Goal: Task Accomplishment & Management: Manage account settings

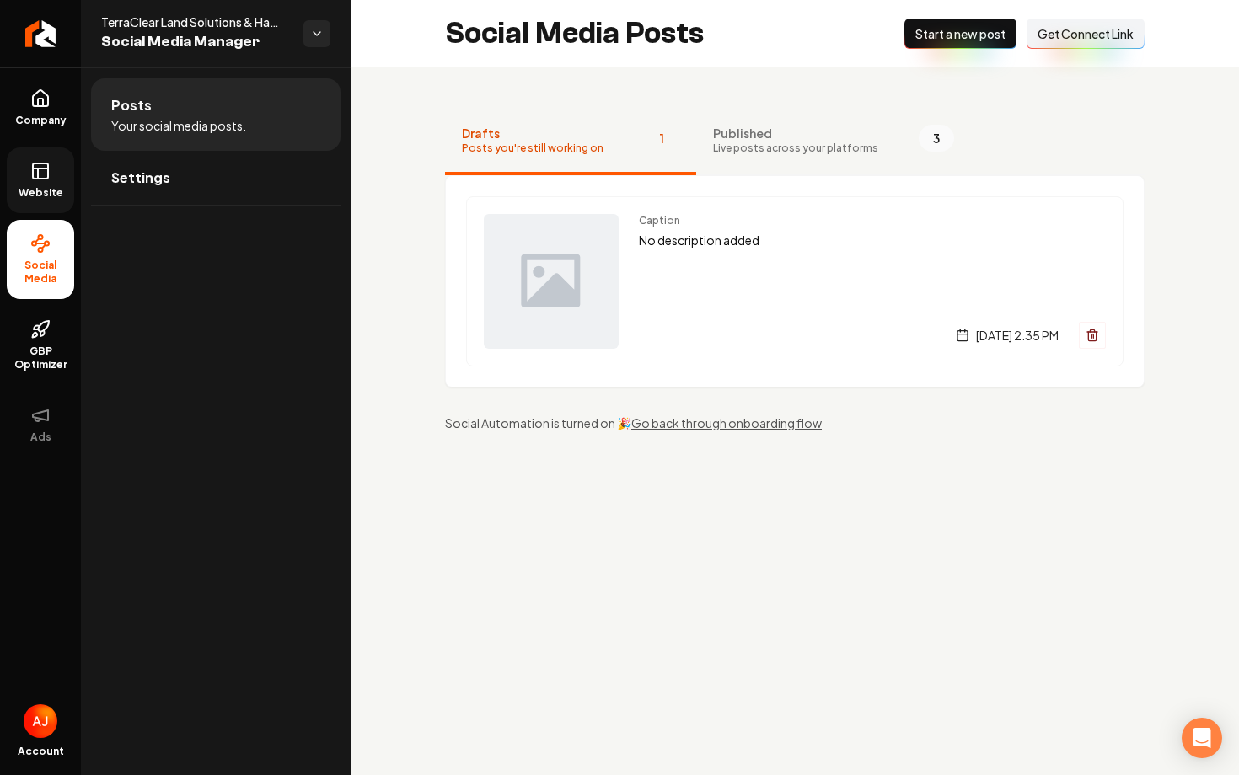
click at [35, 198] on span "Website" at bounding box center [41, 192] width 58 height 13
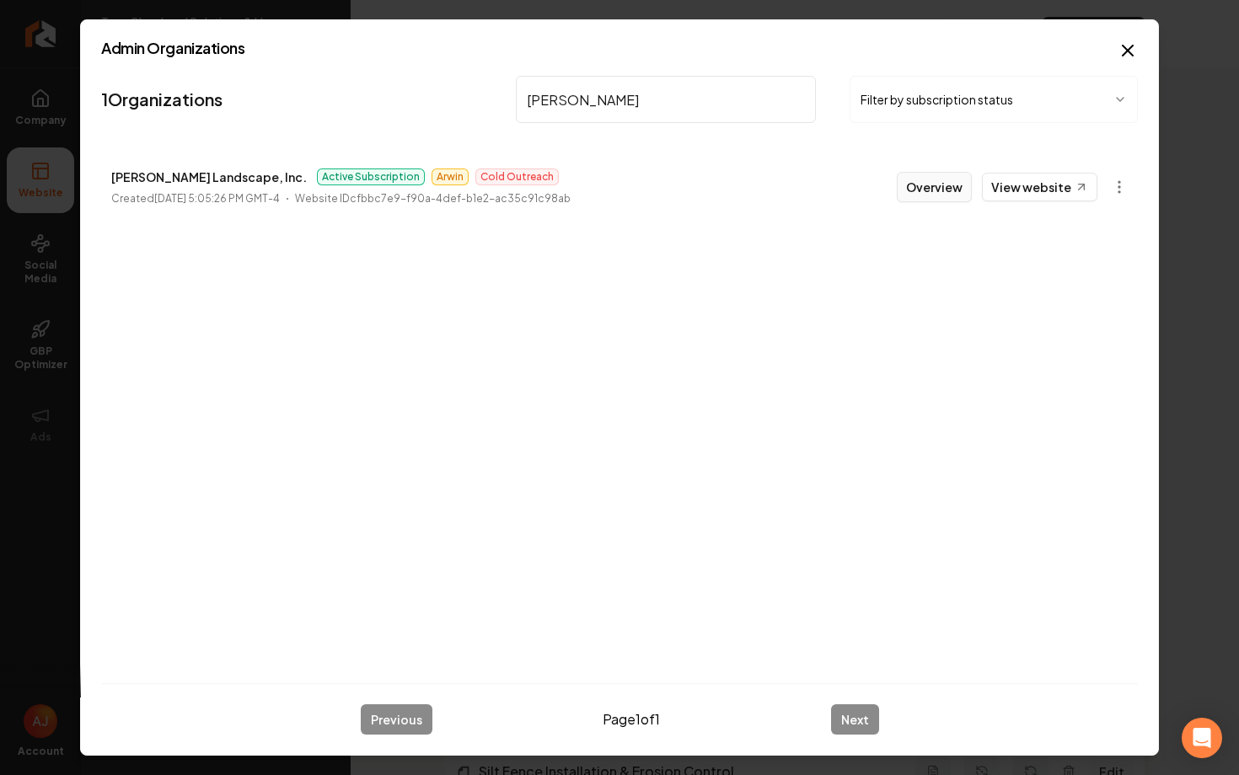
type input "parker"
click at [920, 196] on button "Overview" at bounding box center [933, 187] width 75 height 30
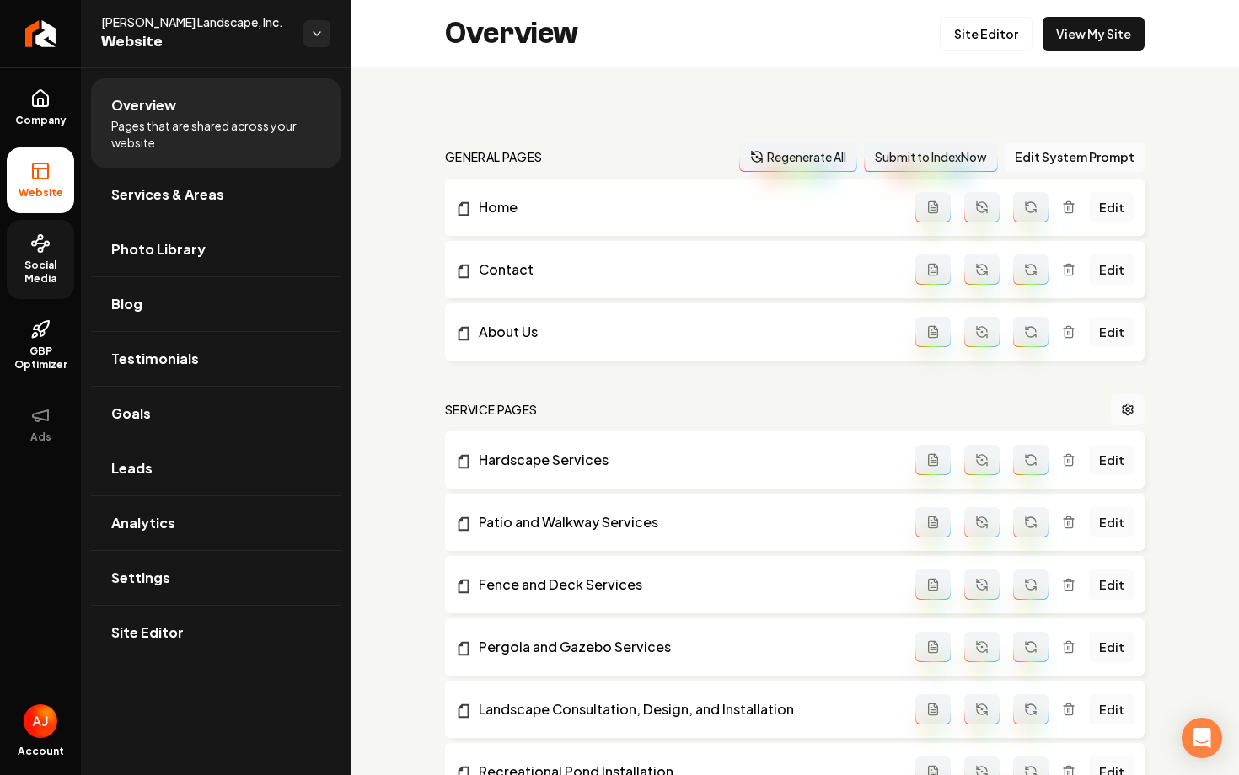
click at [38, 261] on span "Social Media" at bounding box center [40, 272] width 67 height 27
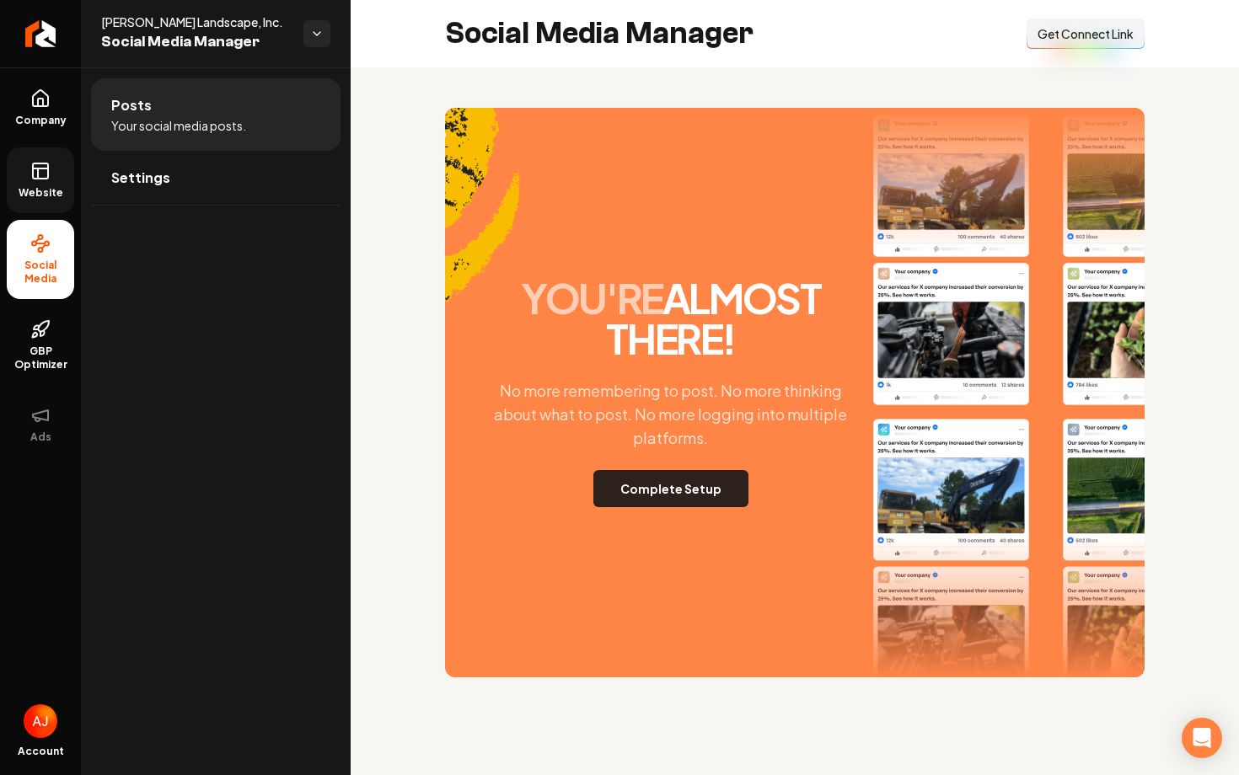
click at [701, 496] on button "Complete Setup" at bounding box center [670, 488] width 155 height 37
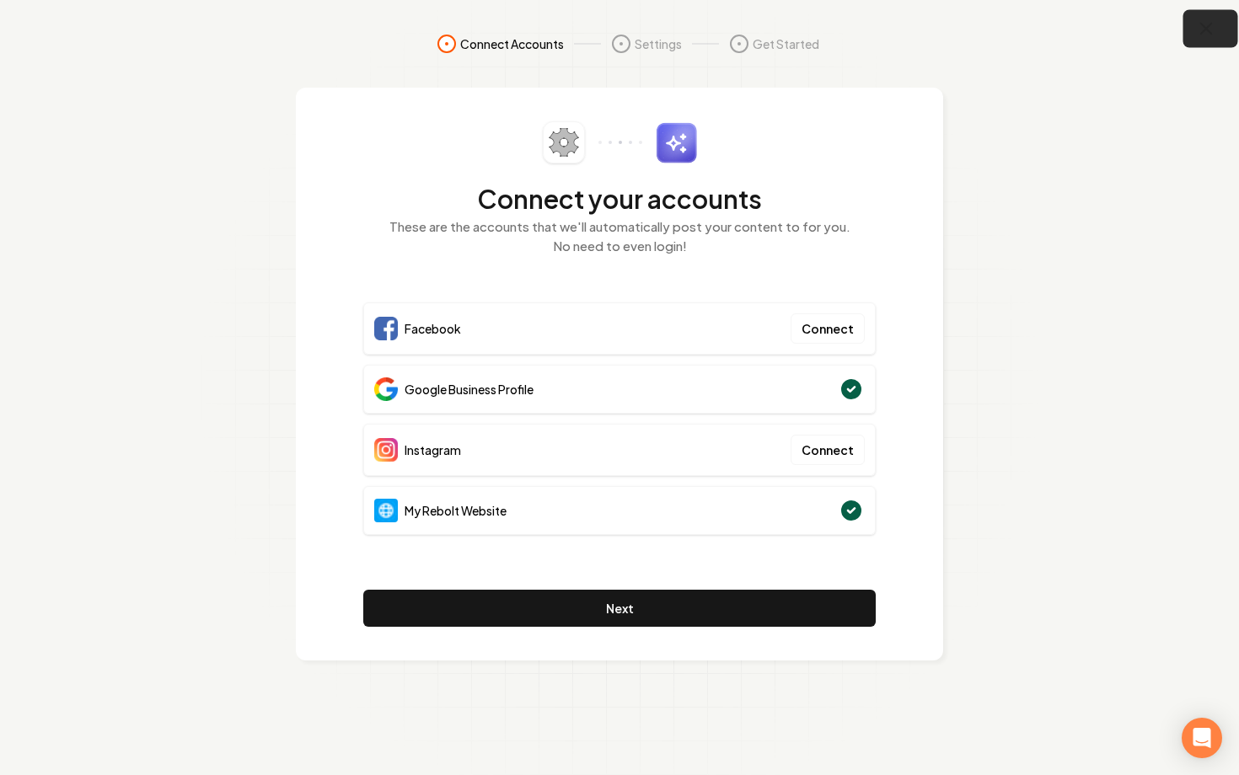
click at [1191, 39] on button "button" at bounding box center [1210, 29] width 55 height 38
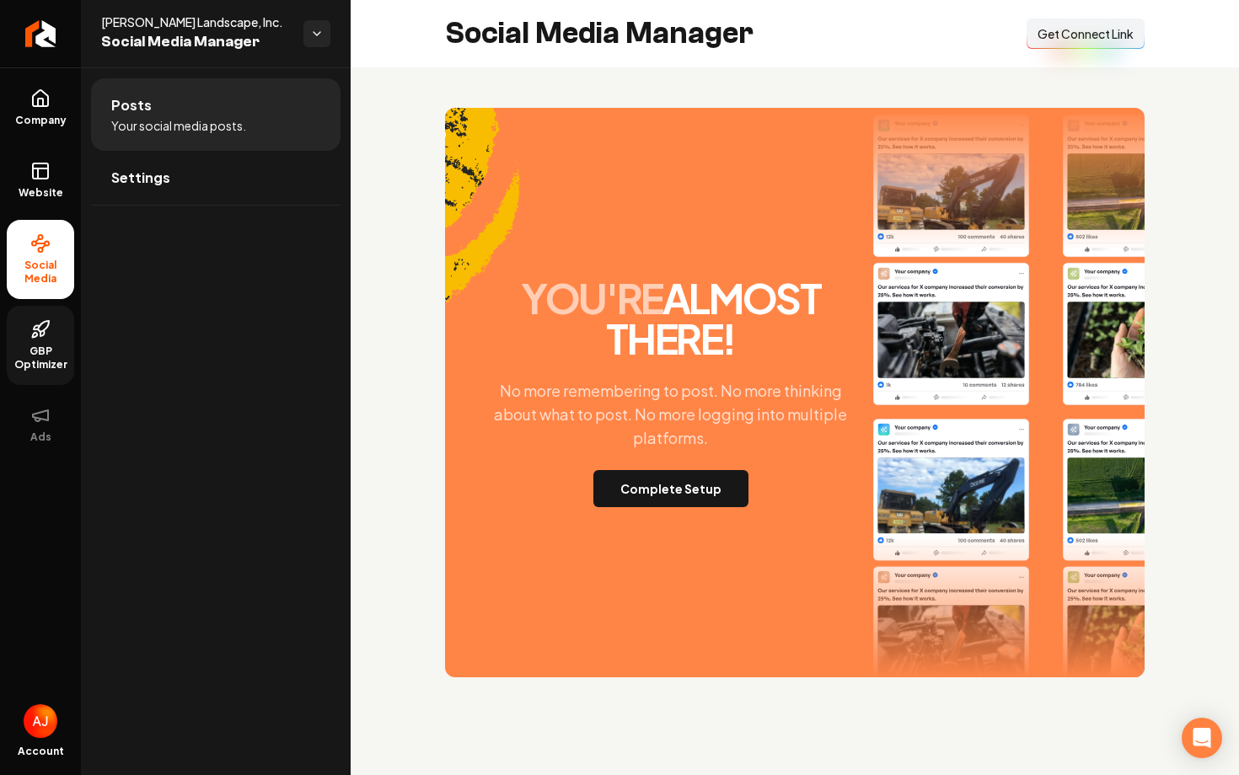
click at [42, 328] on icon at bounding box center [40, 329] width 20 height 20
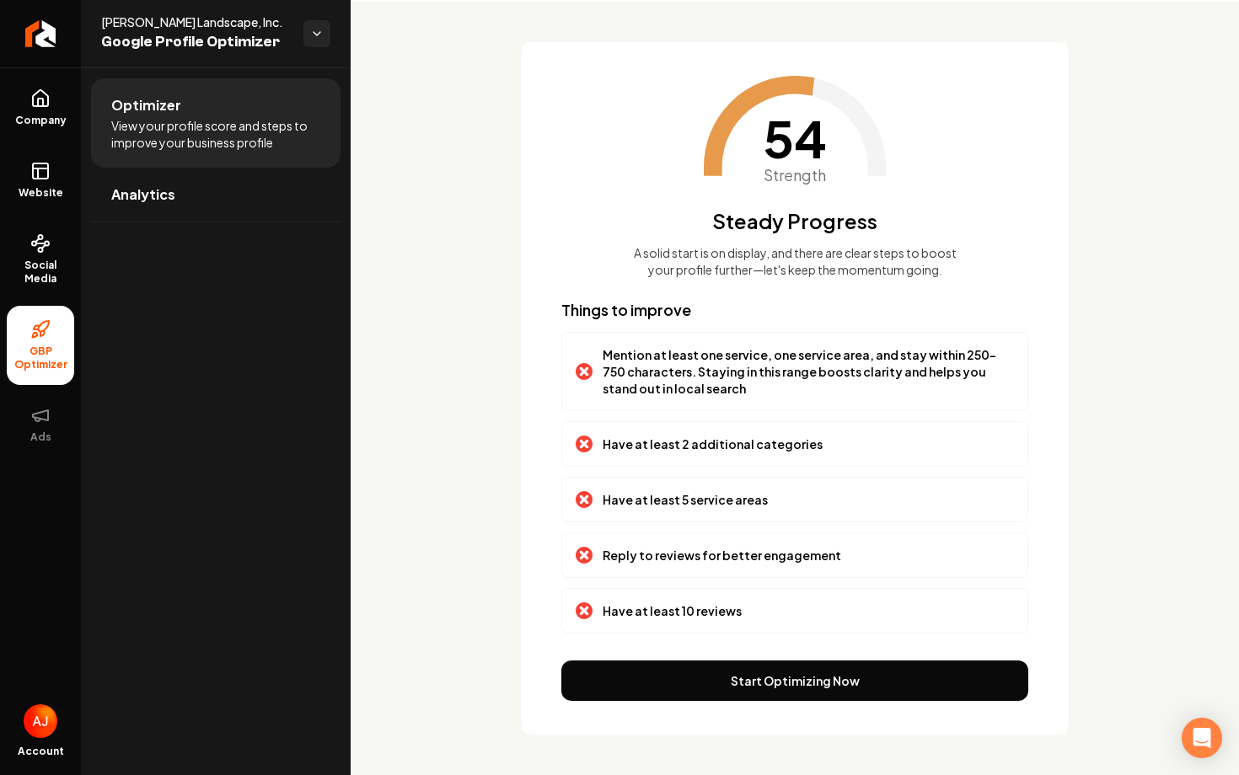
scroll to position [82, 0]
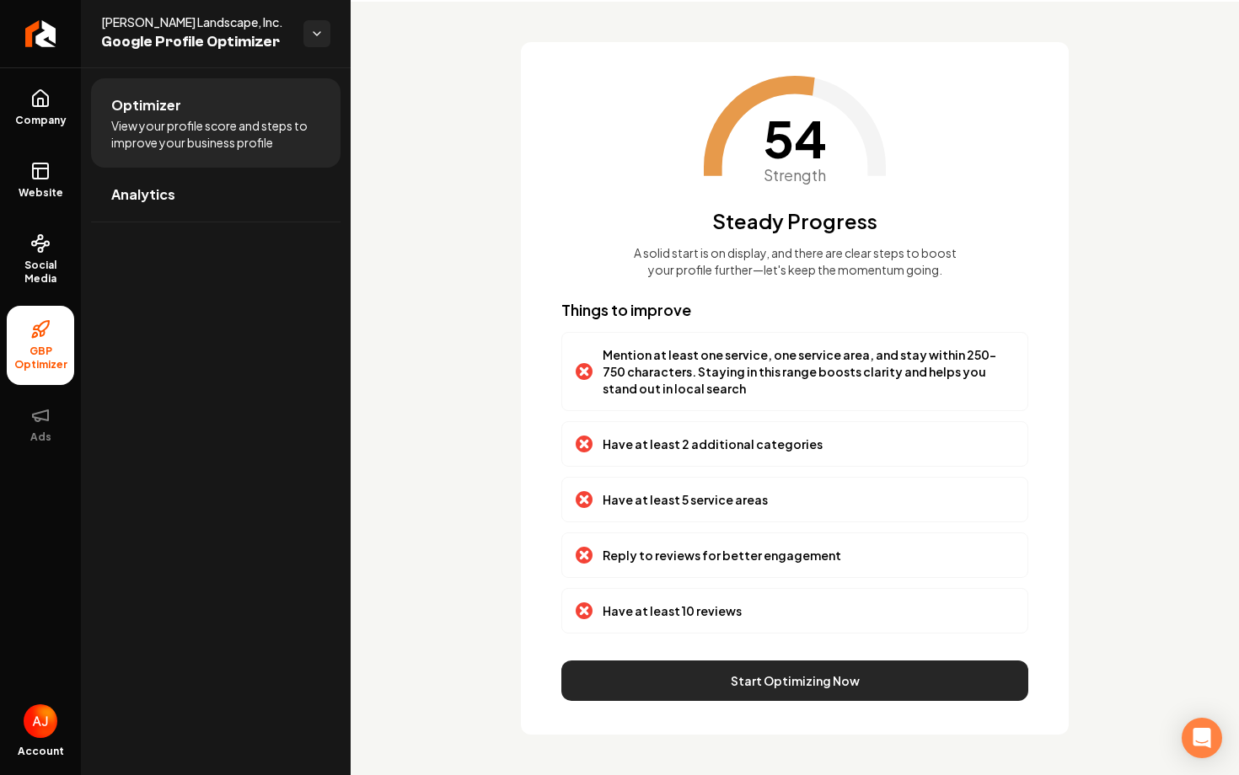
click at [802, 678] on button "Start Optimizing Now" at bounding box center [794, 681] width 467 height 40
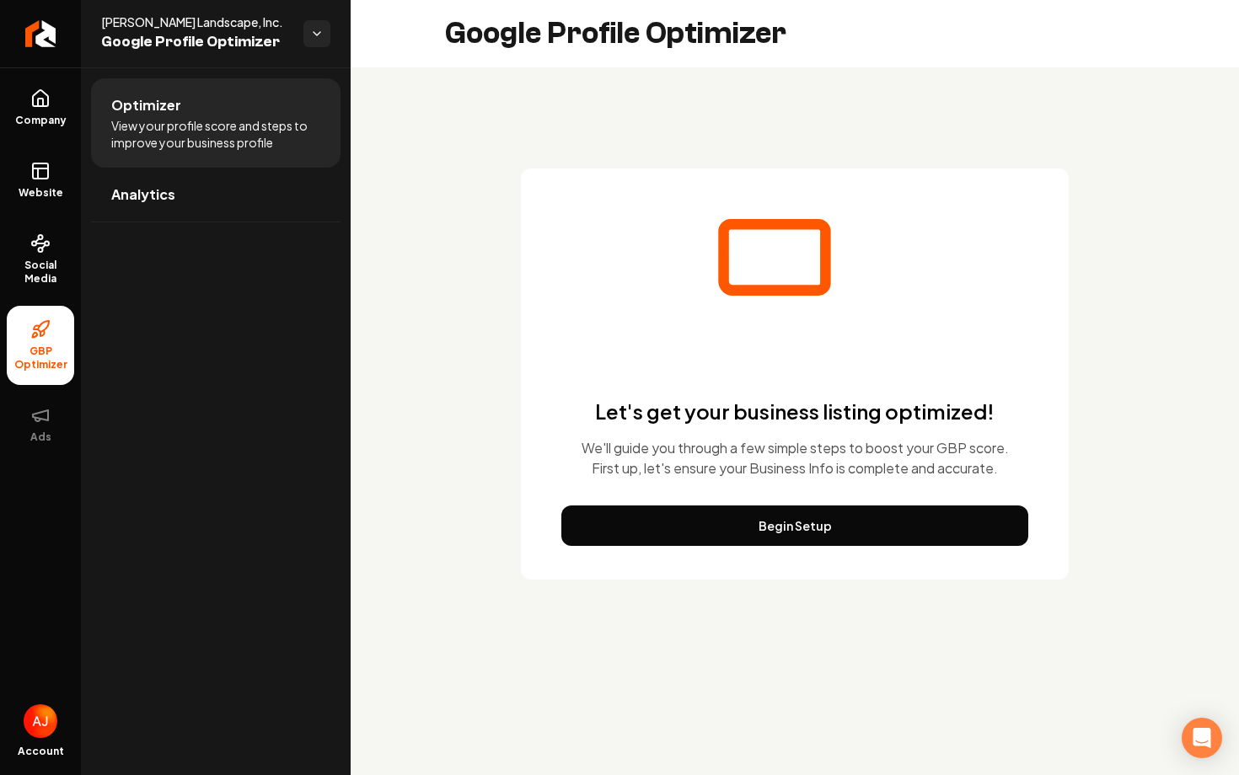
scroll to position [0, 0]
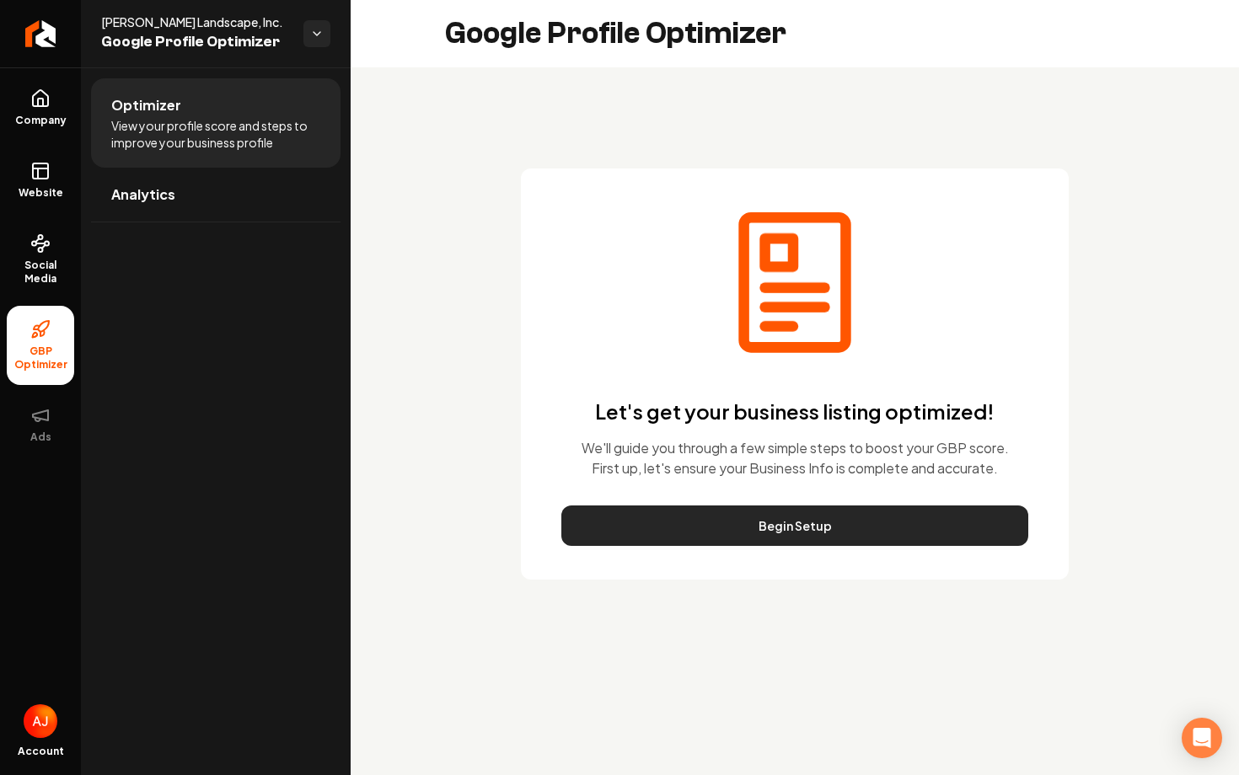
click at [792, 522] on button "Begin Setup" at bounding box center [794, 526] width 467 height 40
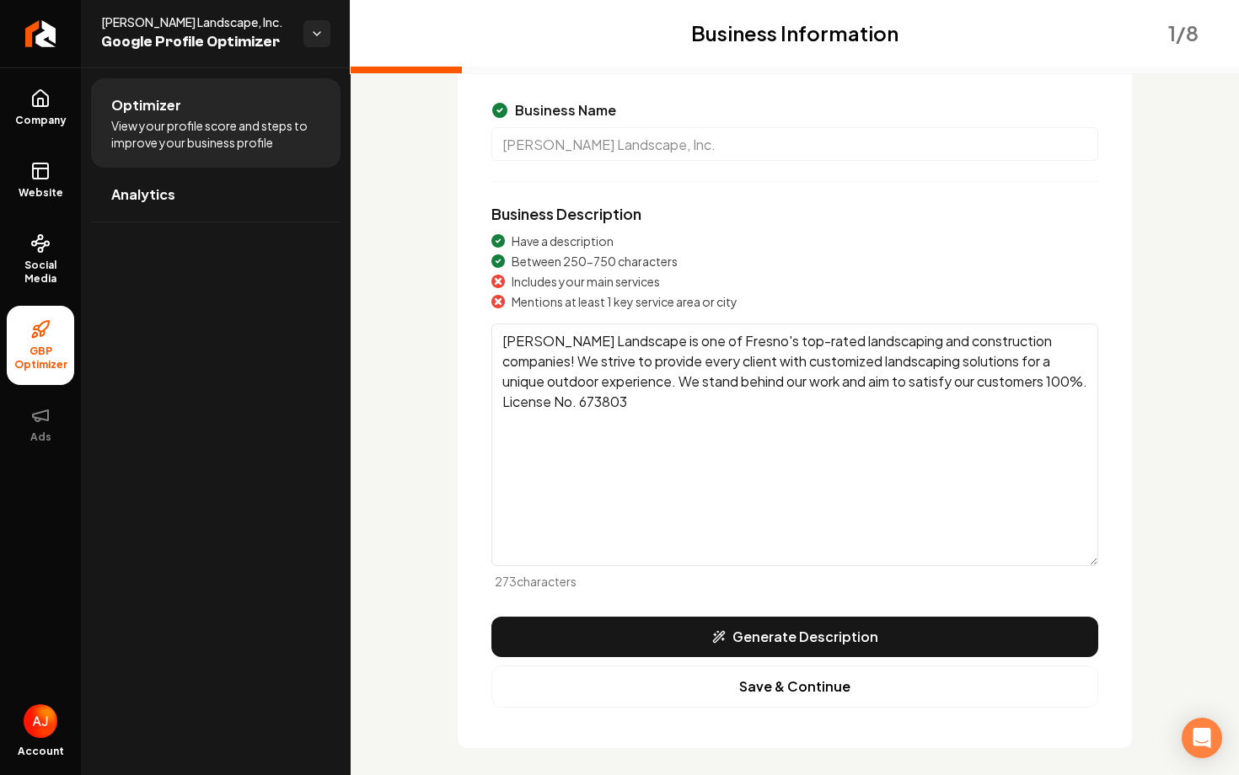
scroll to position [142, 0]
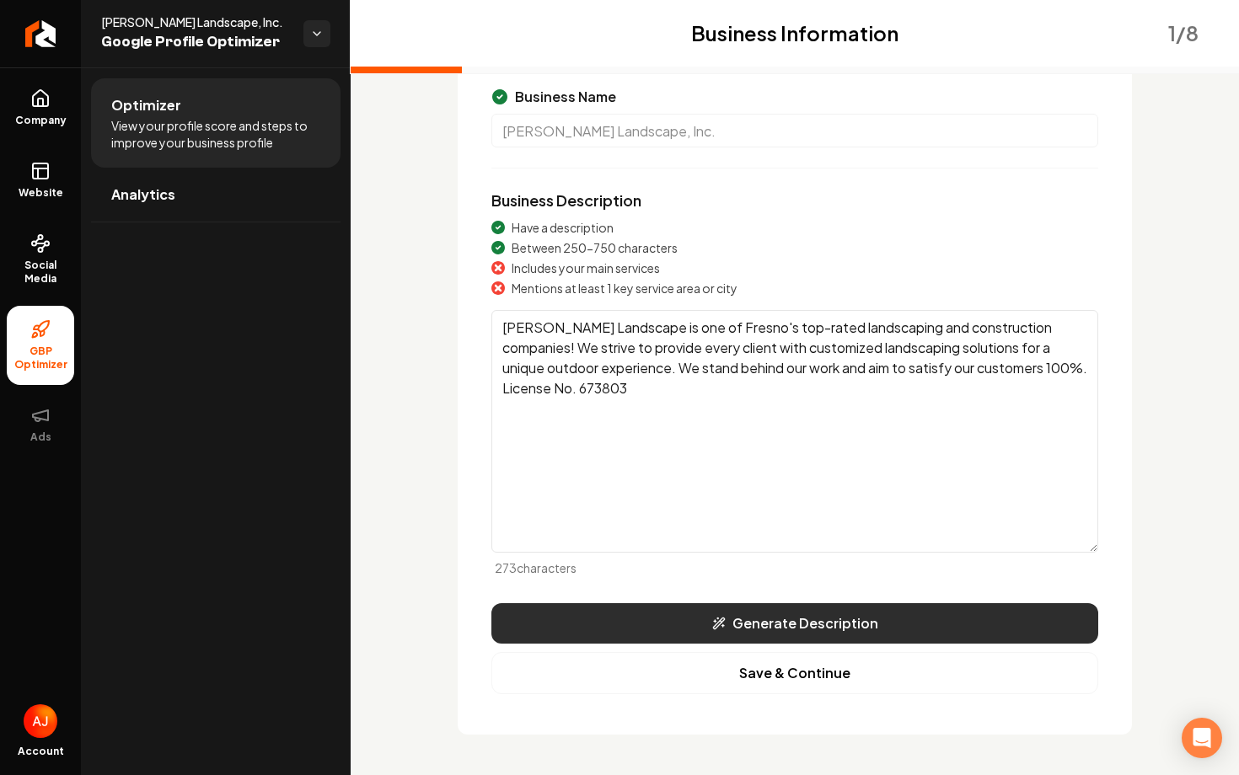
click at [821, 627] on button "Generate Description" at bounding box center [794, 623] width 607 height 40
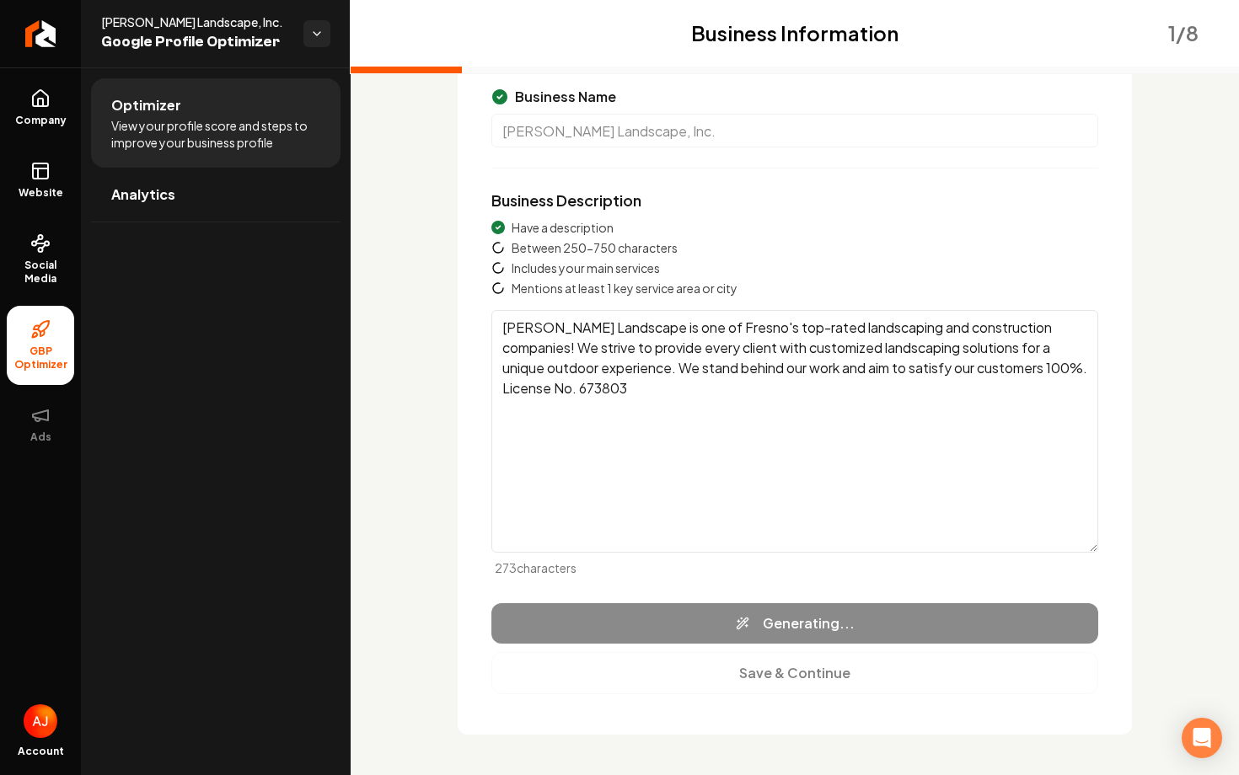
type textarea "Parker Landscape, Inc. in Fresno, CA, specializes in transforming outdoor space…"
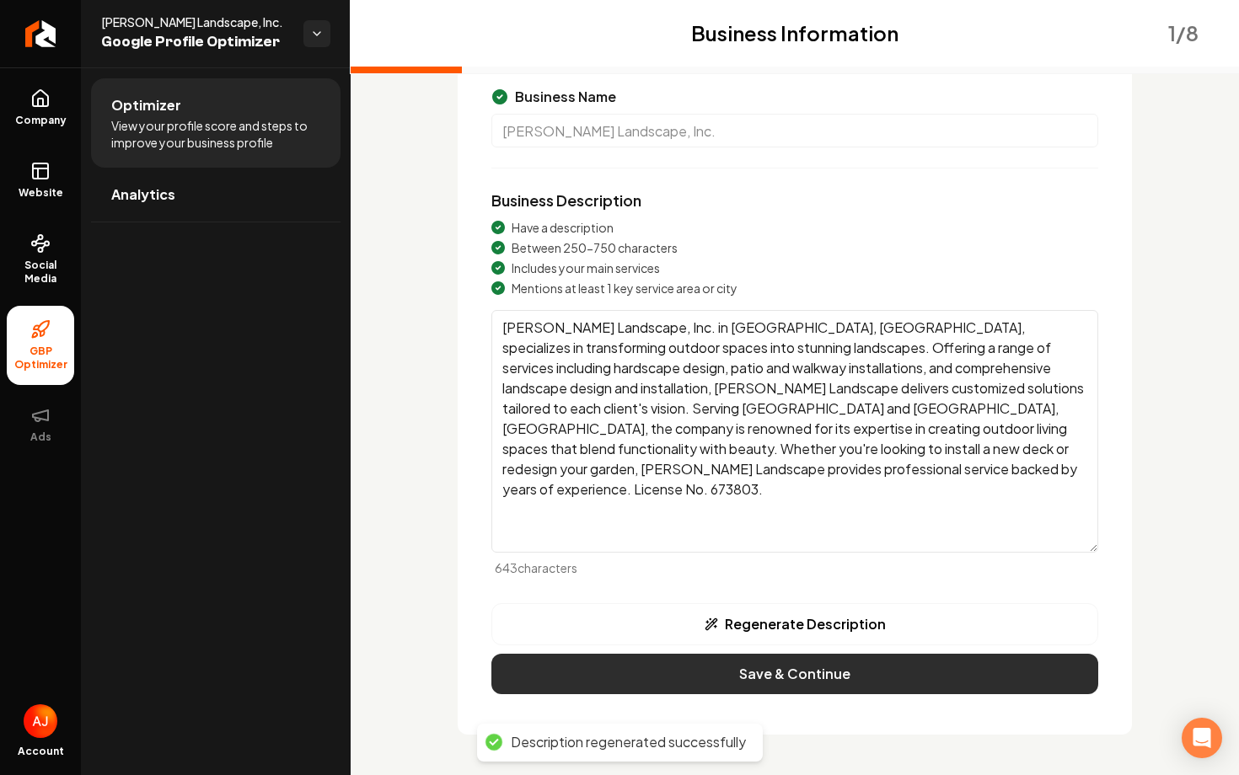
click at [787, 685] on button "Save & Continue" at bounding box center [794, 674] width 607 height 40
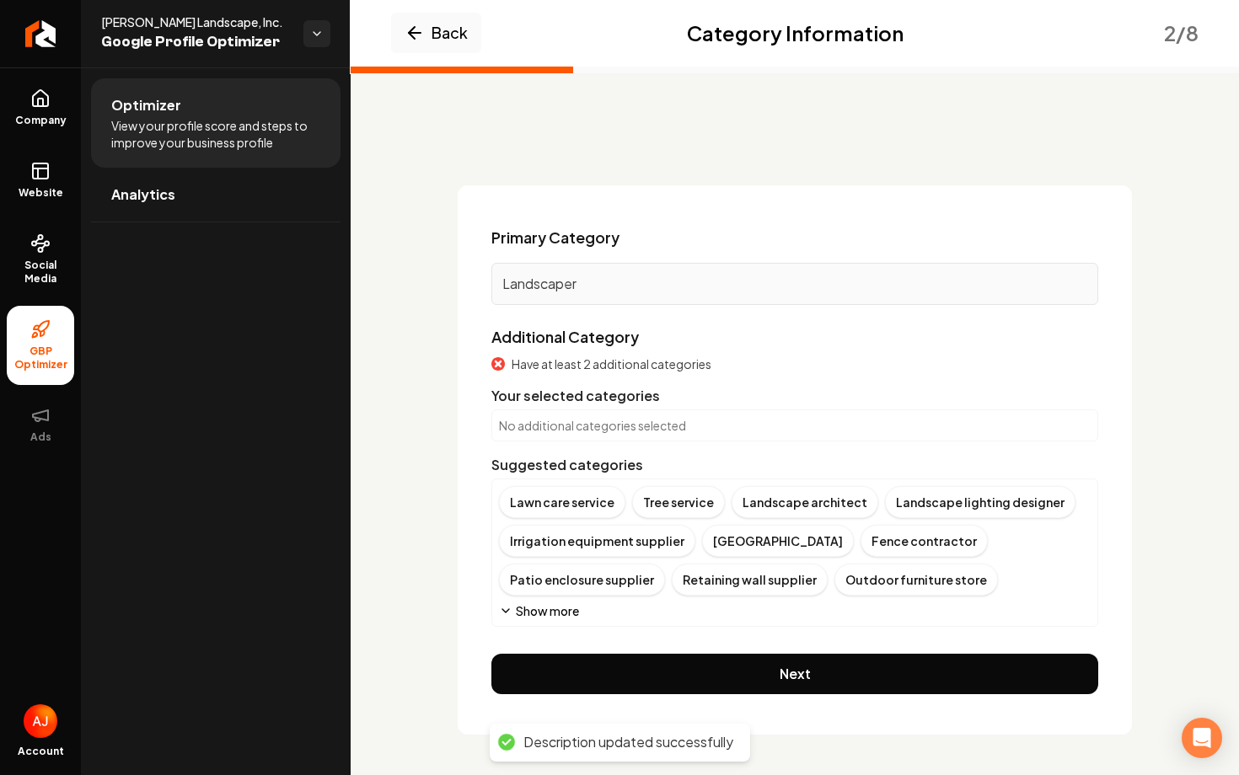
scroll to position [3, 0]
click at [774, 504] on div "Landscape architect" at bounding box center [804, 502] width 147 height 32
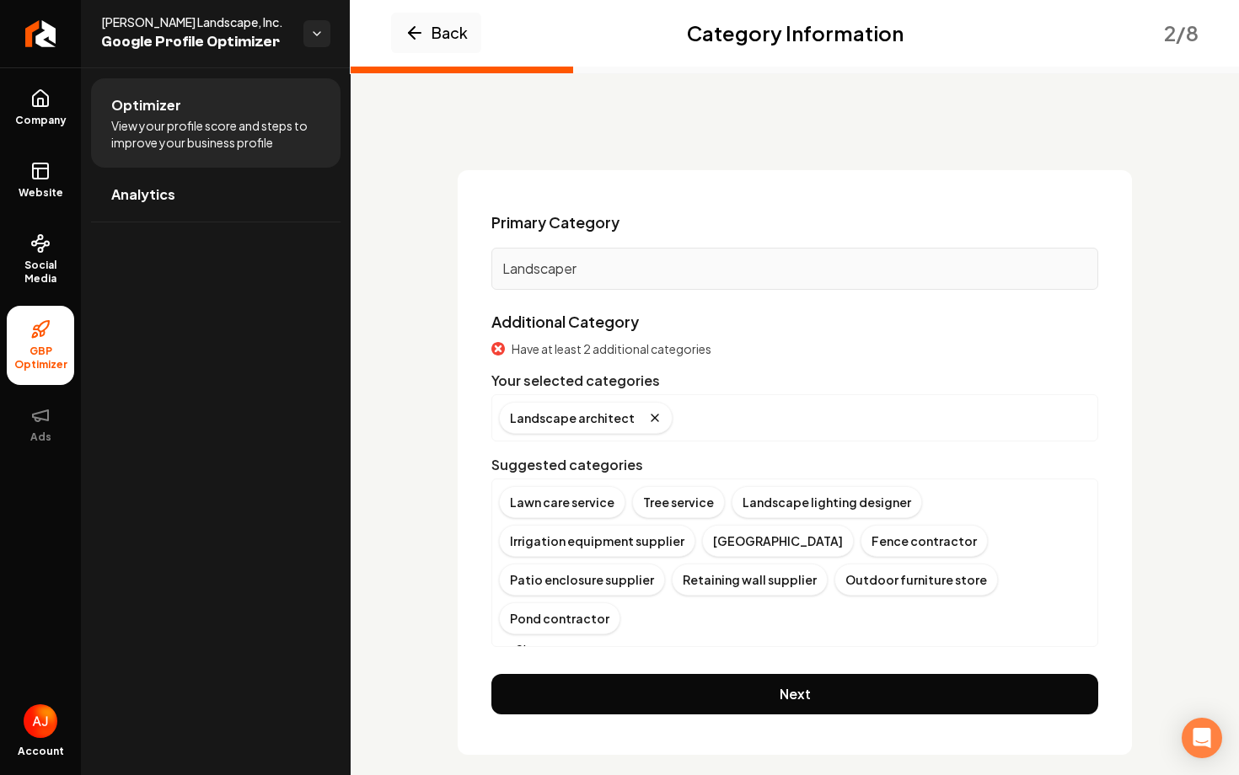
click at [553, 641] on button "Show more" at bounding box center [539, 649] width 80 height 17
click at [671, 574] on div "Retaining wall supplier" at bounding box center [749, 580] width 156 height 32
click at [842, 578] on div "Pond contractor" at bounding box center [902, 580] width 121 height 32
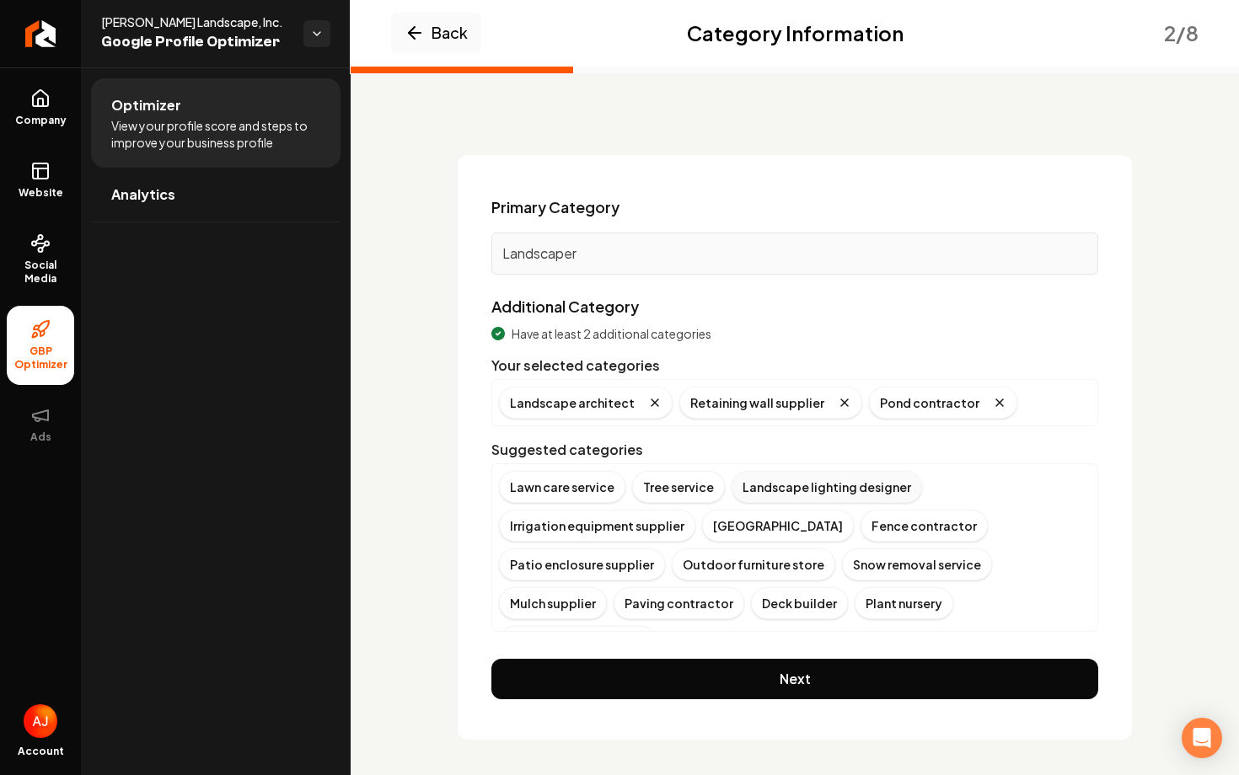
click at [768, 486] on div "Landscape lighting designer" at bounding box center [826, 487] width 190 height 32
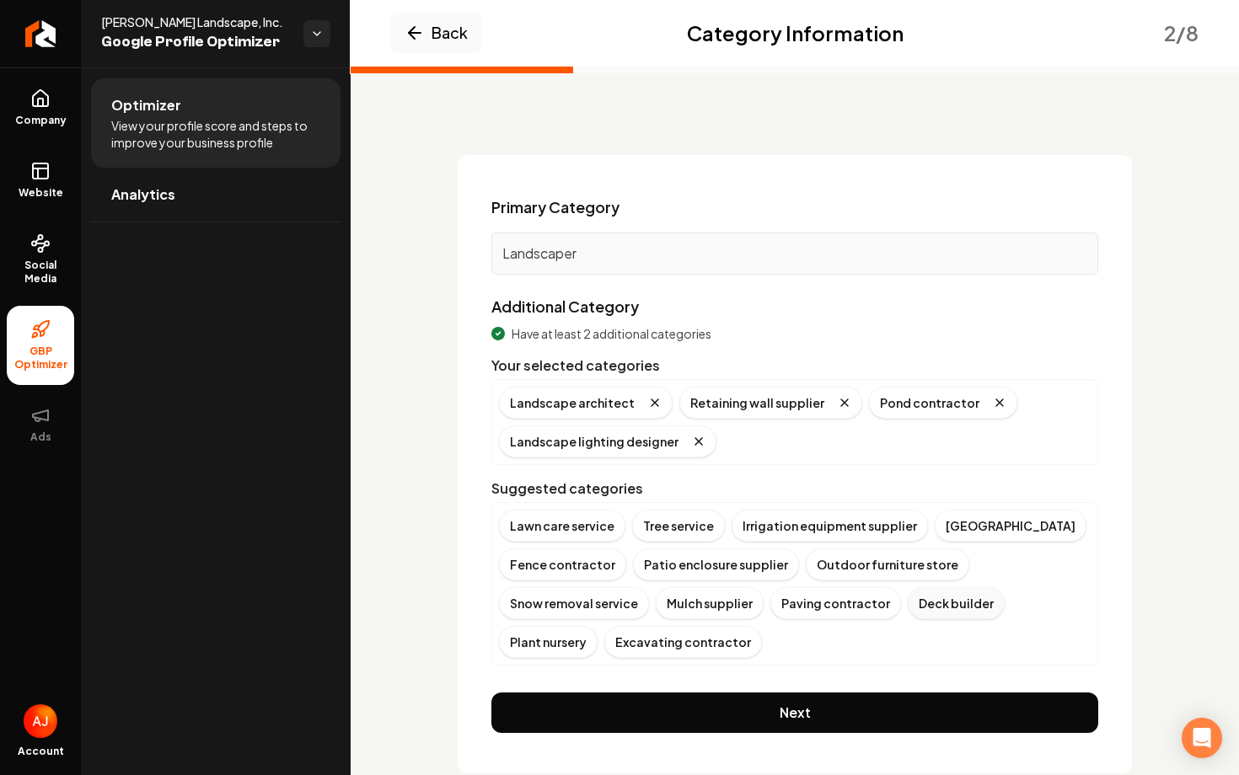
click at [937, 598] on div "Deck builder" at bounding box center [955, 603] width 97 height 32
click at [523, 639] on div "Excavating contractor" at bounding box center [578, 642] width 158 height 32
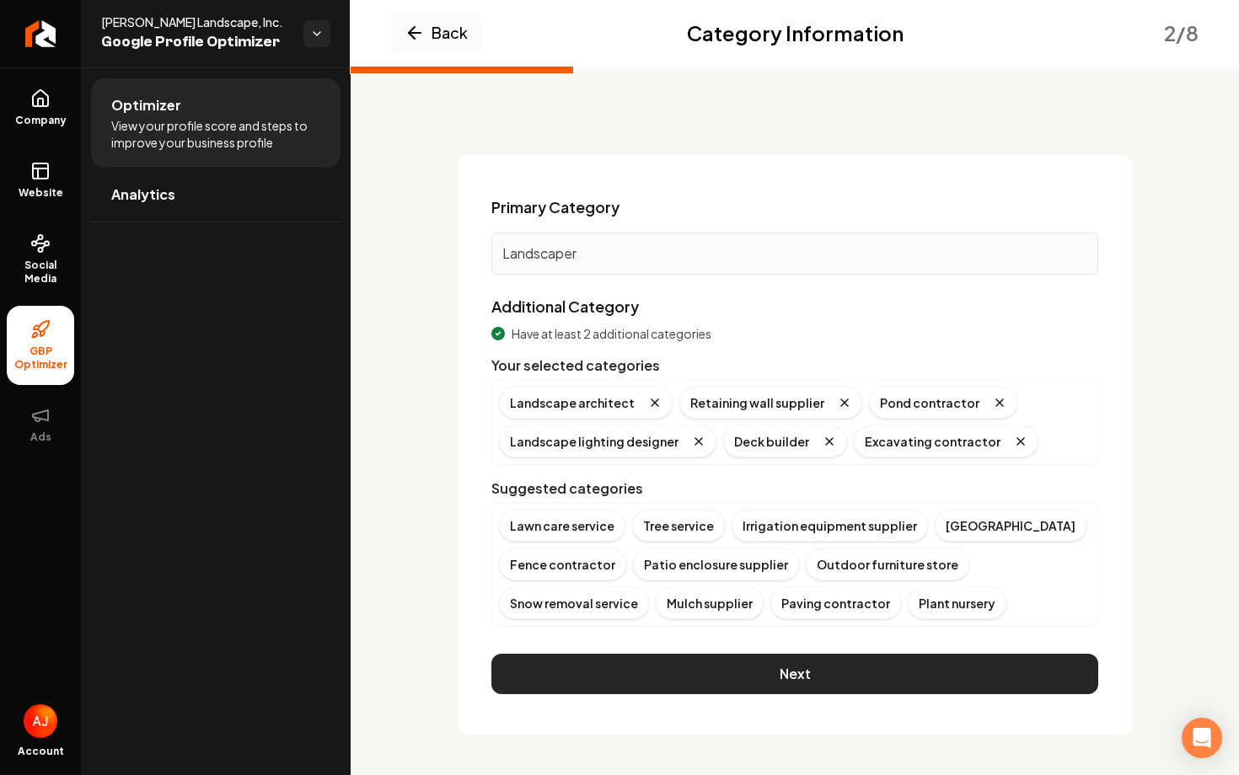
click at [670, 670] on button "Next" at bounding box center [794, 674] width 607 height 40
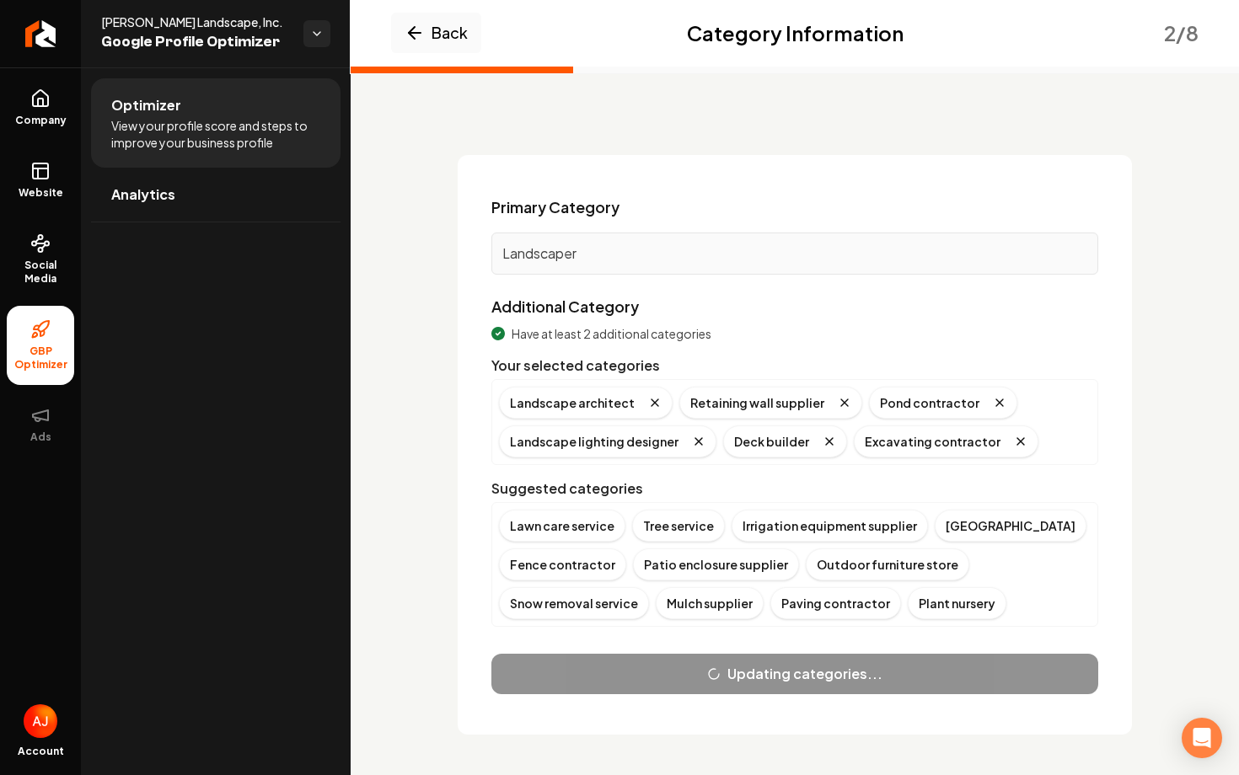
scroll to position [2, 0]
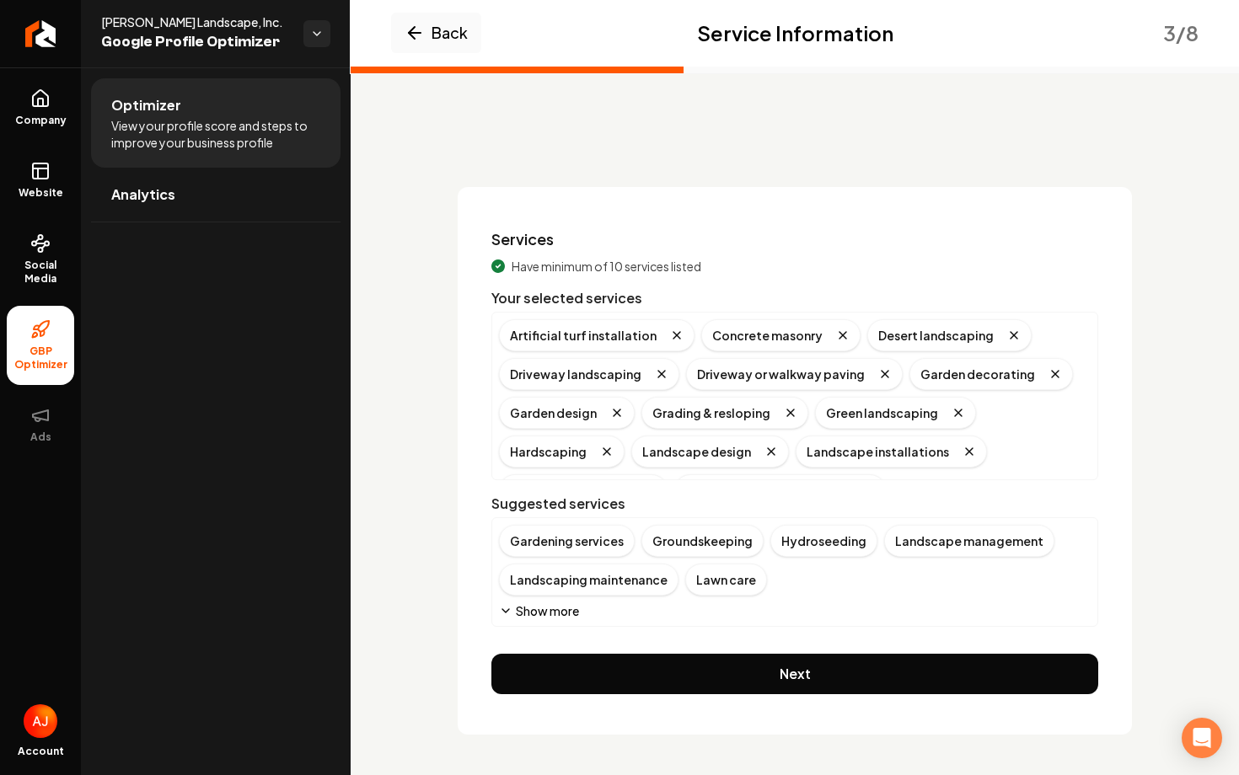
click at [548, 611] on button "Show more" at bounding box center [539, 610] width 80 height 17
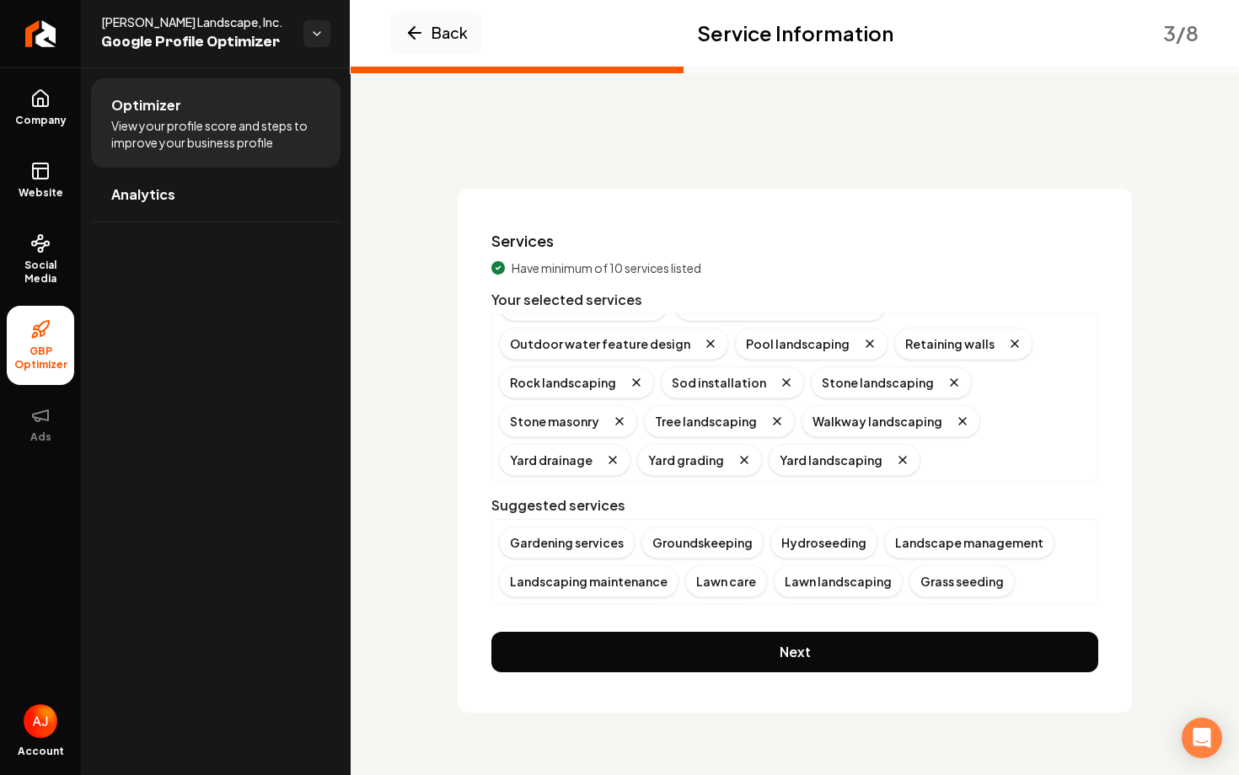
scroll to position [189, 0]
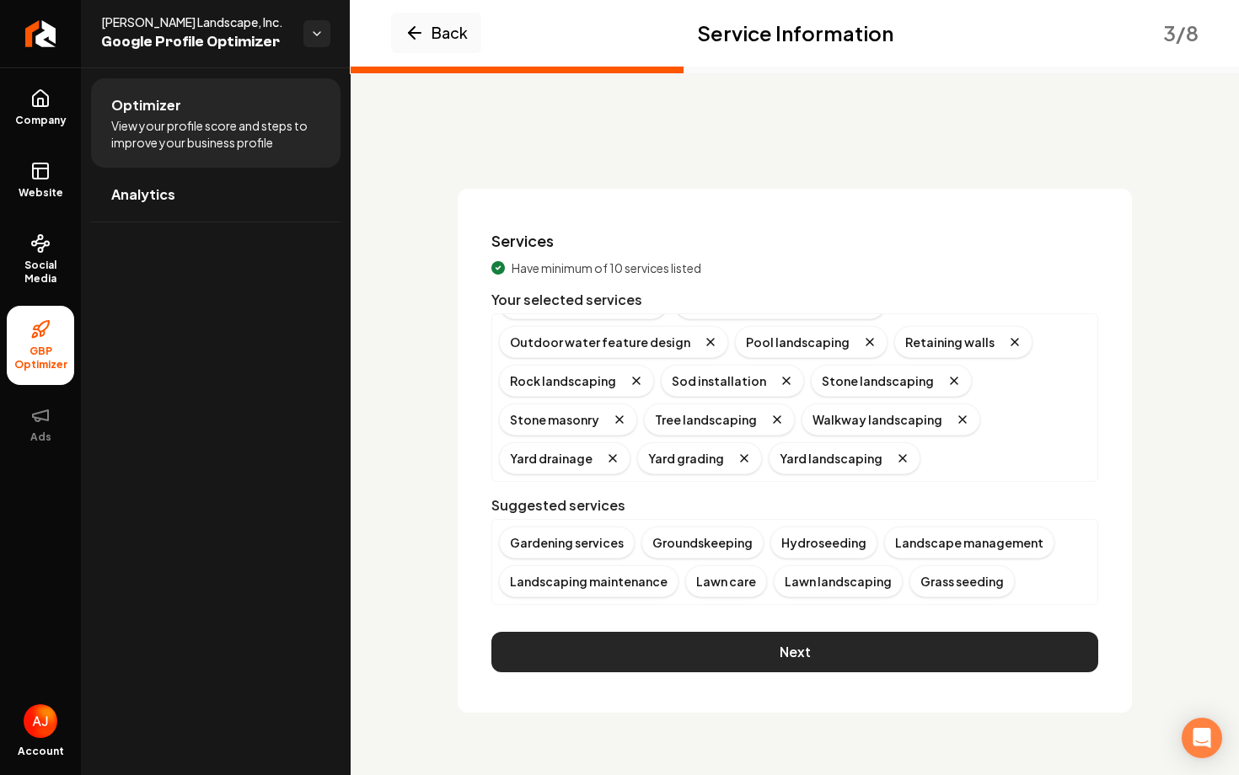
click at [756, 653] on button "Next" at bounding box center [794, 652] width 607 height 40
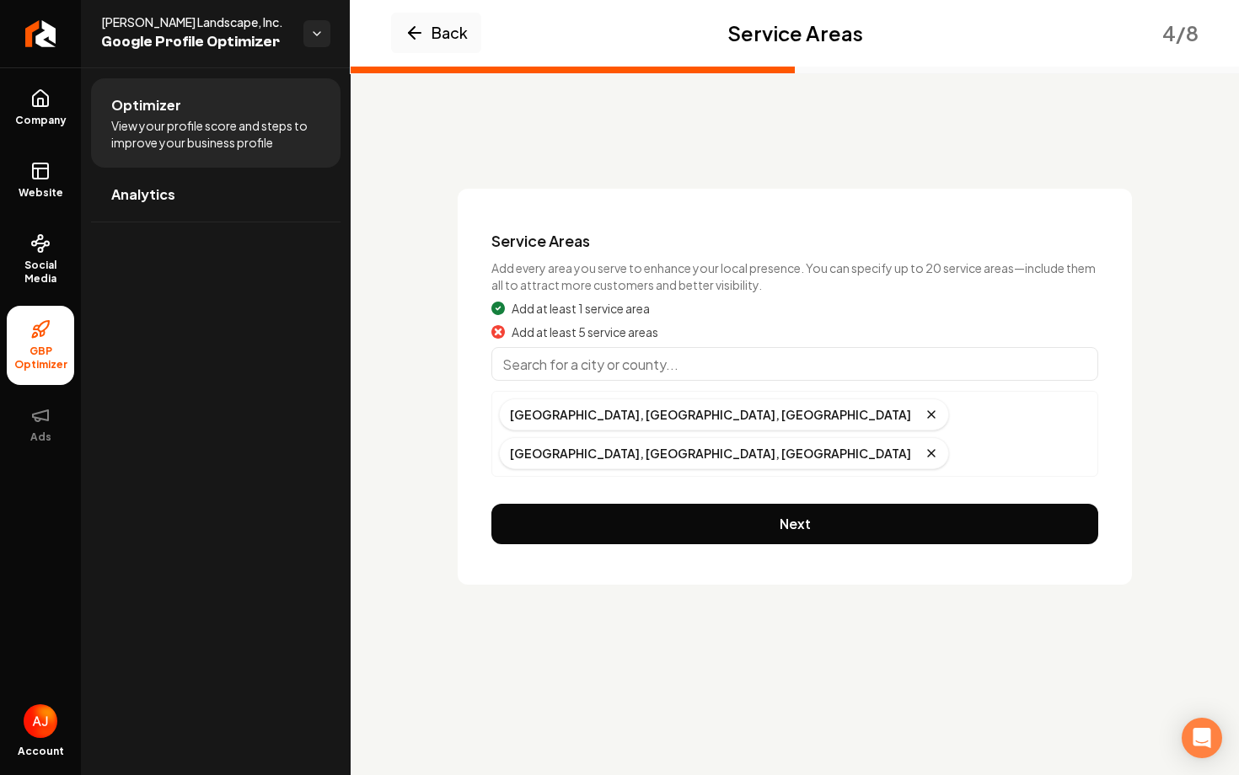
click at [541, 363] on input "Main content area" at bounding box center [794, 364] width 607 height 34
type input "G"
click at [471, 367] on div "Service Areas Add every area you serve to enhance your local presence. You can …" at bounding box center [794, 387] width 674 height 396
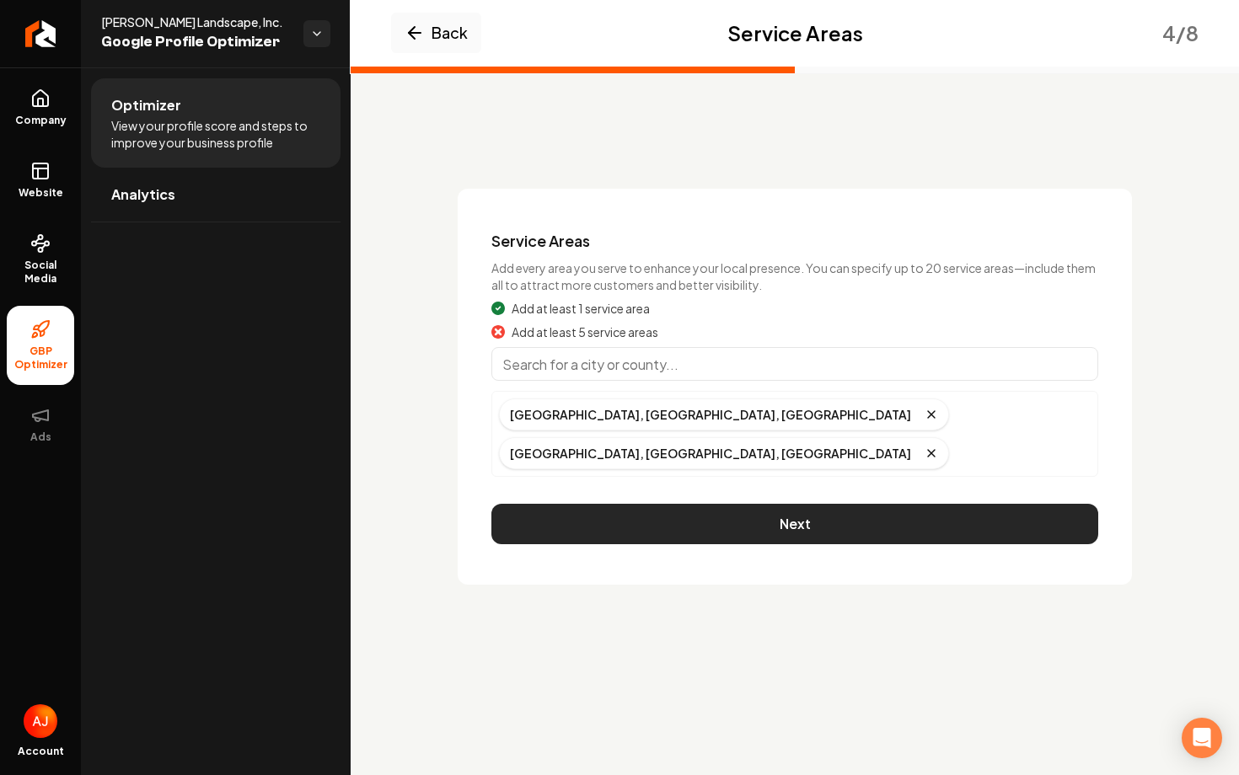
click at [837, 504] on button "Next" at bounding box center [794, 524] width 607 height 40
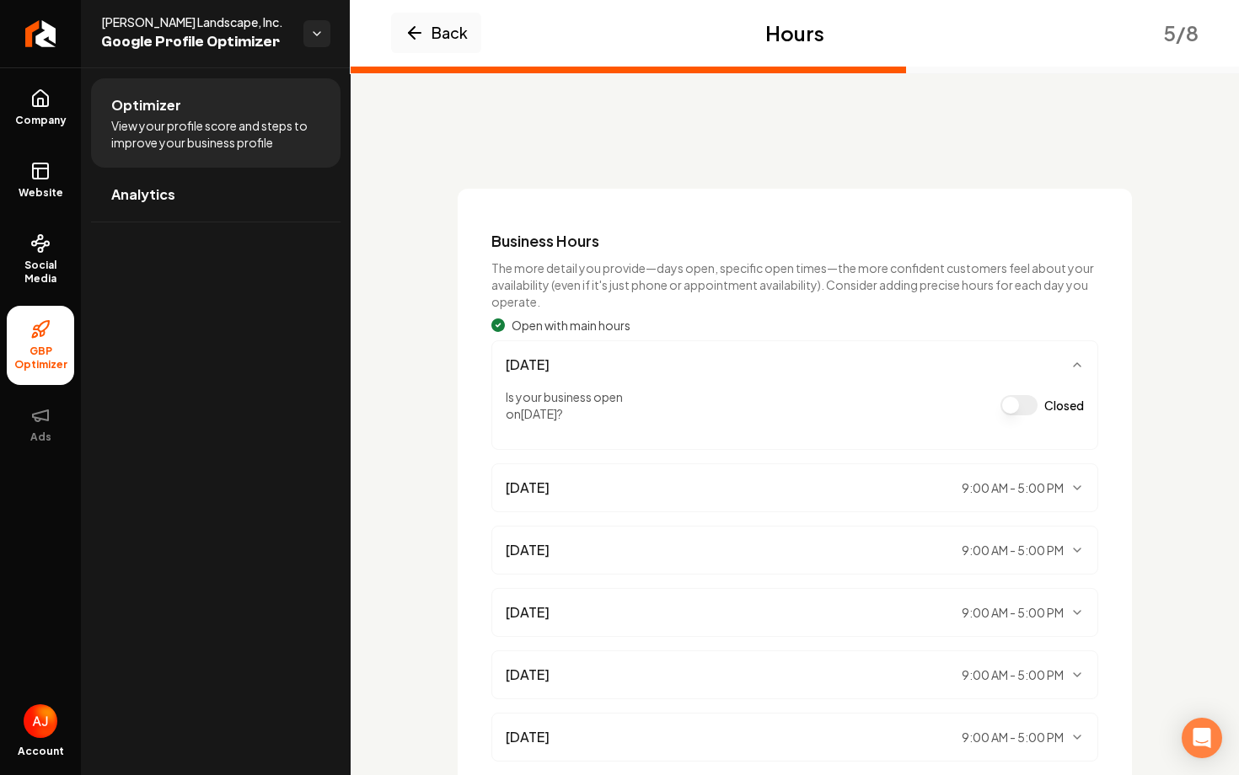
scroll to position [197, 0]
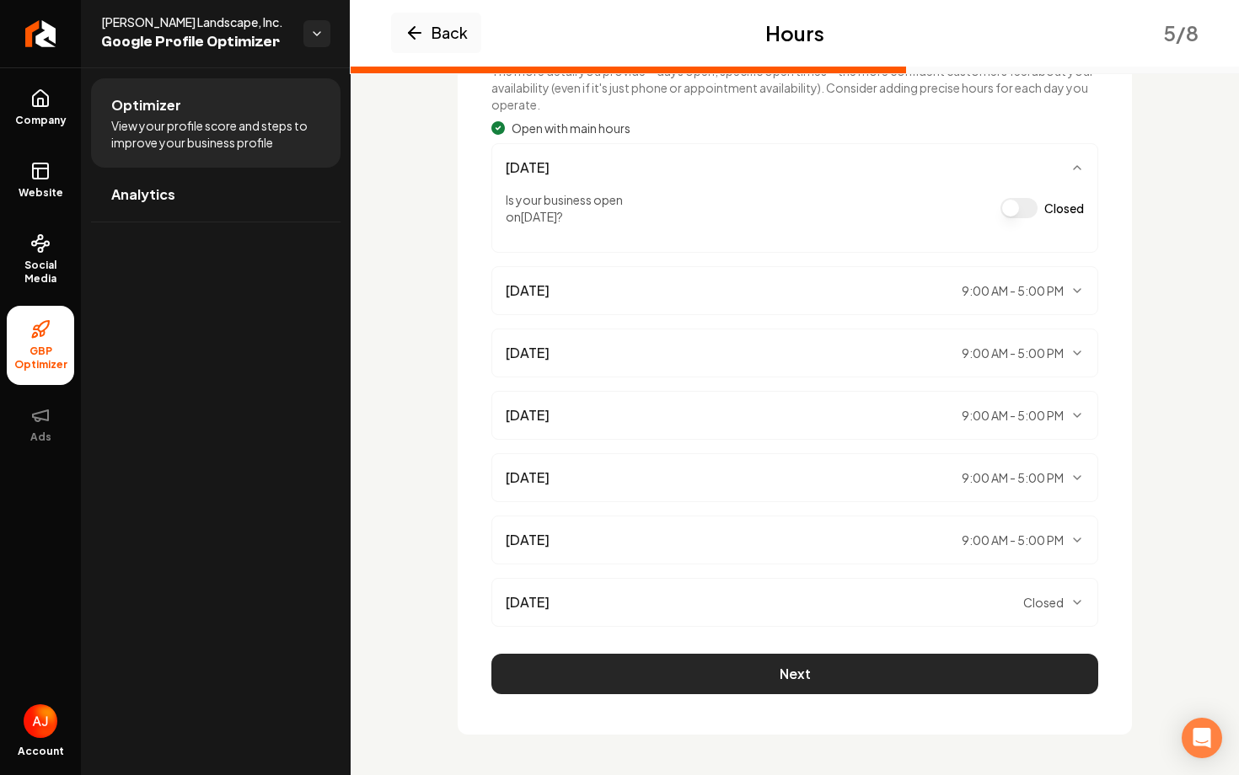
click at [806, 693] on button "Next" at bounding box center [794, 674] width 607 height 40
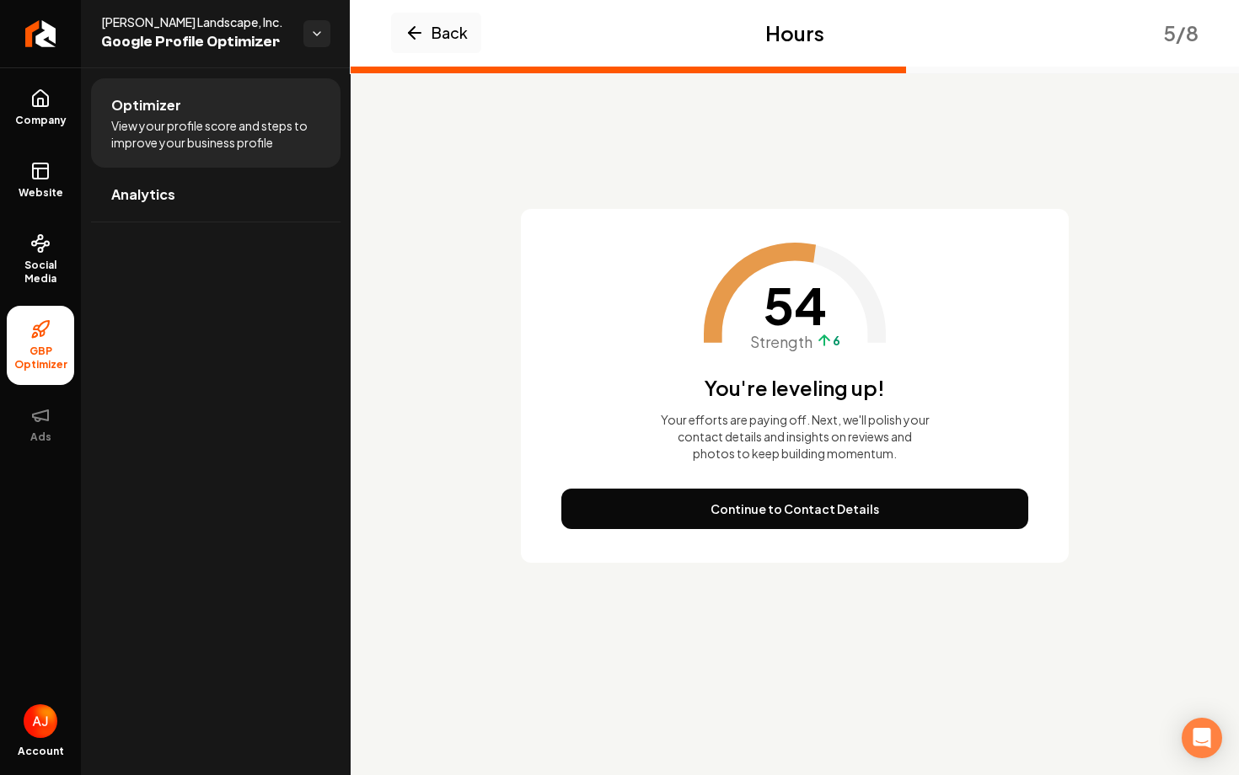
scroll to position [0, 0]
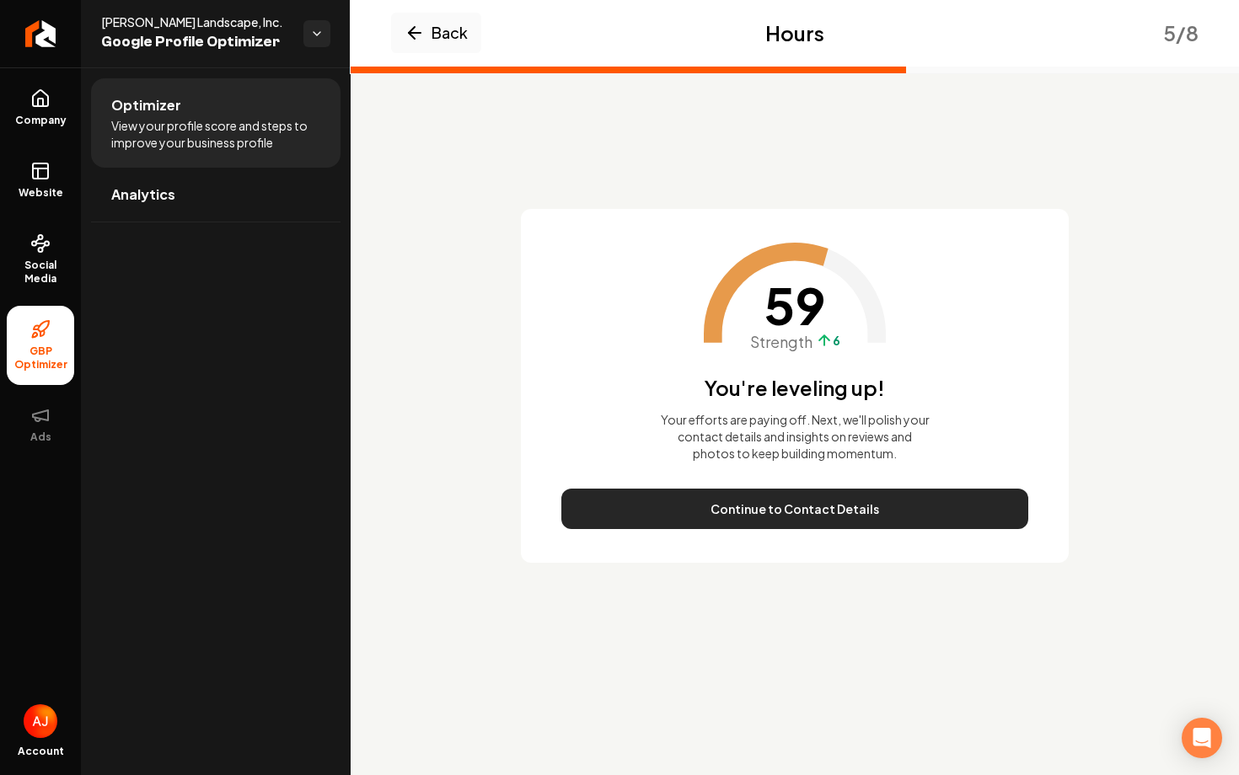
click at [827, 515] on button "Continue to Contact Details" at bounding box center [794, 509] width 467 height 40
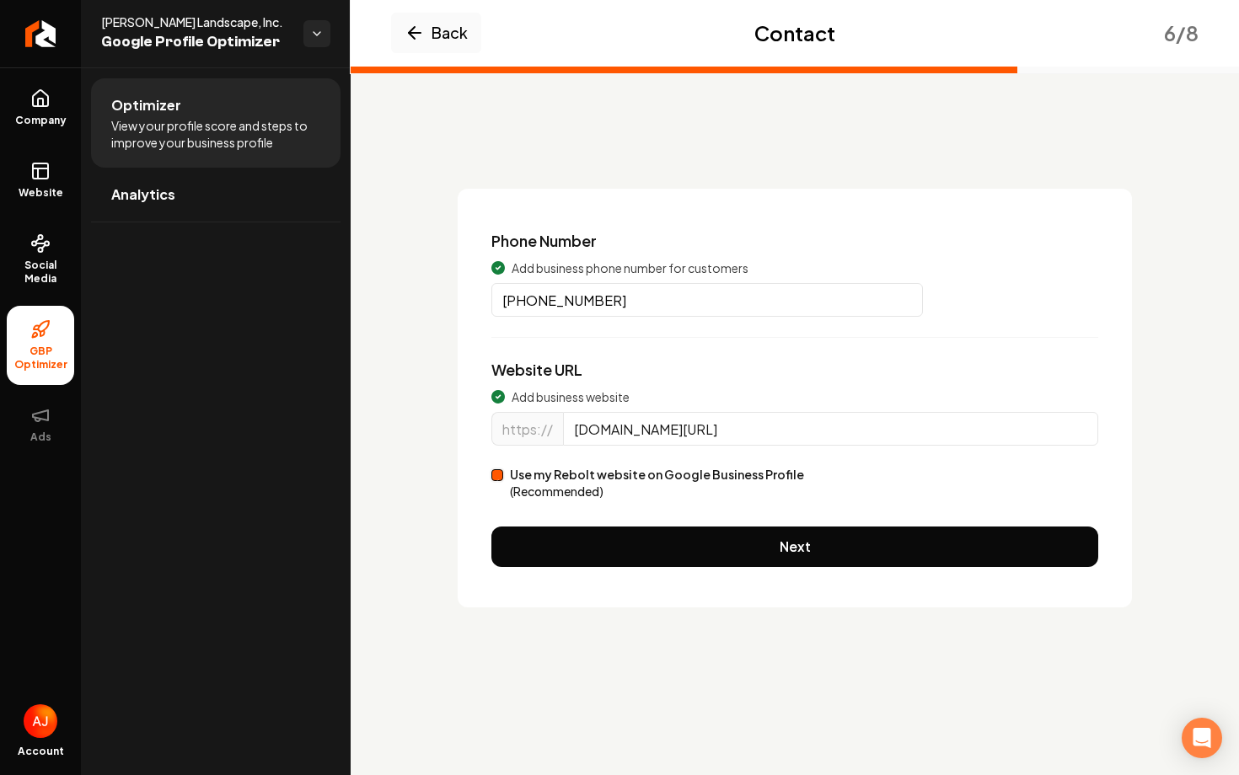
click at [827, 515] on div "Phone Number Add business phone number for customers (559) 323-4453 Website URL…" at bounding box center [794, 398] width 674 height 419
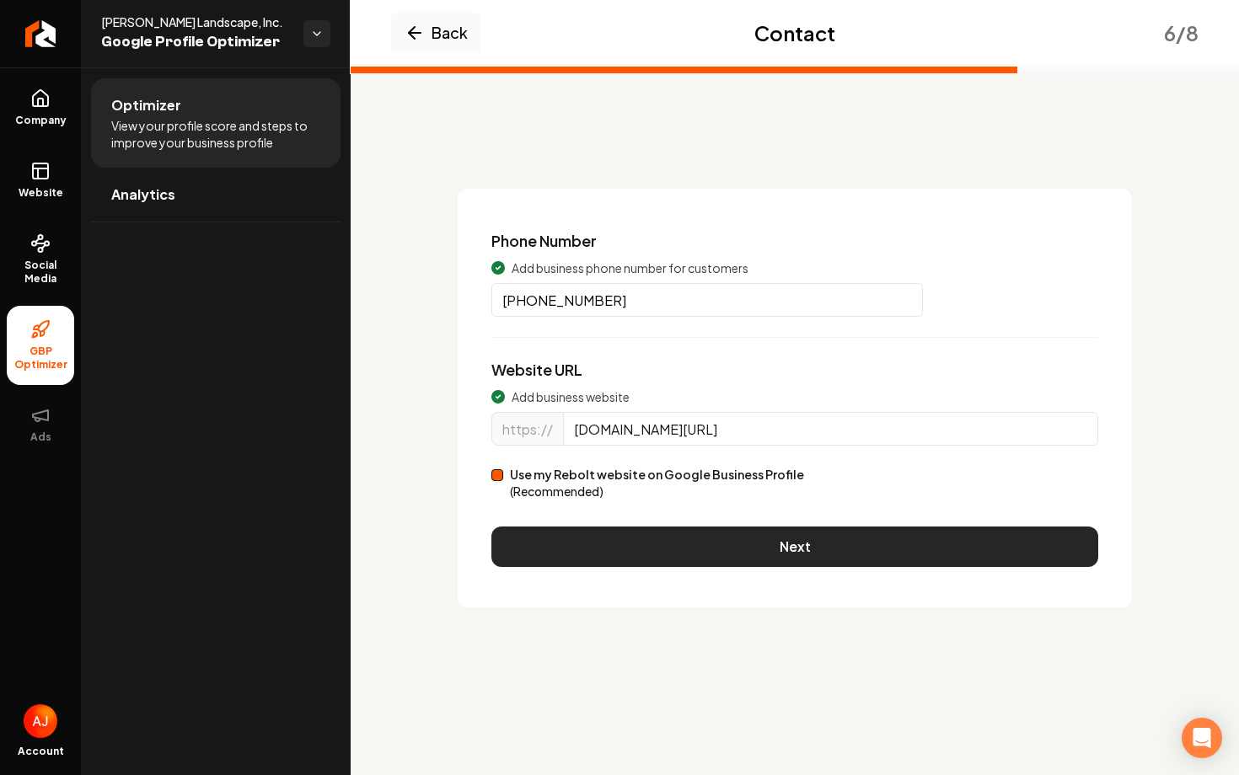
click at [826, 537] on button "Next" at bounding box center [794, 547] width 607 height 40
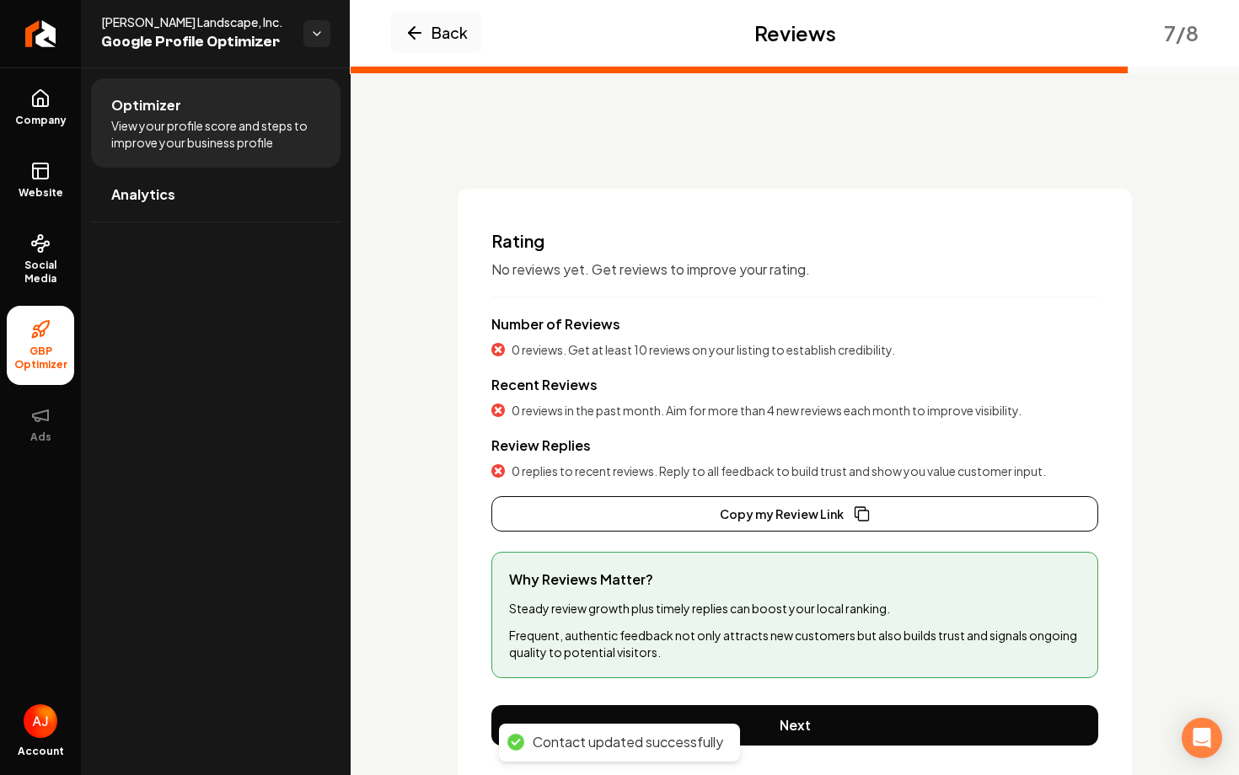
scroll to position [51, 0]
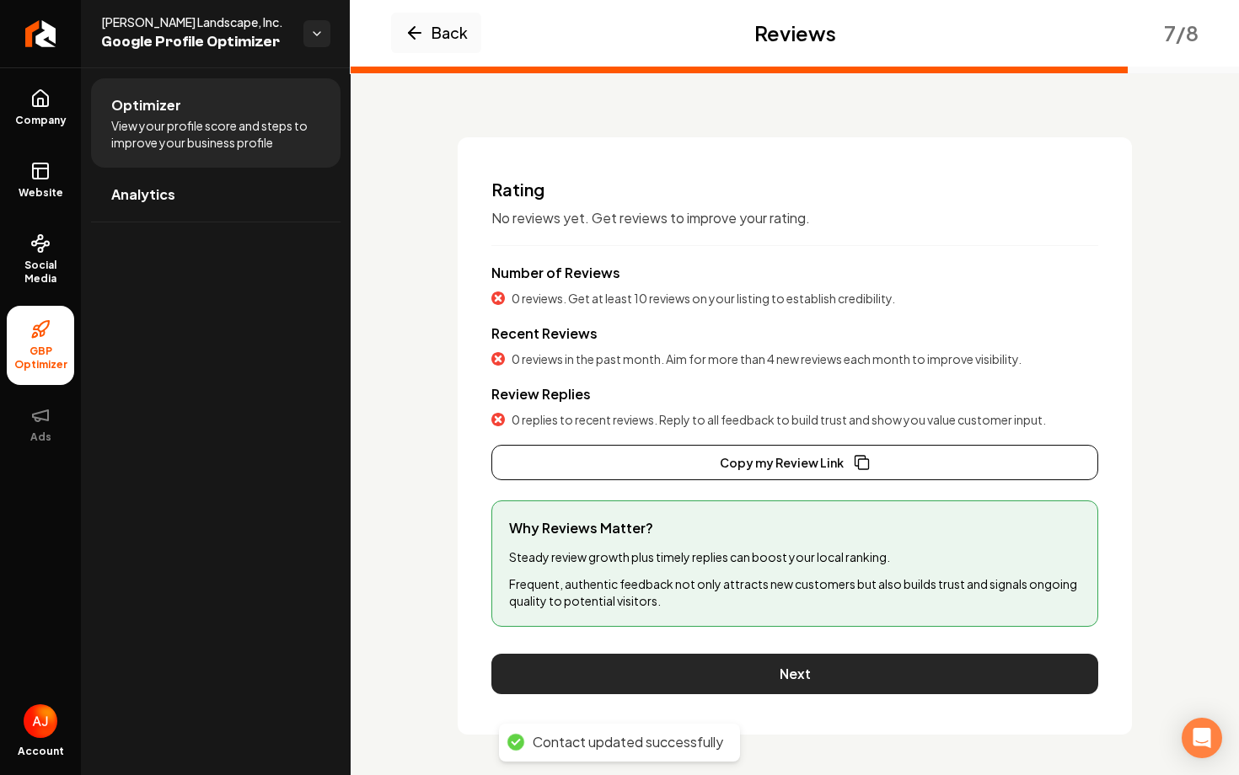
click at [788, 664] on button "Next" at bounding box center [794, 674] width 607 height 40
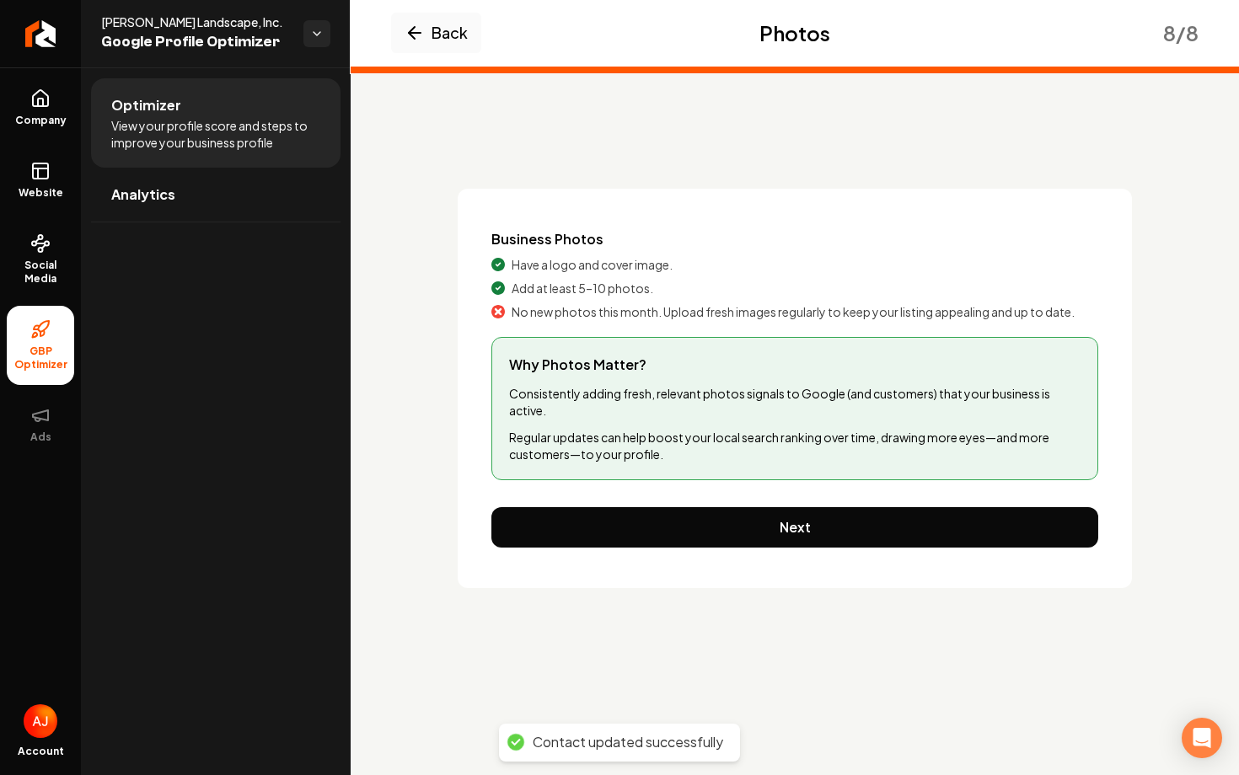
scroll to position [0, 0]
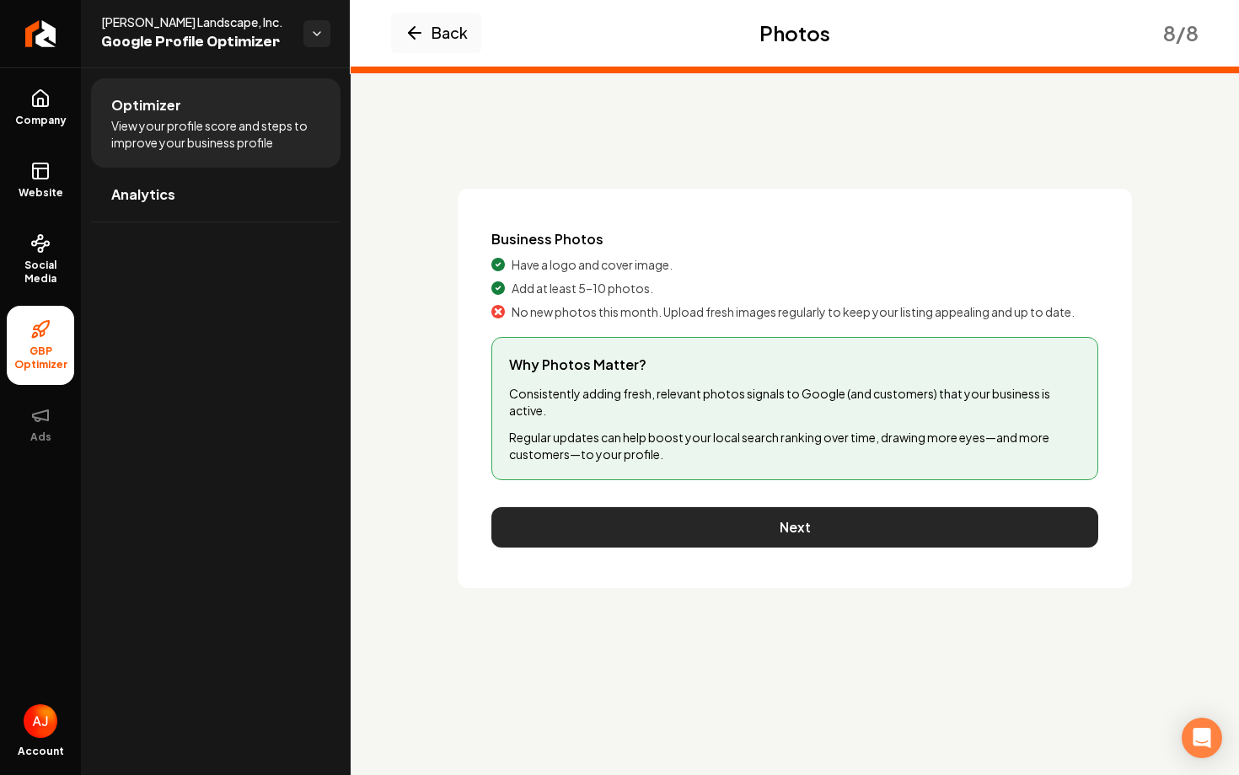
click at [770, 539] on button "Next" at bounding box center [794, 527] width 607 height 40
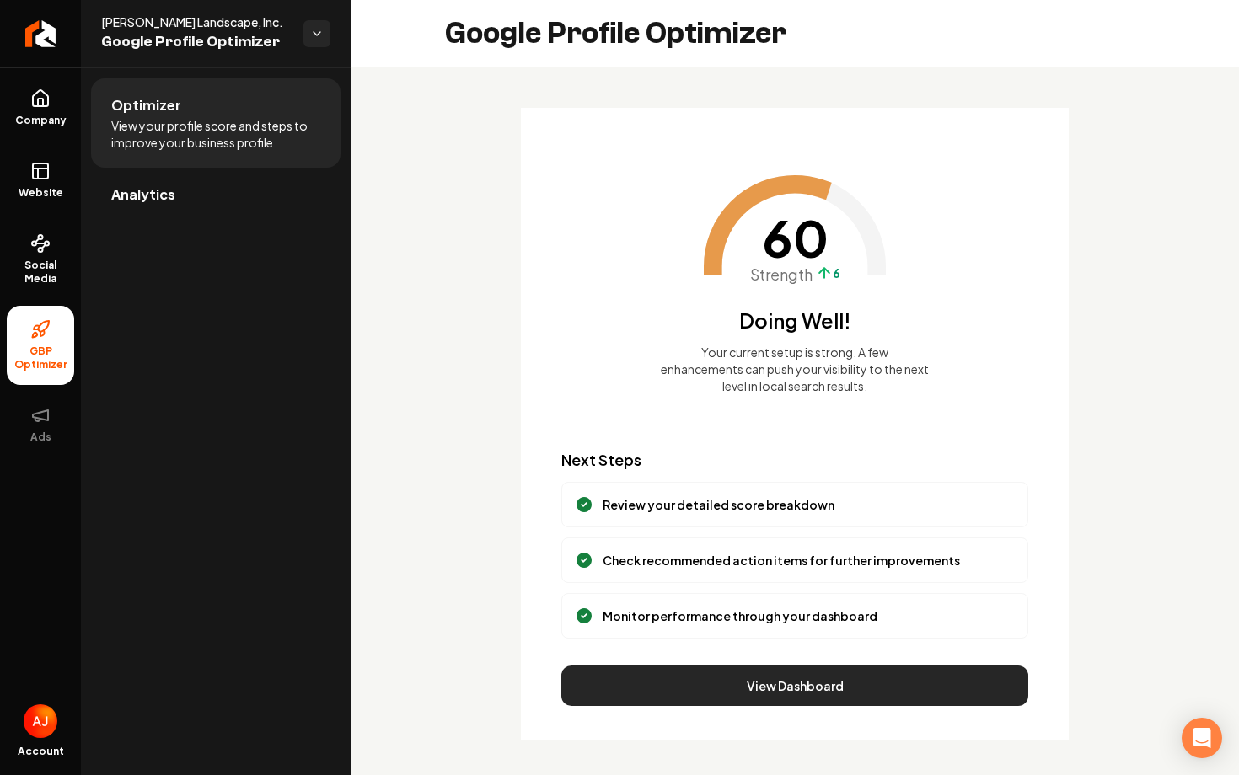
click at [805, 686] on button "View Dashboard" at bounding box center [794, 686] width 467 height 40
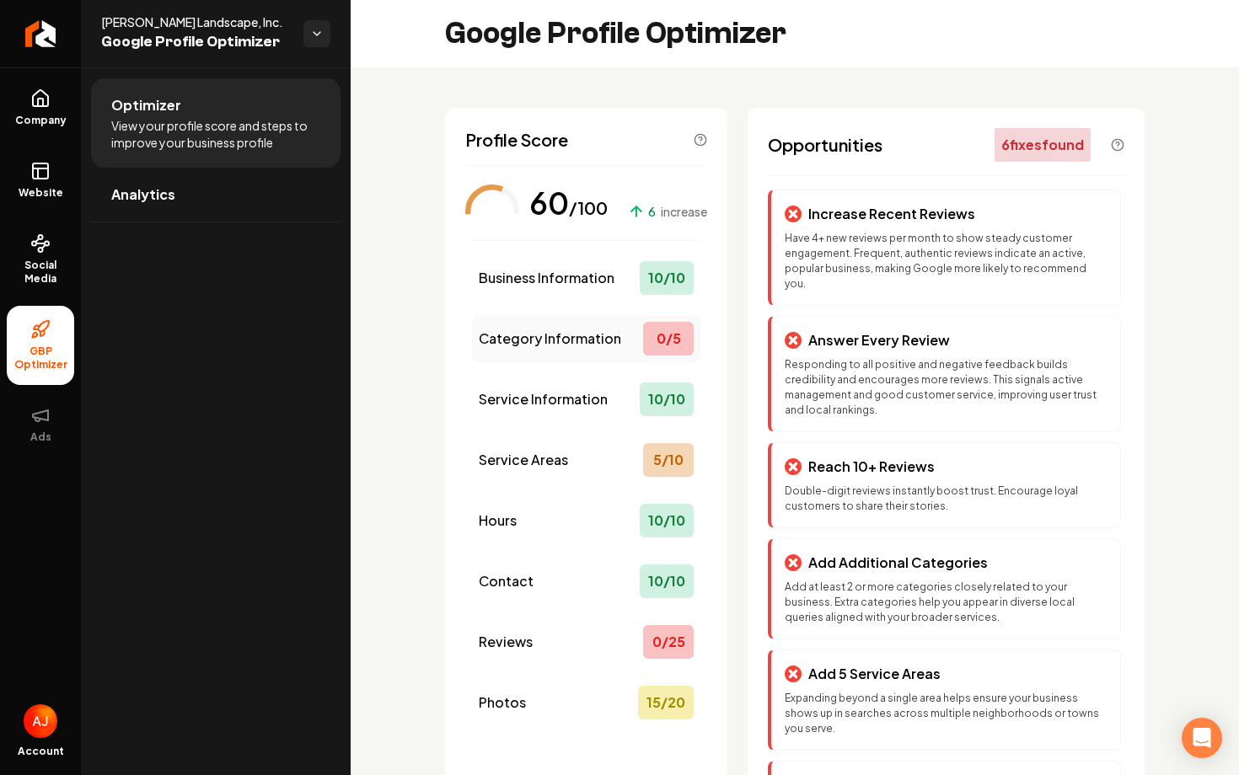
click at [663, 326] on div "0 / 5" at bounding box center [668, 339] width 51 height 34
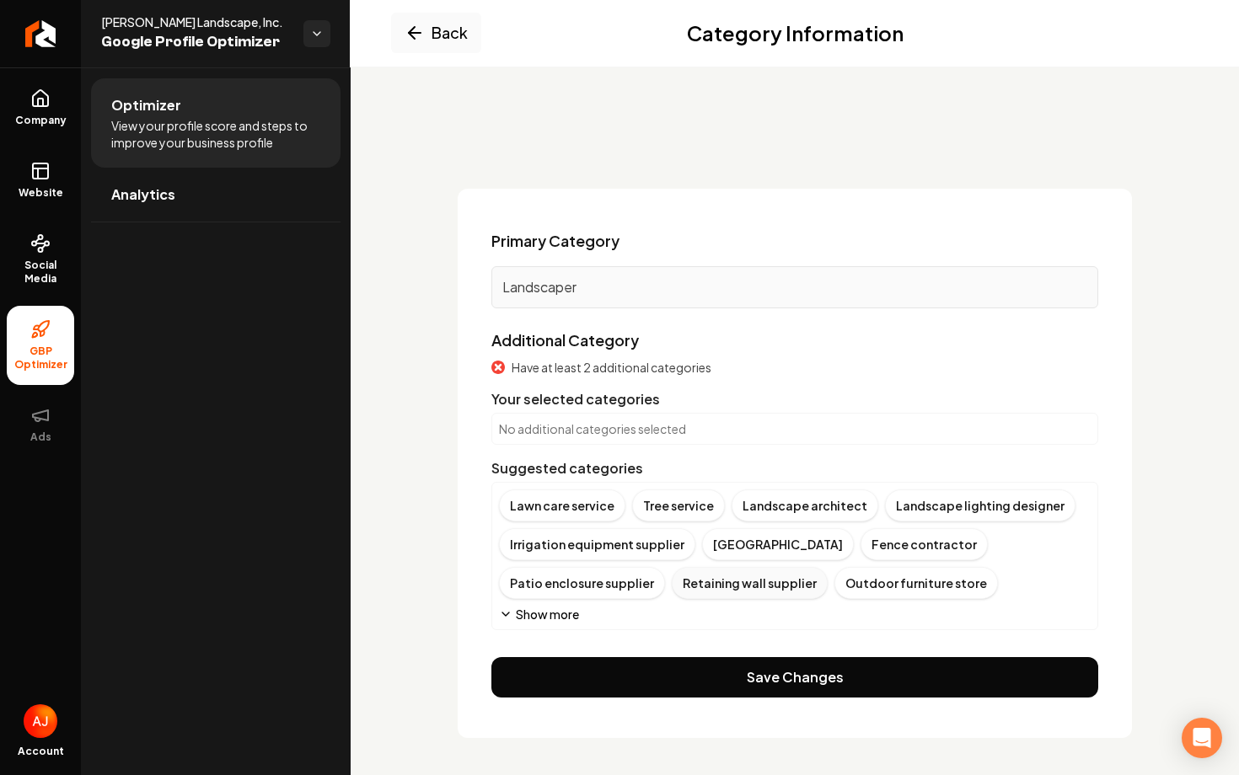
scroll to position [3, 0]
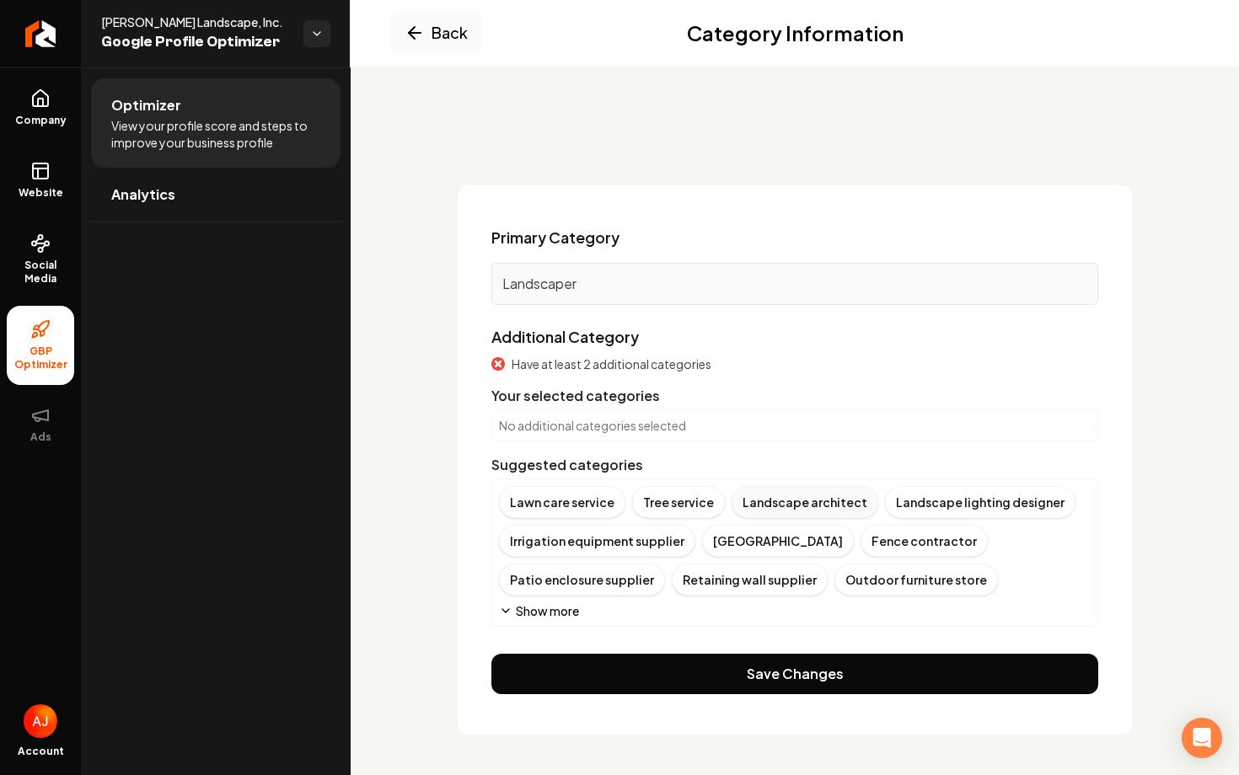
click at [796, 507] on div "Landscape architect" at bounding box center [804, 502] width 147 height 32
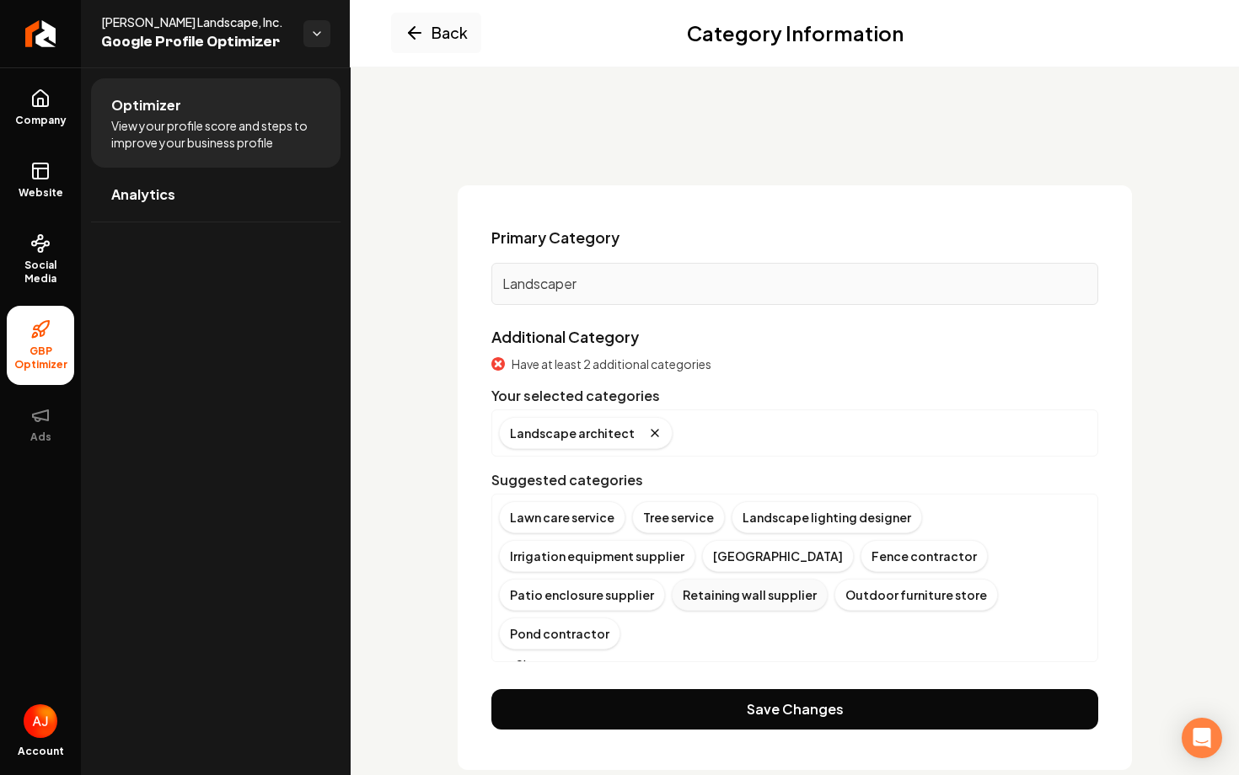
click at [671, 603] on div "Retaining wall supplier" at bounding box center [749, 595] width 156 height 32
click at [860, 559] on div "Fence contractor" at bounding box center [923, 556] width 127 height 32
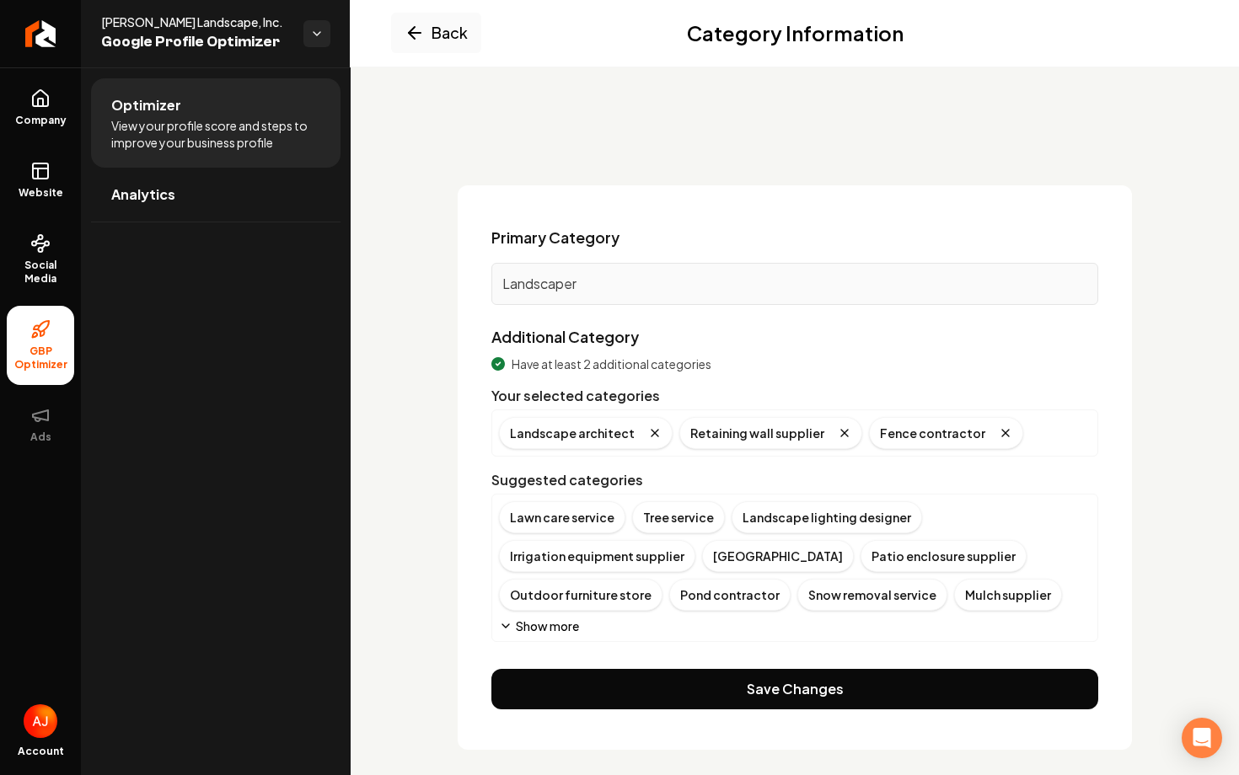
click at [566, 622] on button "Show more" at bounding box center [539, 626] width 80 height 17
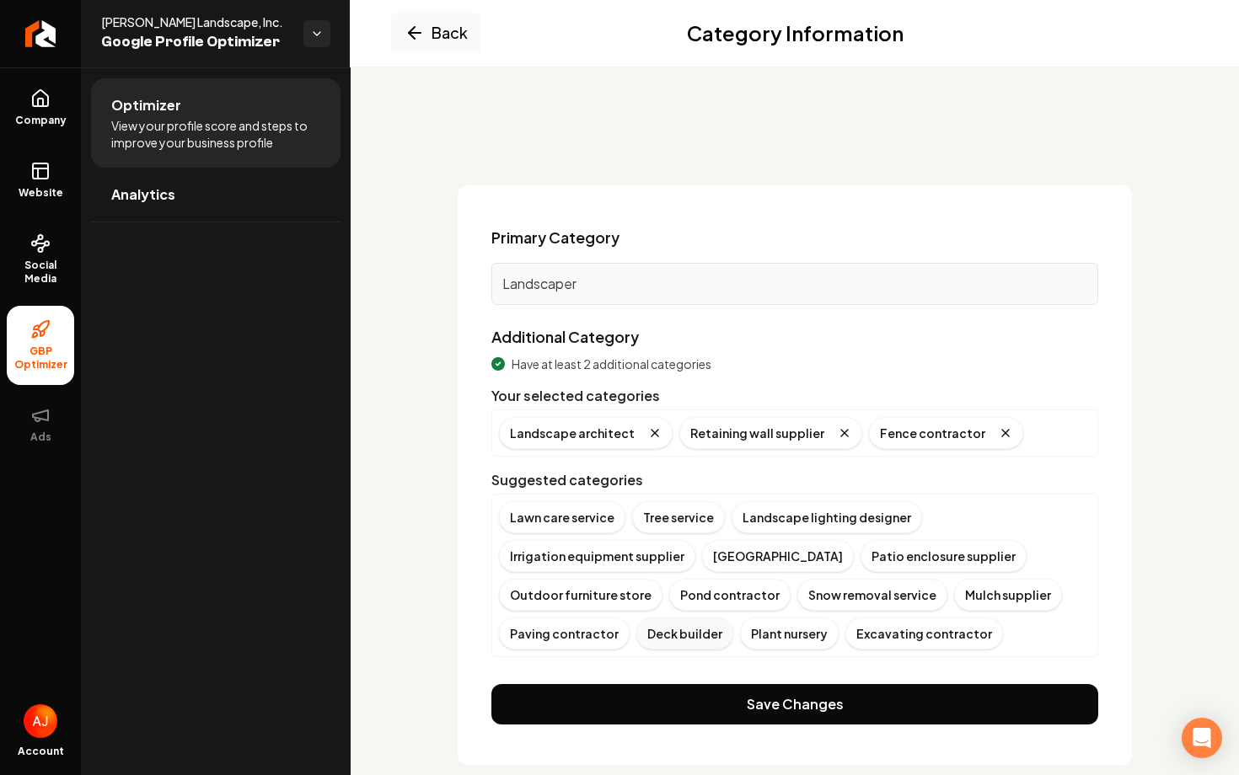
click at [654, 639] on div "Deck builder" at bounding box center [684, 634] width 97 height 32
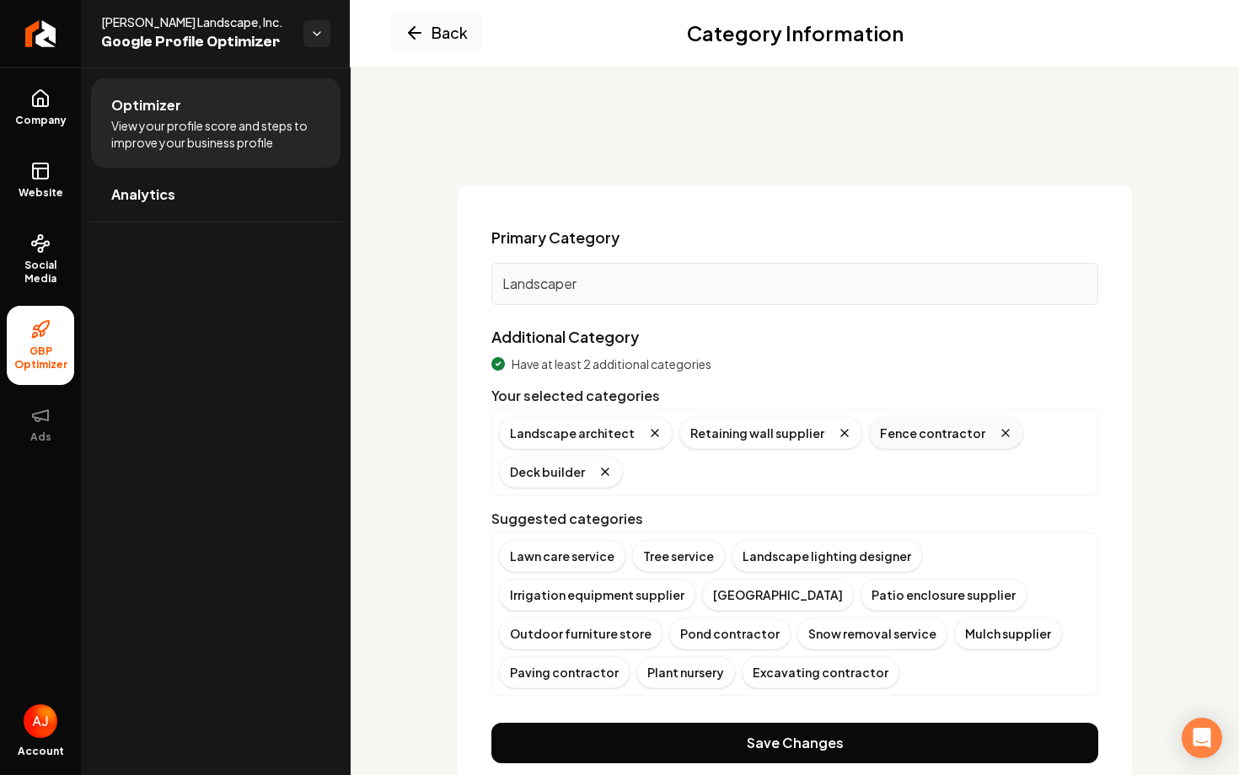
click at [998, 432] on icon "Remove badge" at bounding box center [1004, 432] width 13 height 13
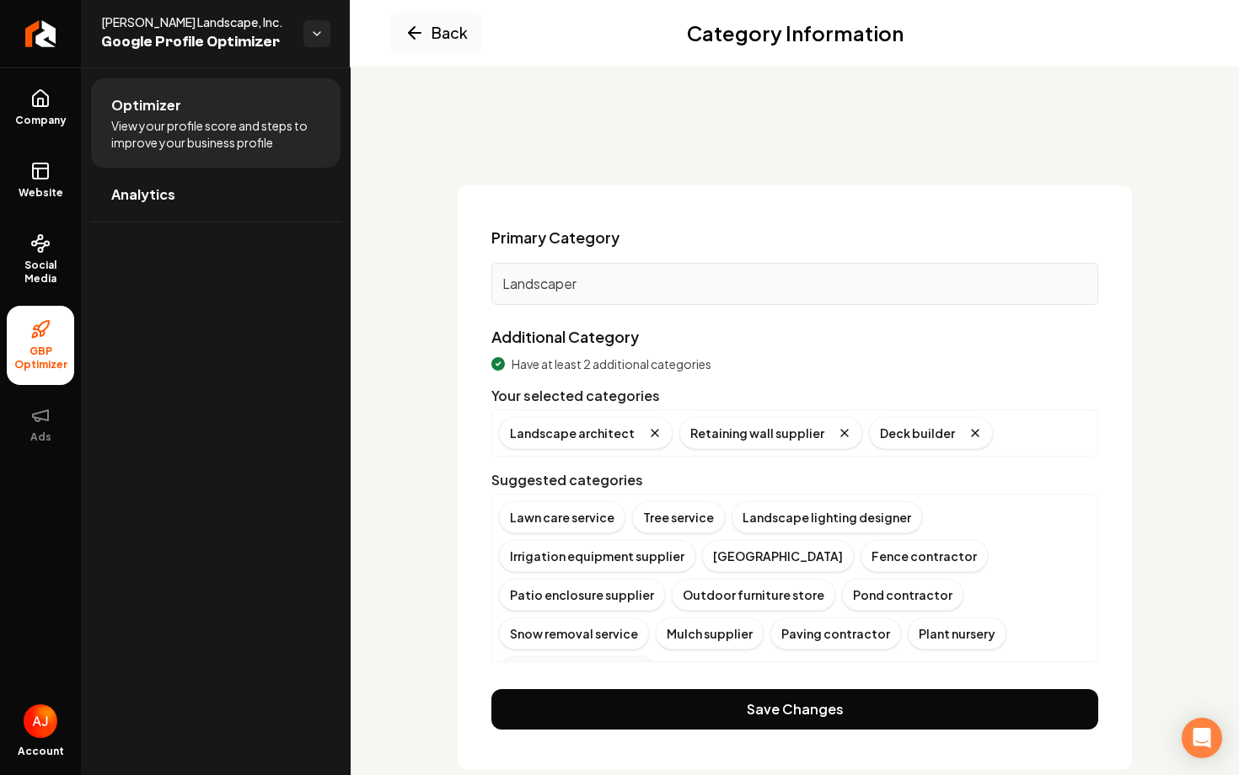
click at [656, 656] on div "Excavating contractor" at bounding box center [578, 672] width 158 height 32
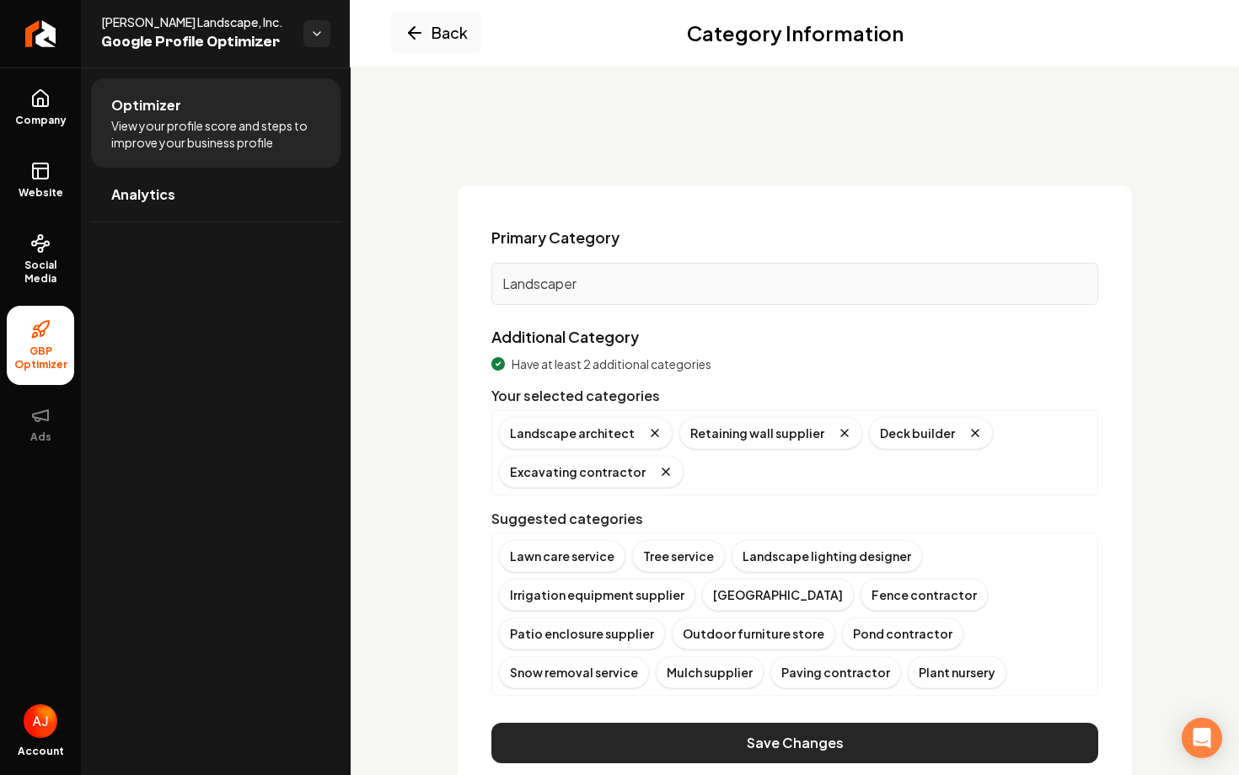
click at [838, 736] on button "Save Changes" at bounding box center [794, 743] width 607 height 40
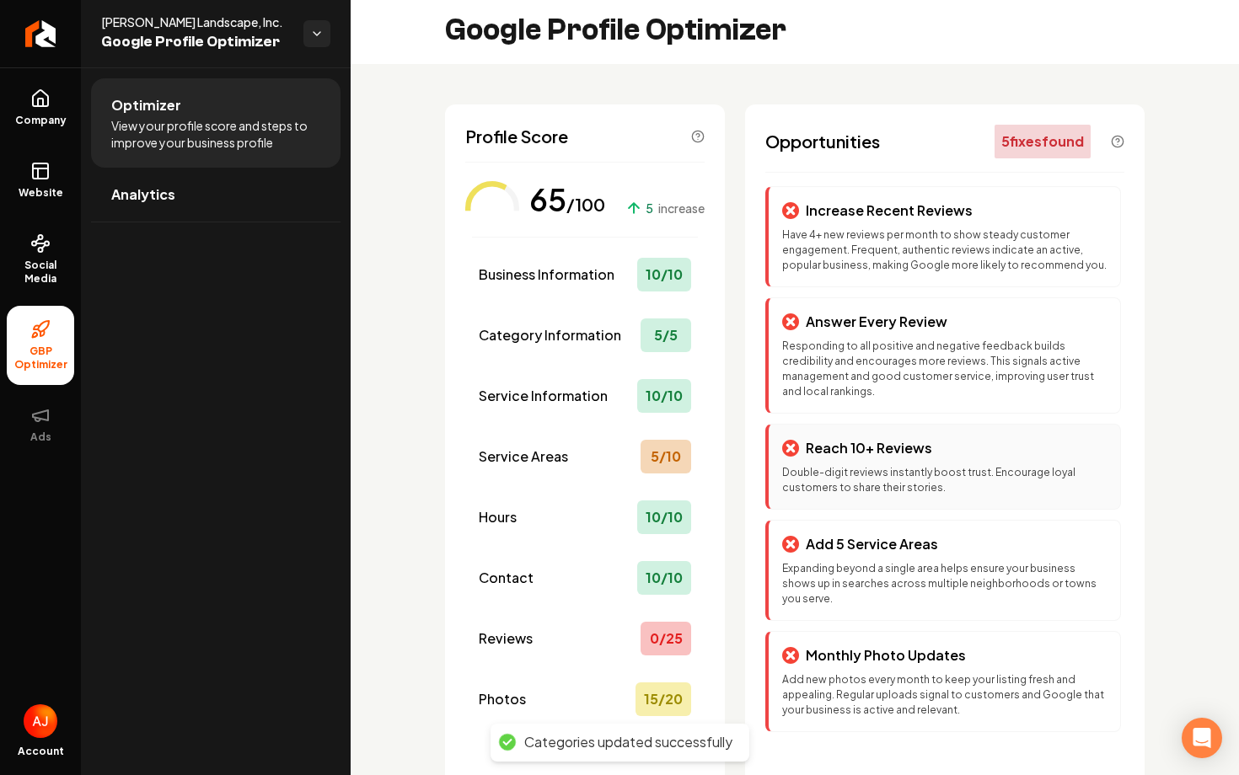
scroll to position [67, 0]
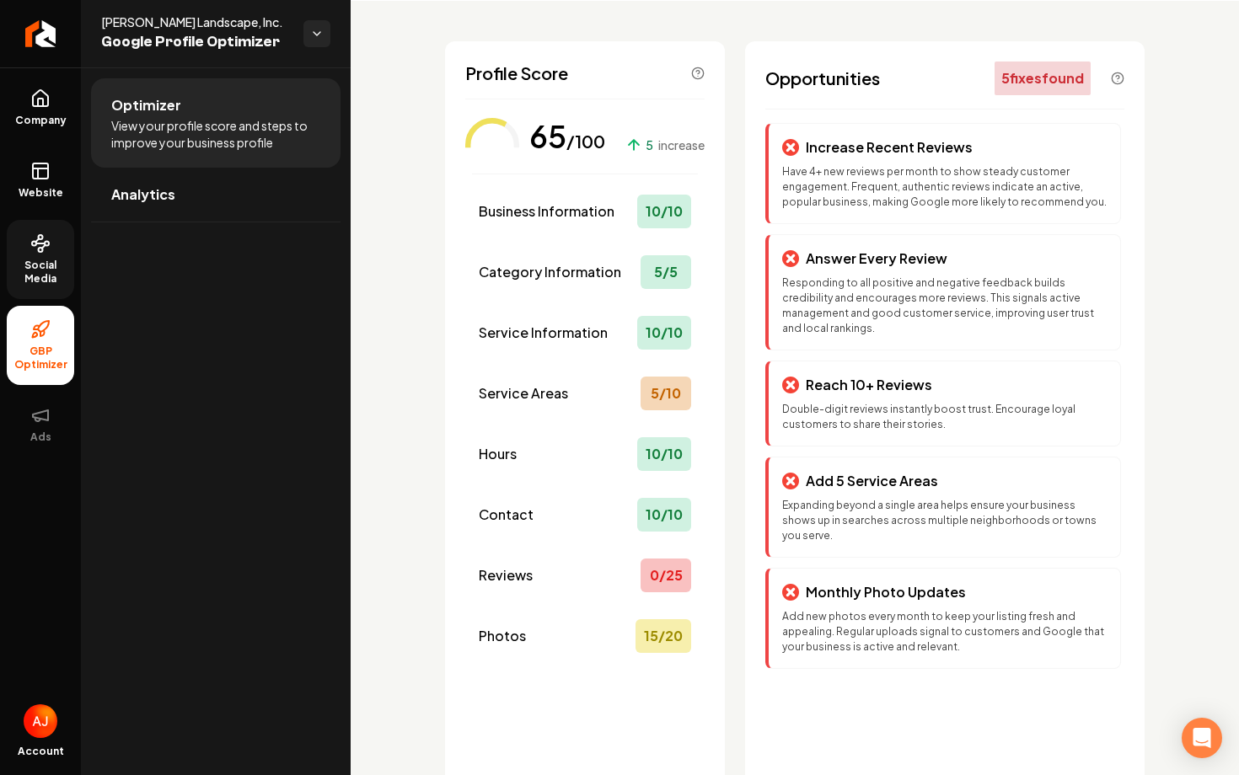
click at [39, 248] on circle at bounding box center [41, 250] width 4 height 4
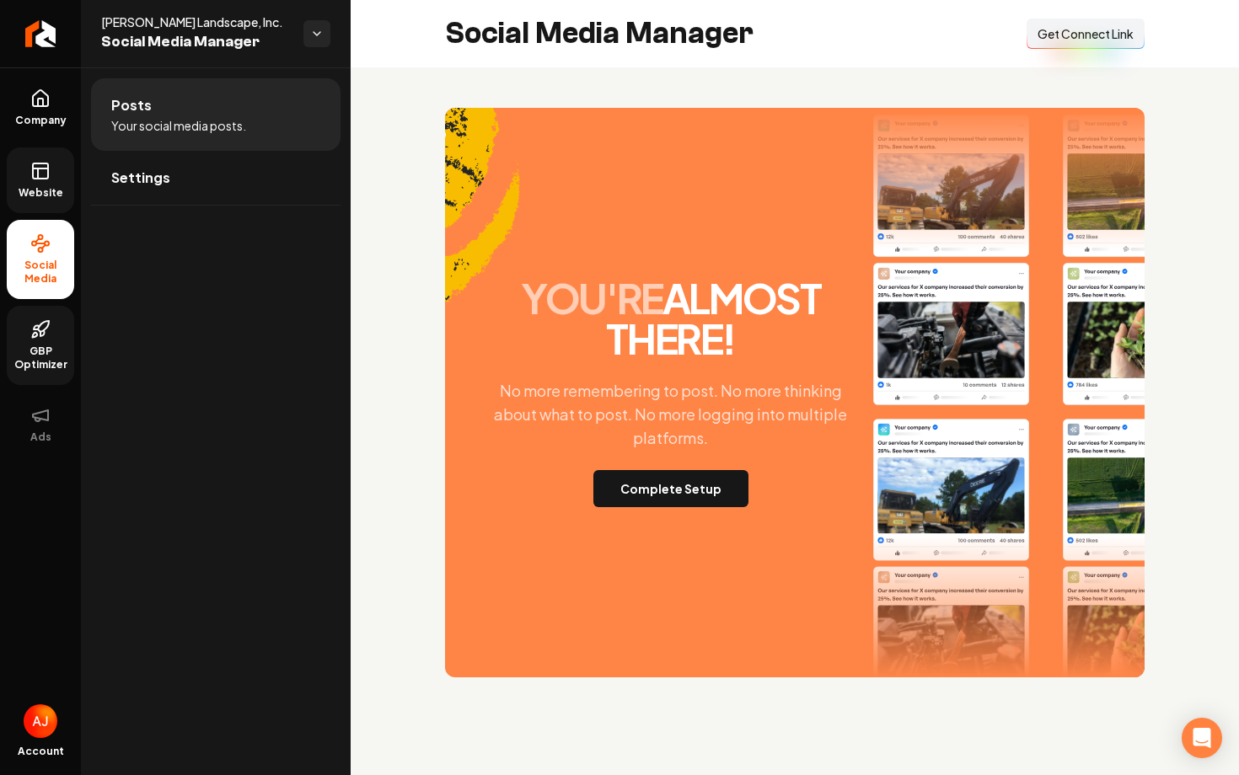
click at [38, 170] on icon at bounding box center [38, 174] width 0 height 10
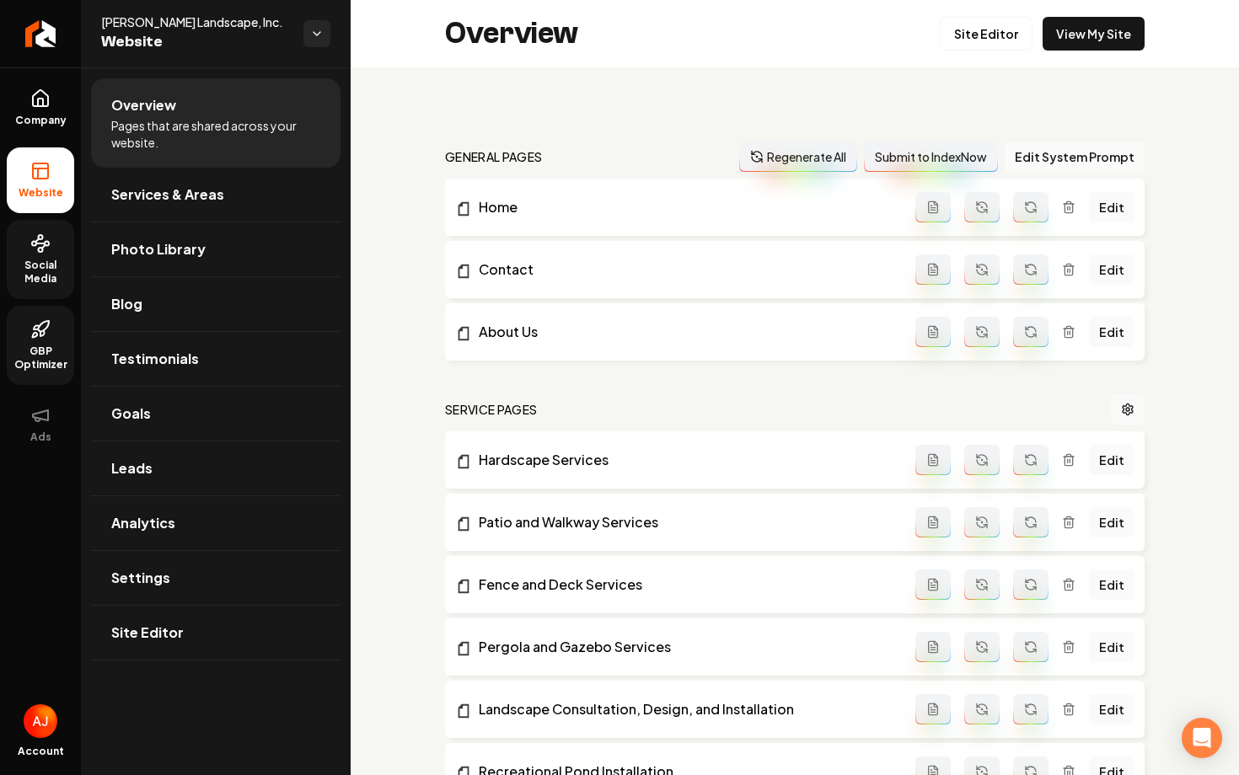
click at [1073, 65] on div "Overview Site Editor View My Site" at bounding box center [794, 33] width 888 height 67
click at [1073, 42] on link "View My Site" at bounding box center [1093, 34] width 102 height 34
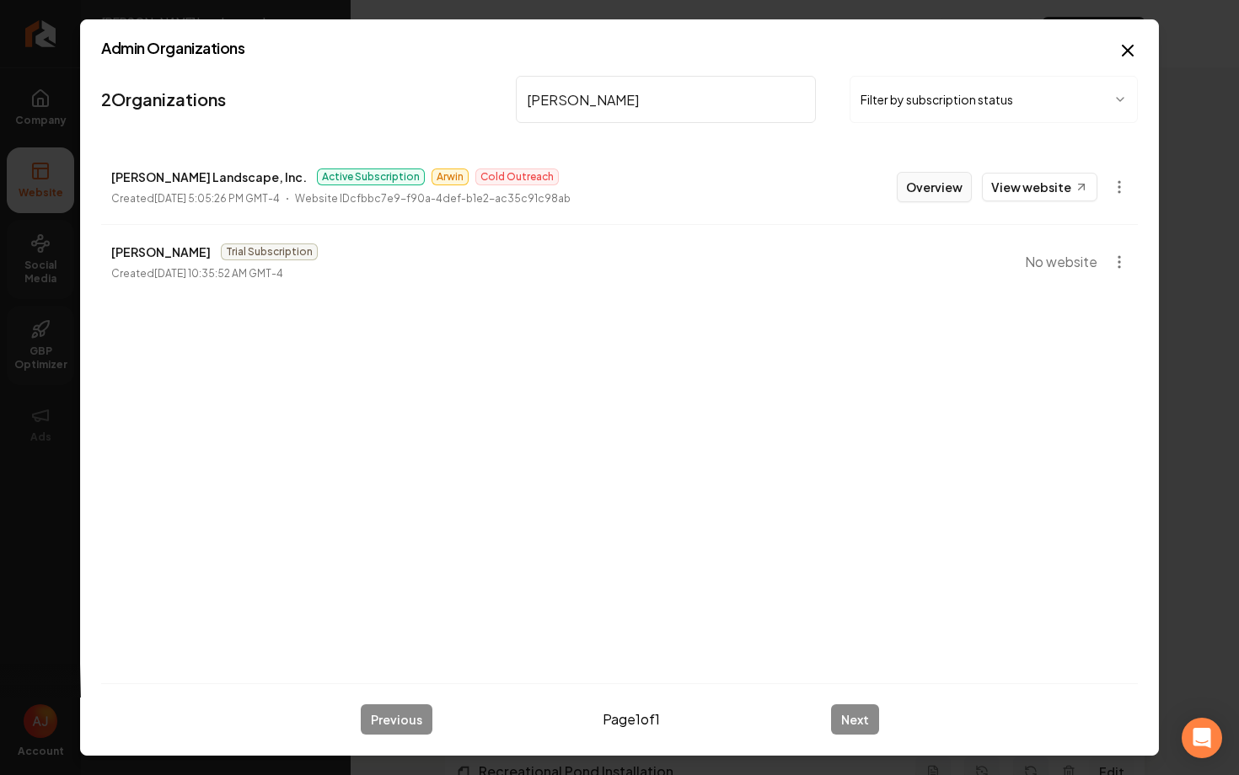
type input "parker"
click at [955, 199] on button "Overview" at bounding box center [933, 187] width 75 height 30
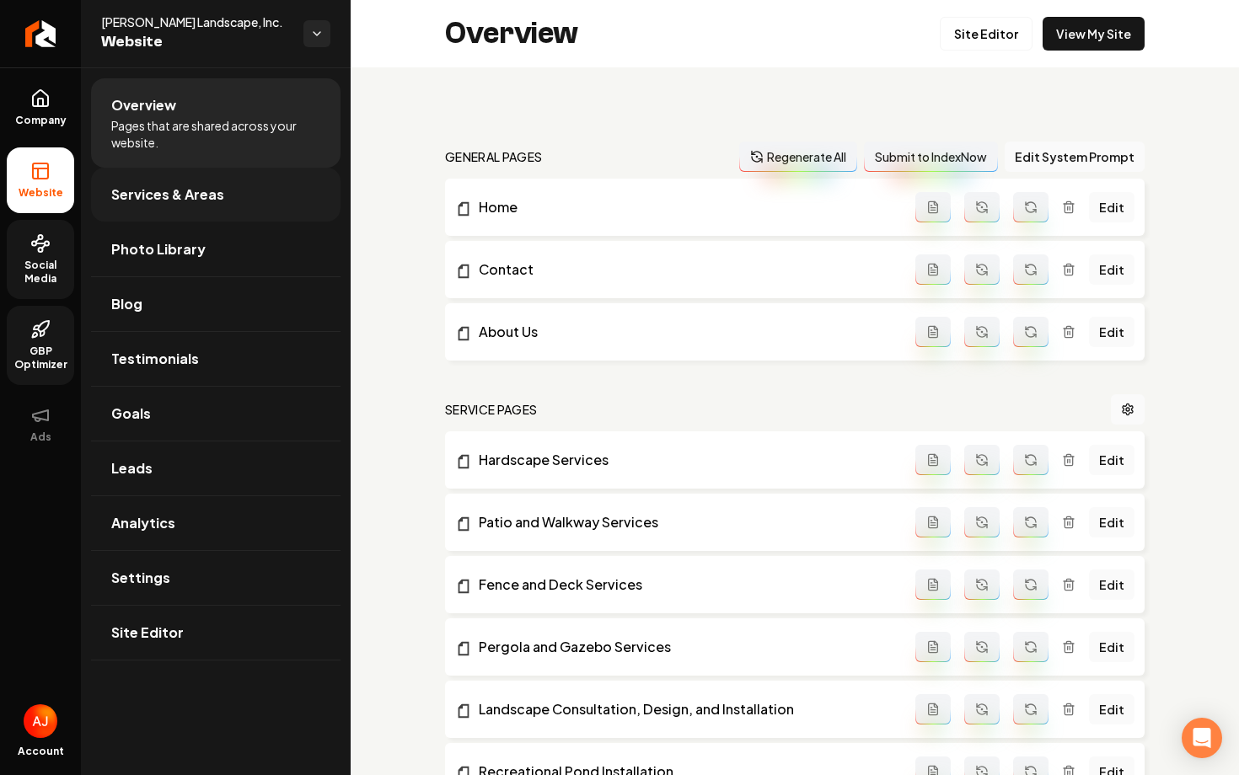
click at [198, 190] on span "Services & Areas" at bounding box center [167, 195] width 113 height 20
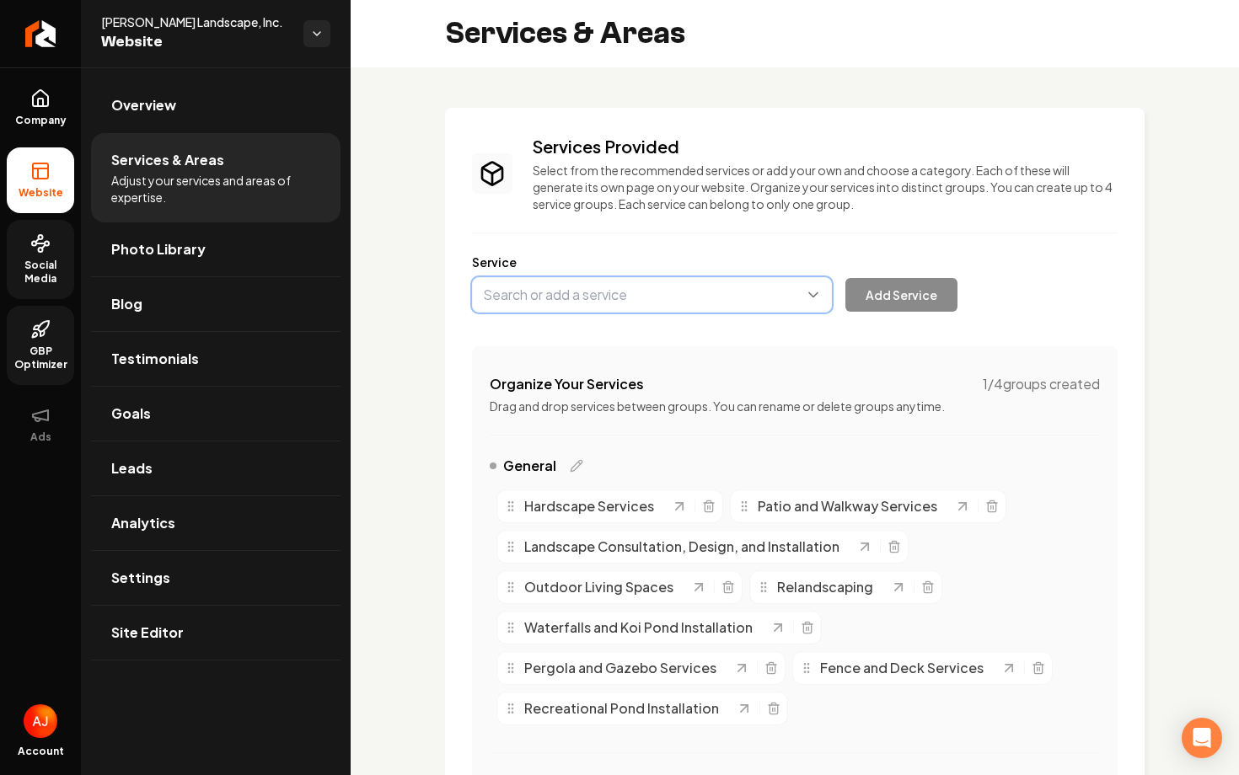
click at [554, 300] on button "Main content area" at bounding box center [652, 294] width 360 height 35
type input "Sunken Smokeless Fire Pits"
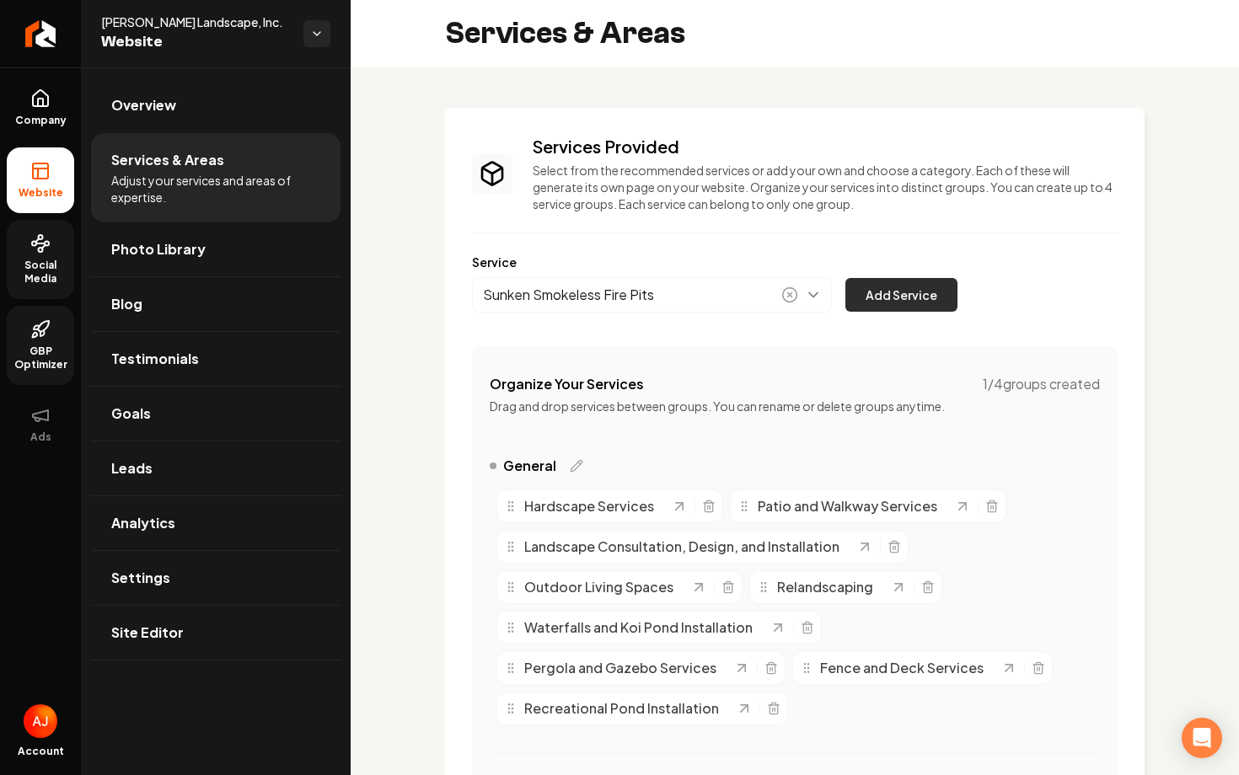
click at [911, 305] on button "Add Service" at bounding box center [901, 295] width 112 height 34
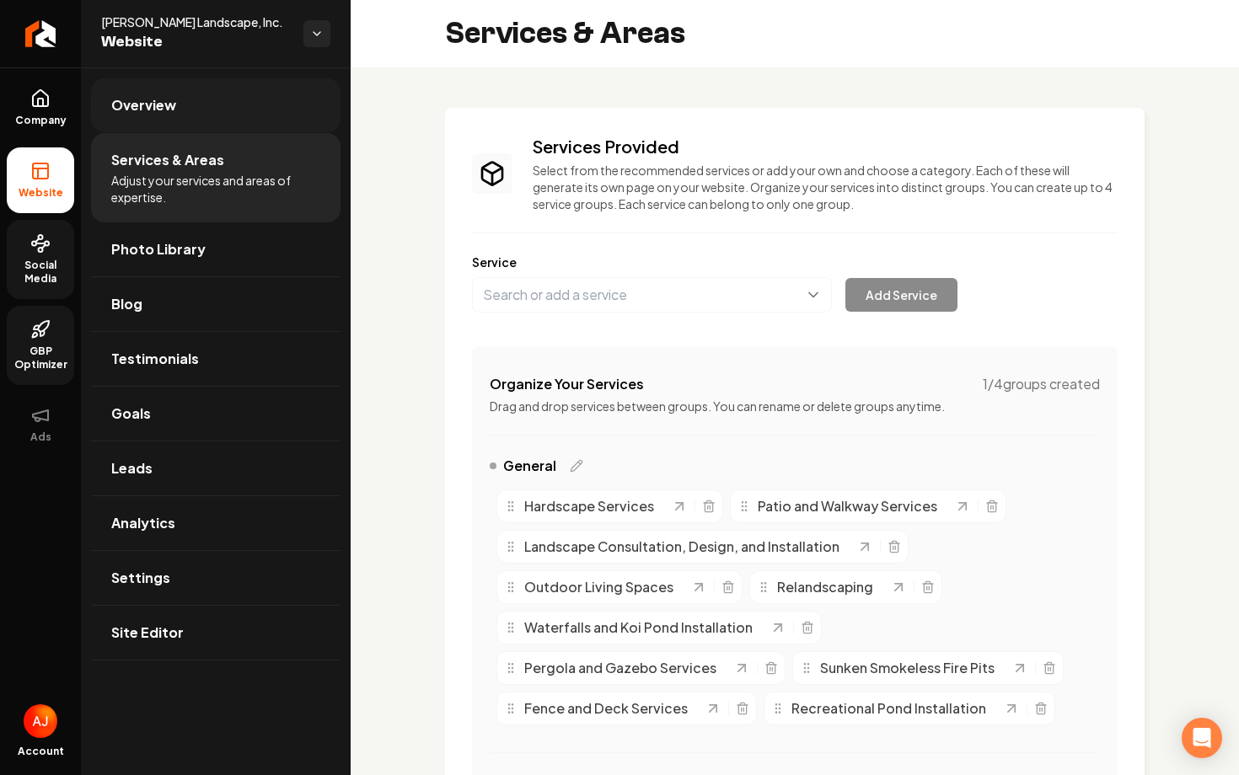
click at [183, 103] on link "Overview" at bounding box center [215, 105] width 249 height 54
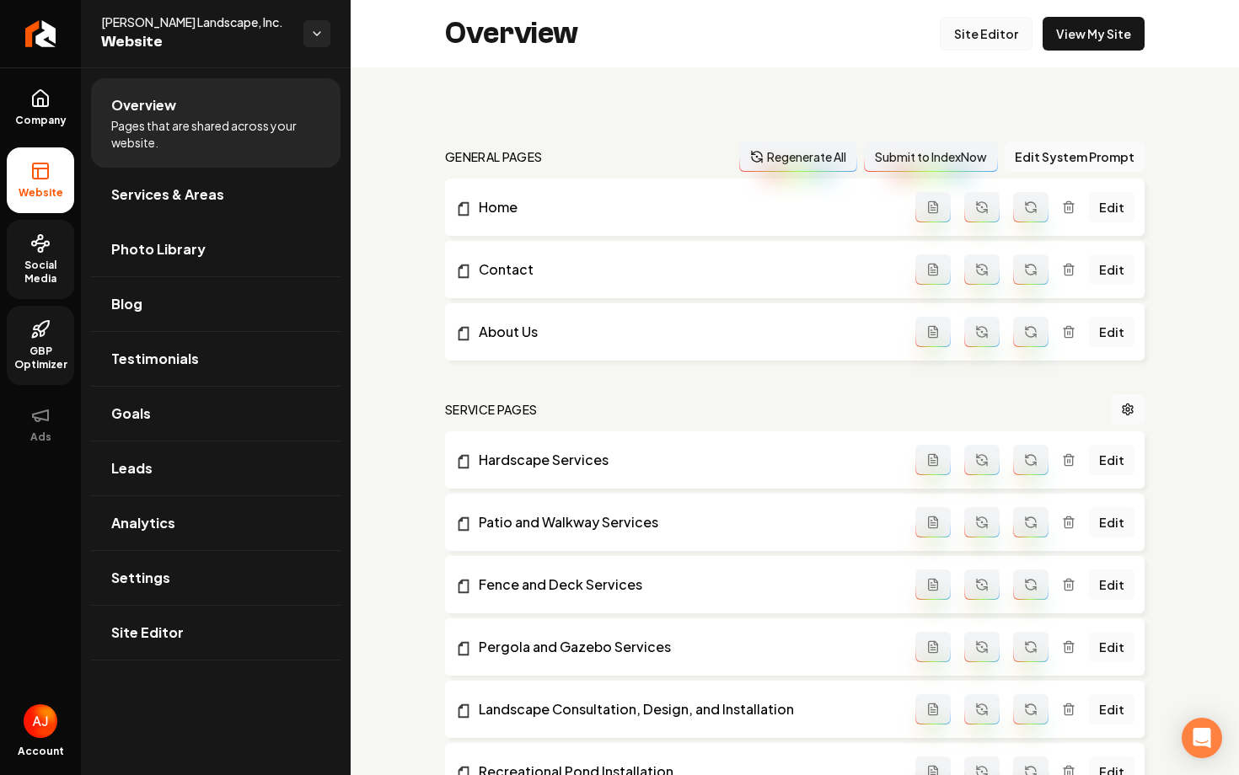
click at [998, 34] on link "Site Editor" at bounding box center [985, 34] width 93 height 34
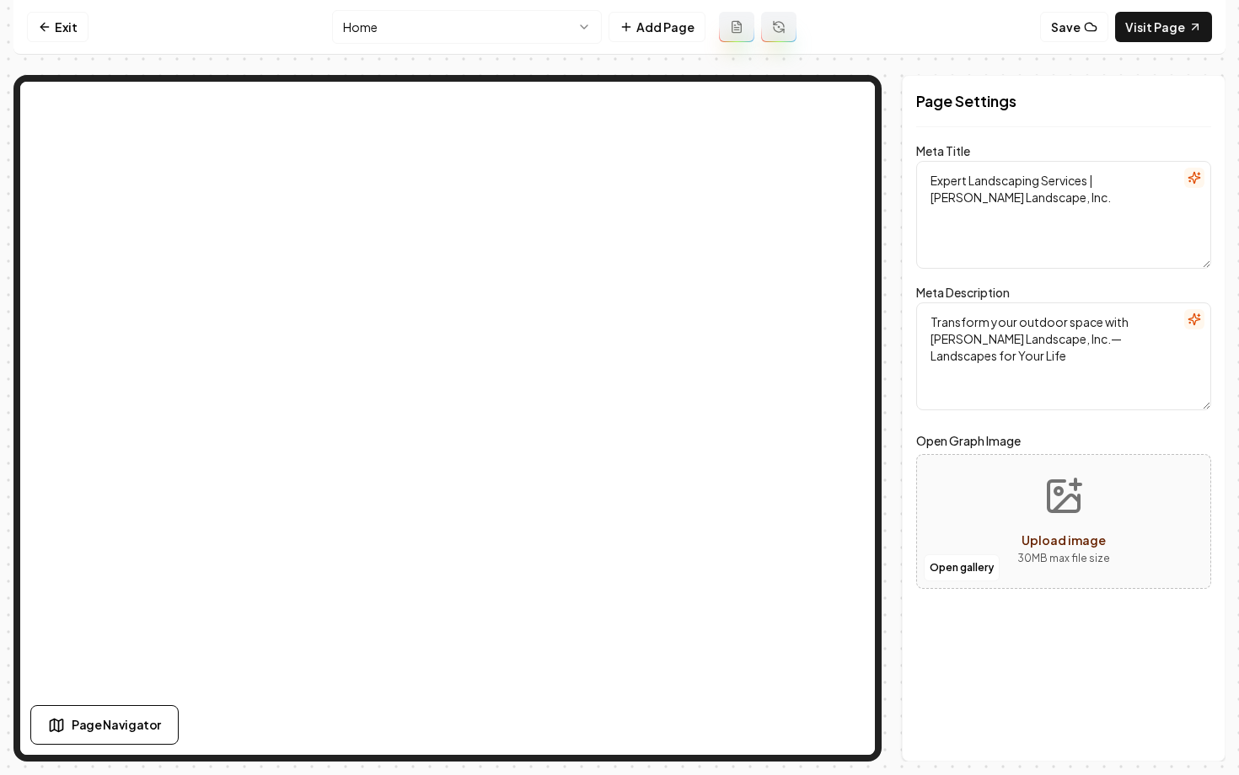
click at [493, 21] on html "Computer Required This feature is only available on a computer. Please switch t…" at bounding box center [619, 387] width 1239 height 775
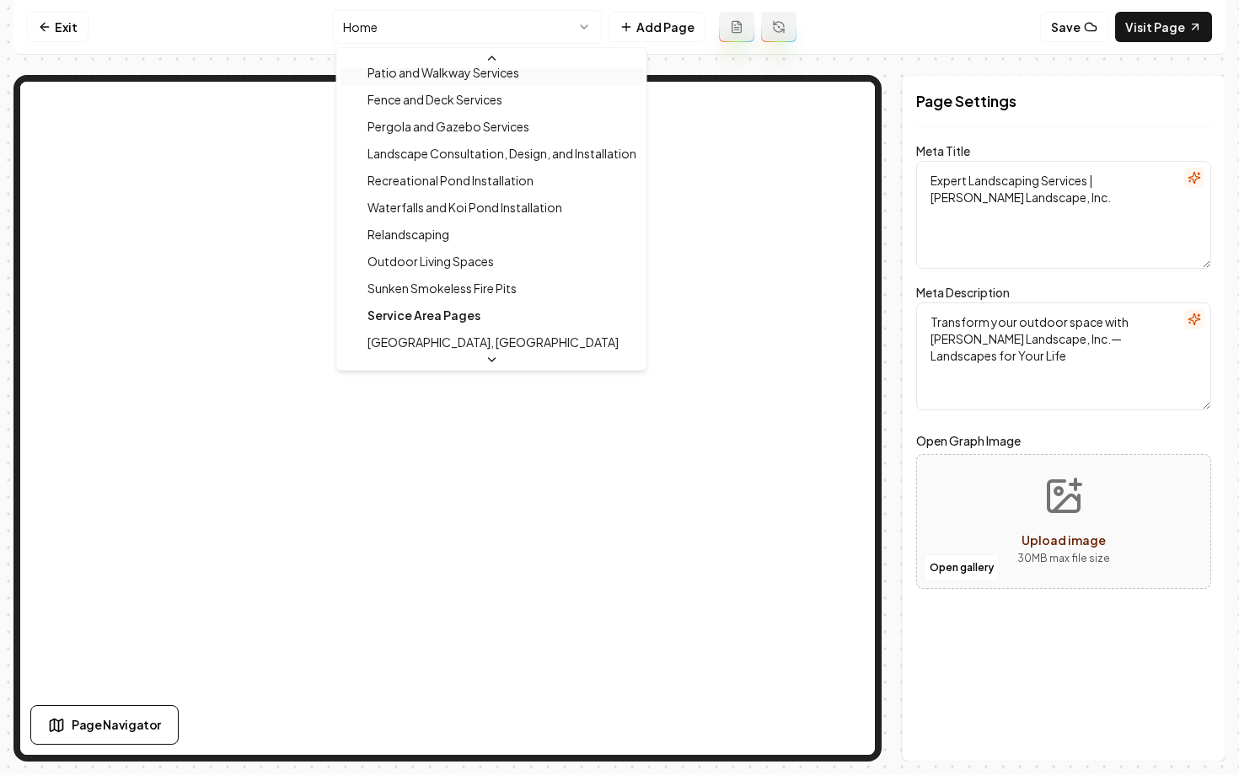
scroll to position [189, 0]
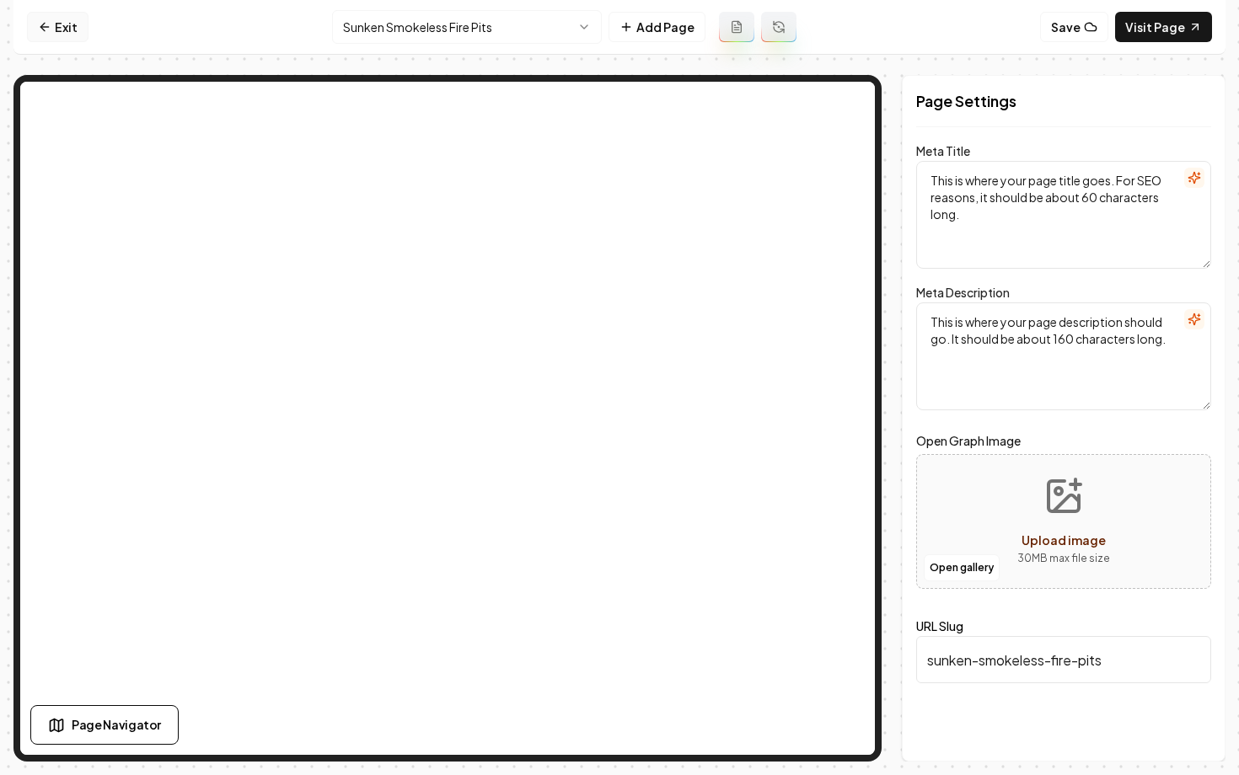
click at [56, 40] on link "Exit" at bounding box center [58, 27] width 62 height 30
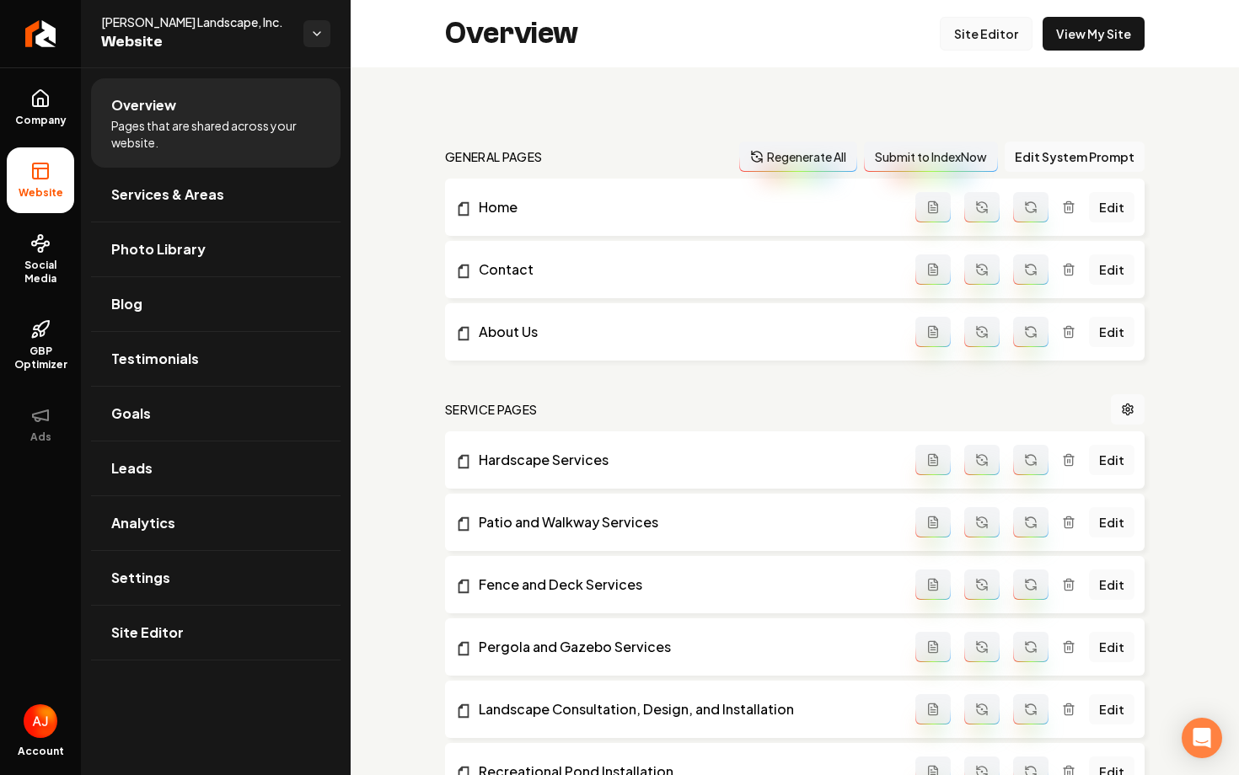
click at [982, 47] on link "Site Editor" at bounding box center [985, 34] width 93 height 34
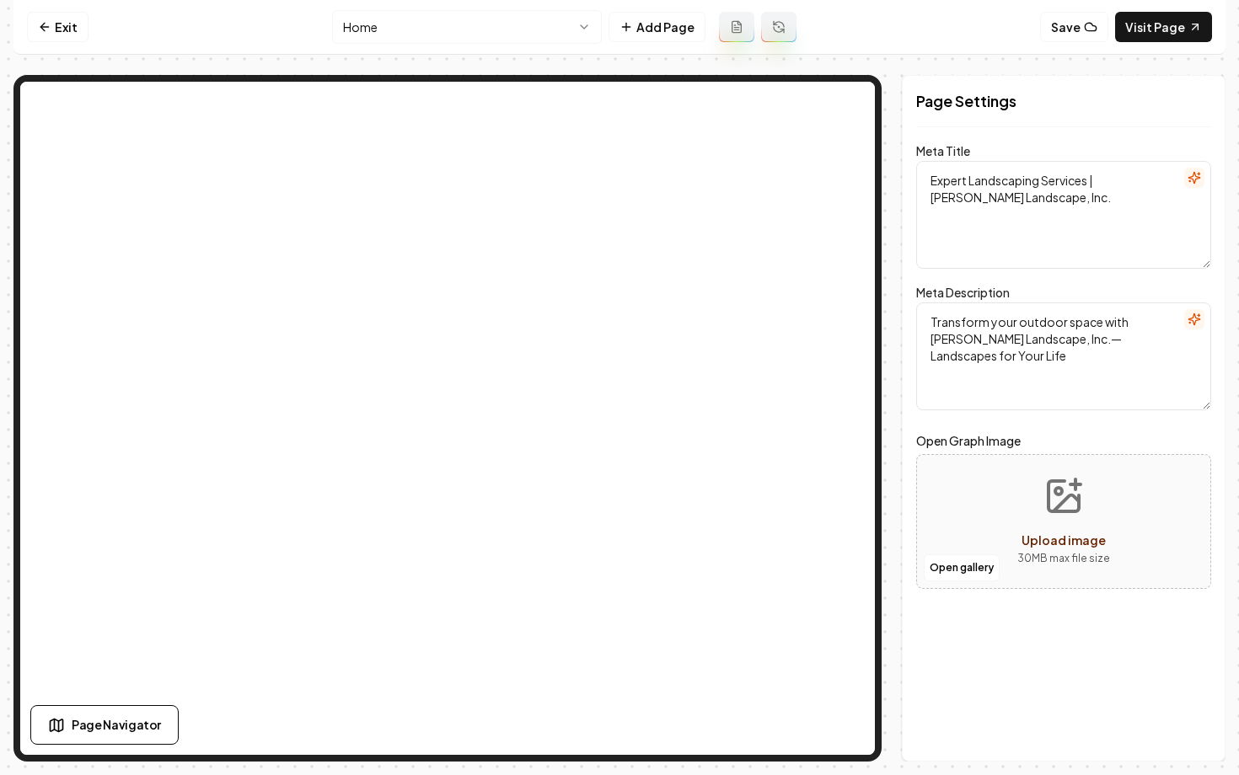
click at [431, 14] on html "Computer Required This feature is only available on a computer. Please switch t…" at bounding box center [619, 387] width 1239 height 775
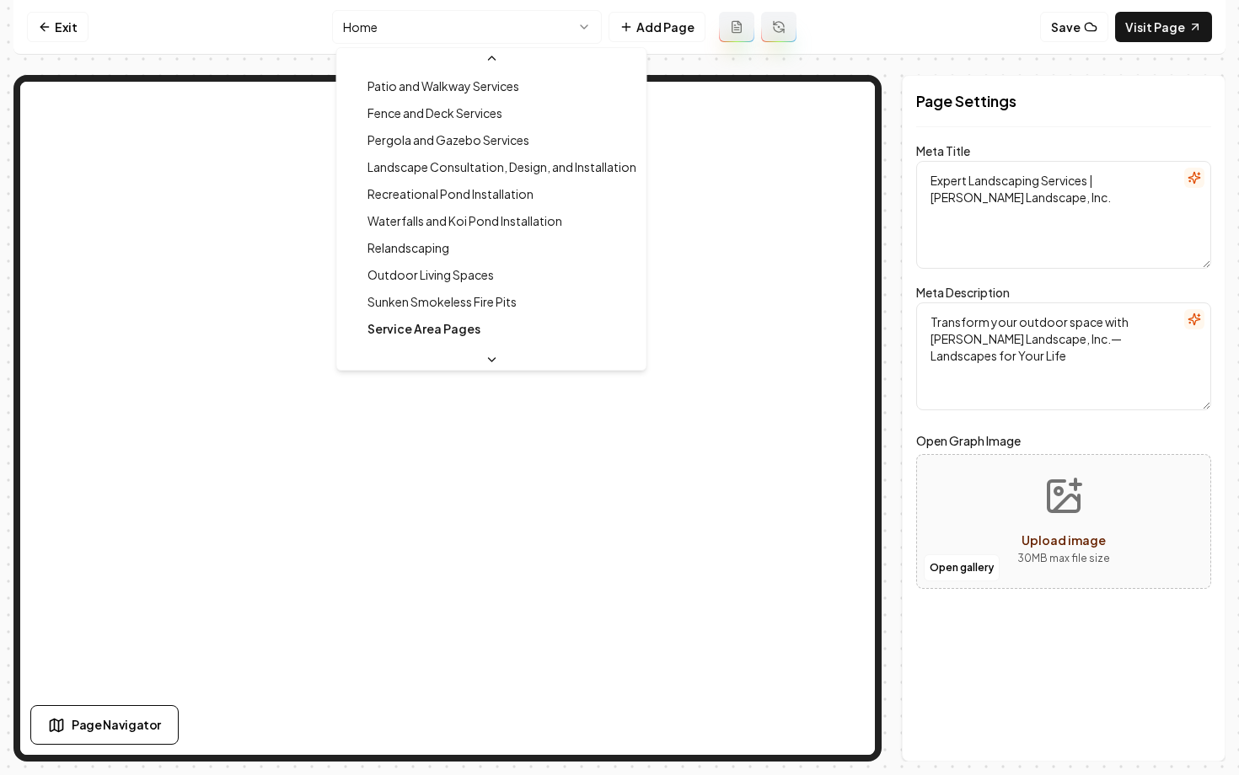
scroll to position [163, 0]
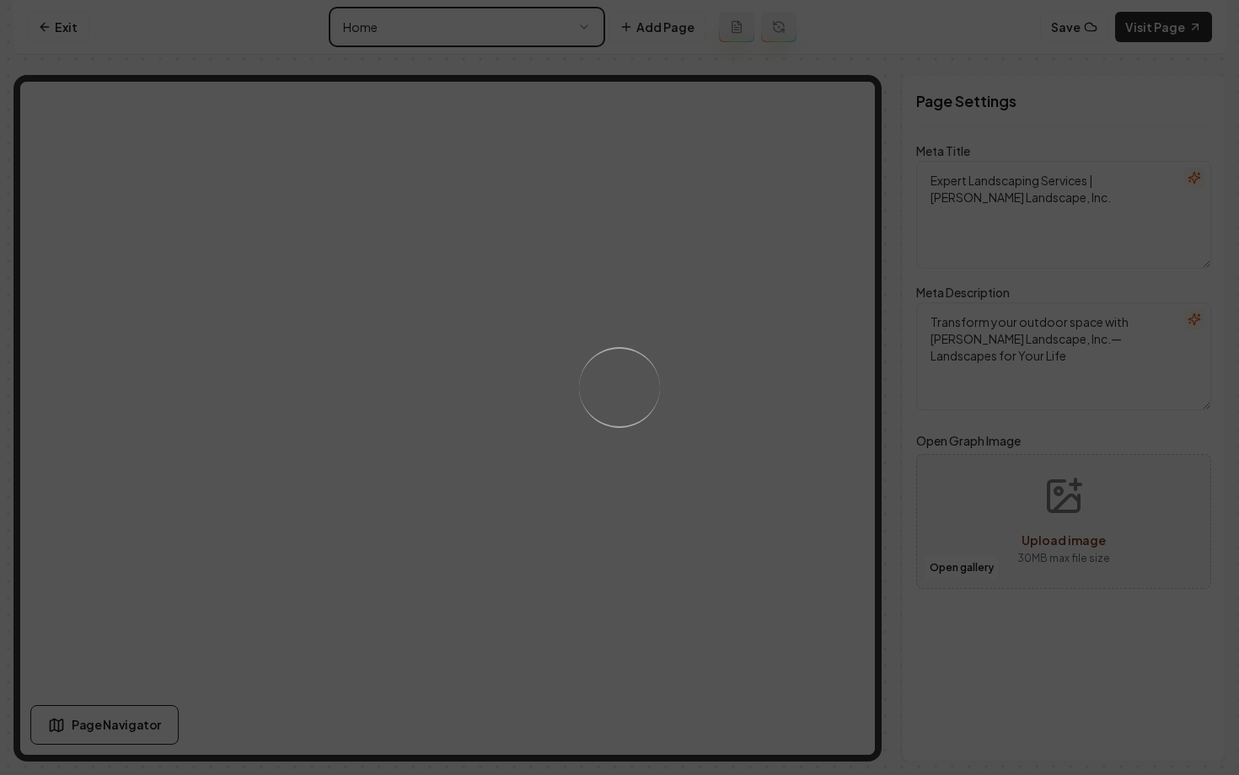
type textarea "This is where your page title goes. For SEO reasons, it should be about 60 char…"
type textarea "This is where your page description should go. It should be about 160 character…"
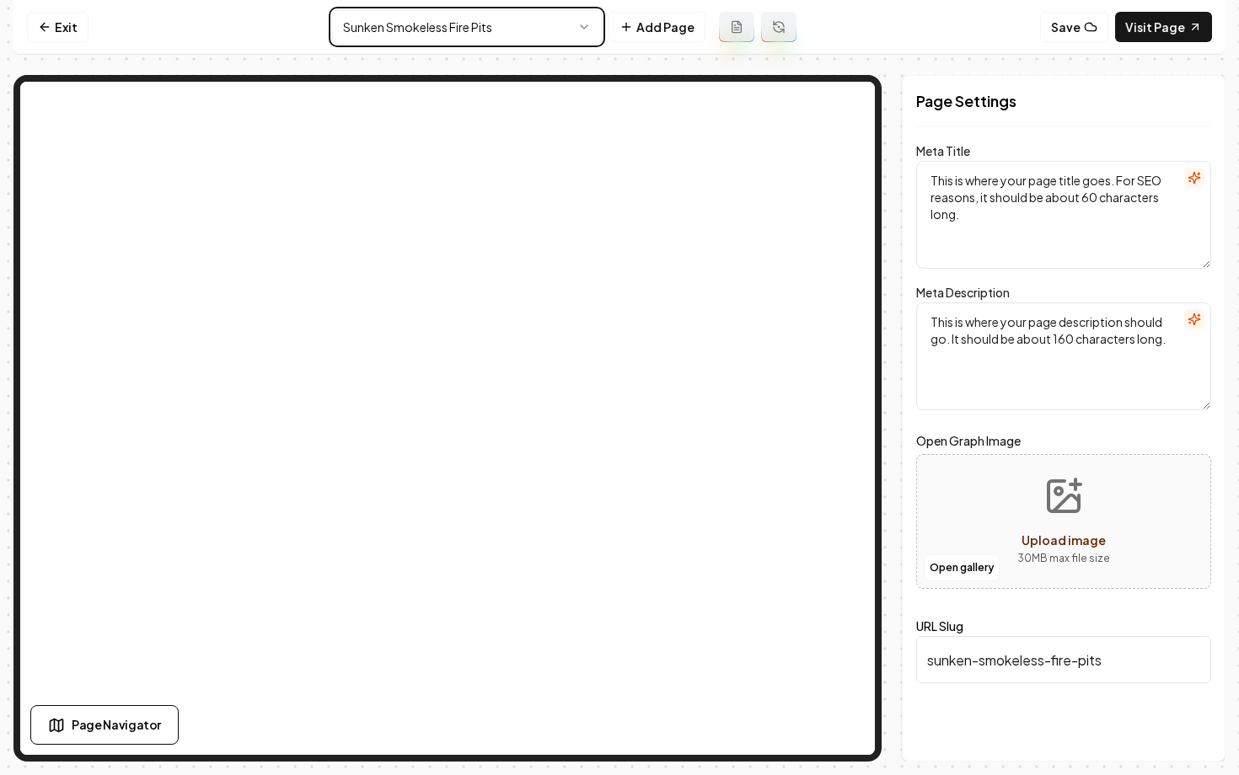
type textarea "Sunken Smokeless Fire Pits - [PERSON_NAME] Landscape, Inc."
type textarea "Enhance your outdoor space with [PERSON_NAME] Landscape, Inc.'s Sunken Smokeles…"
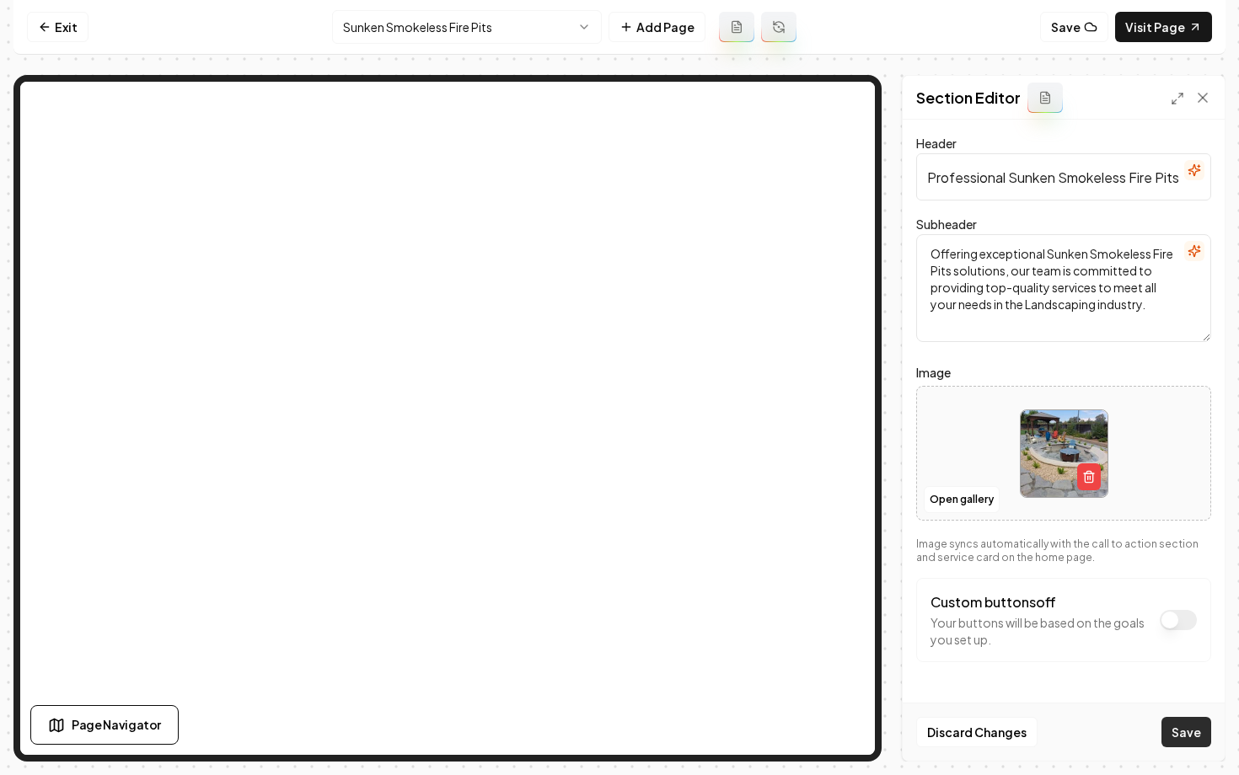
click at [1167, 738] on button "Save" at bounding box center [1186, 732] width 50 height 30
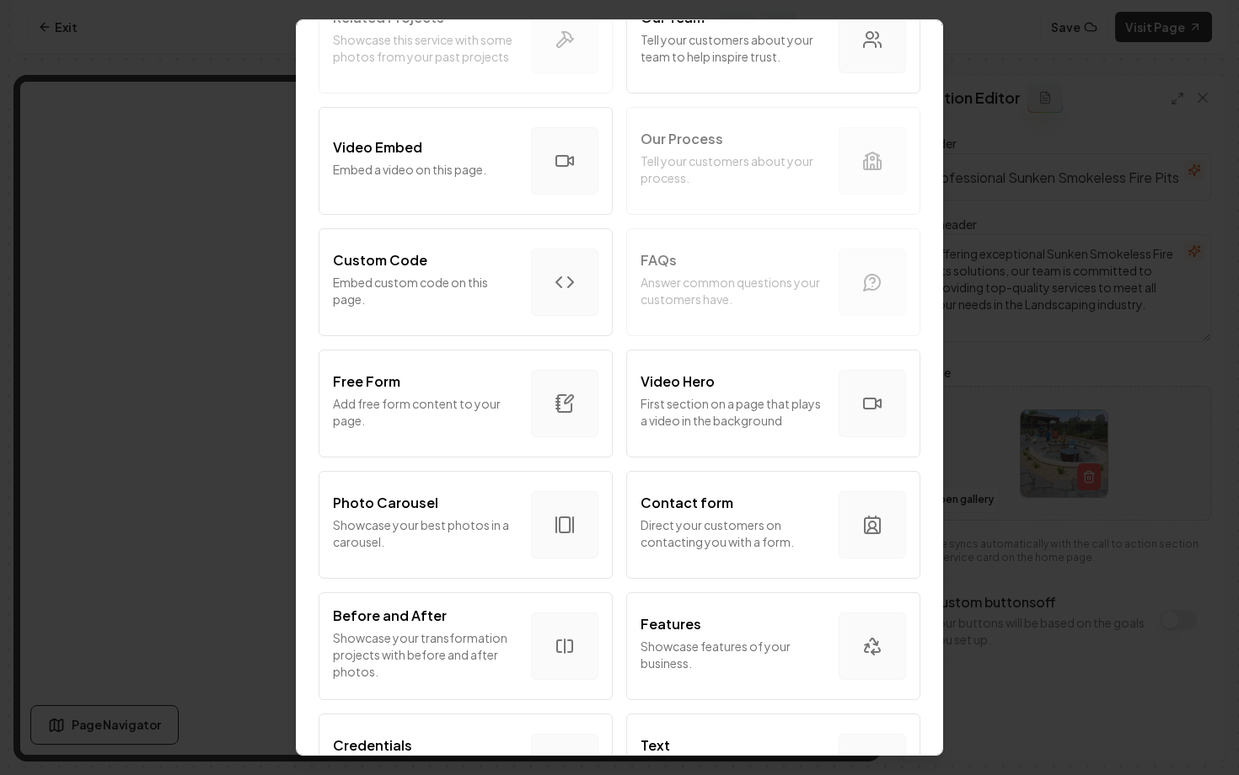
scroll to position [661, 0]
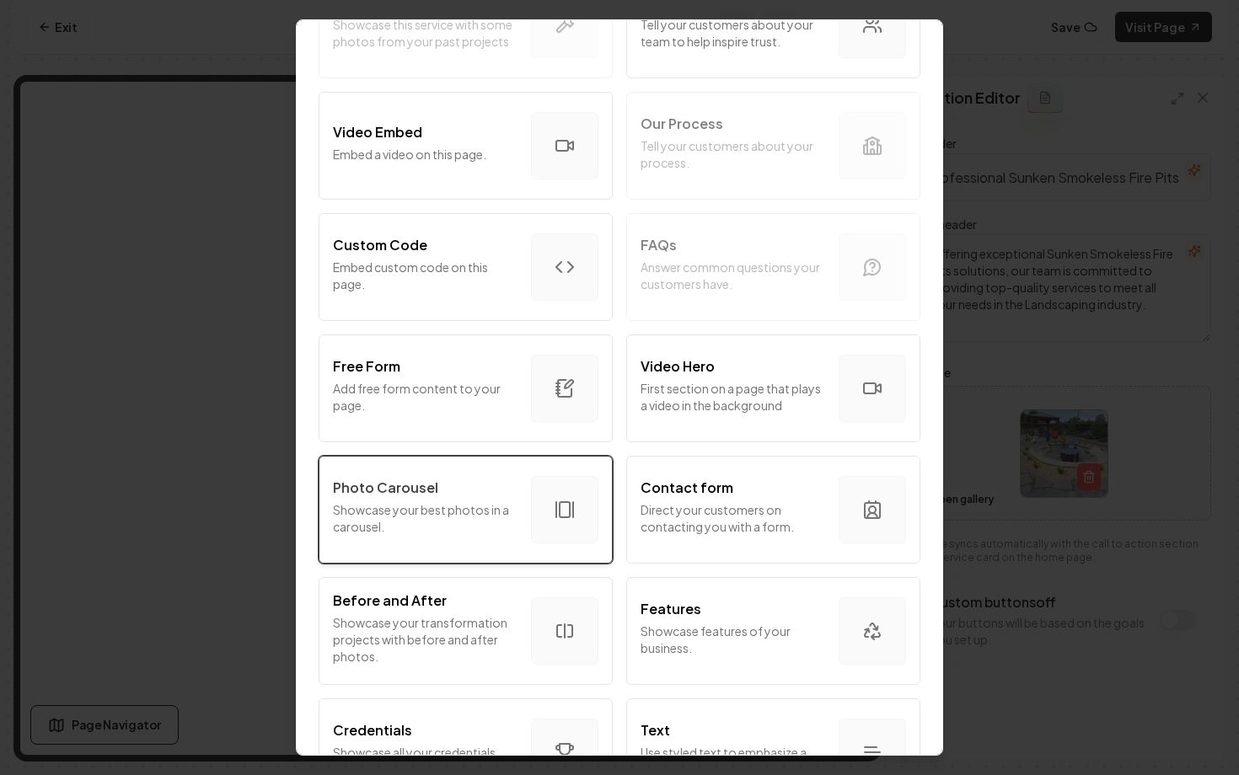
click at [436, 523] on p "Showcase your best photos in a carousel." at bounding box center [425, 518] width 185 height 34
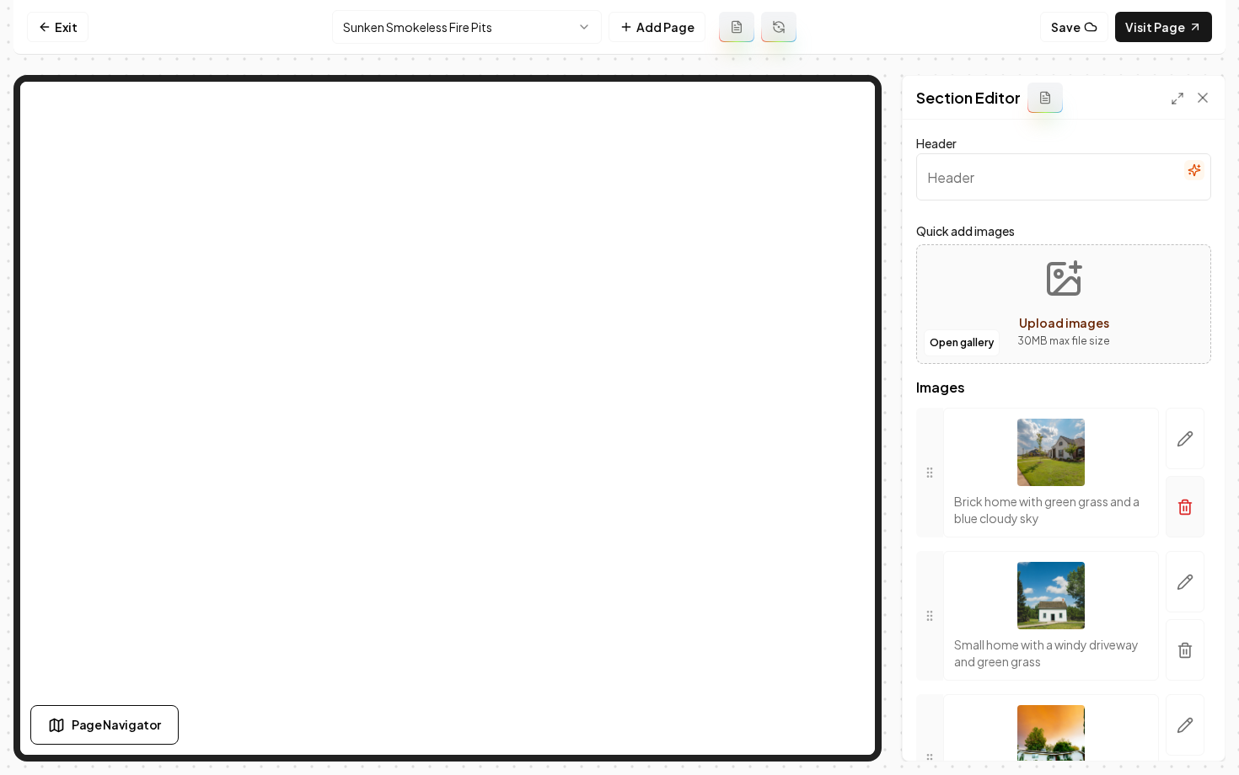
click at [1183, 509] on line "button" at bounding box center [1183, 508] width 0 height 4
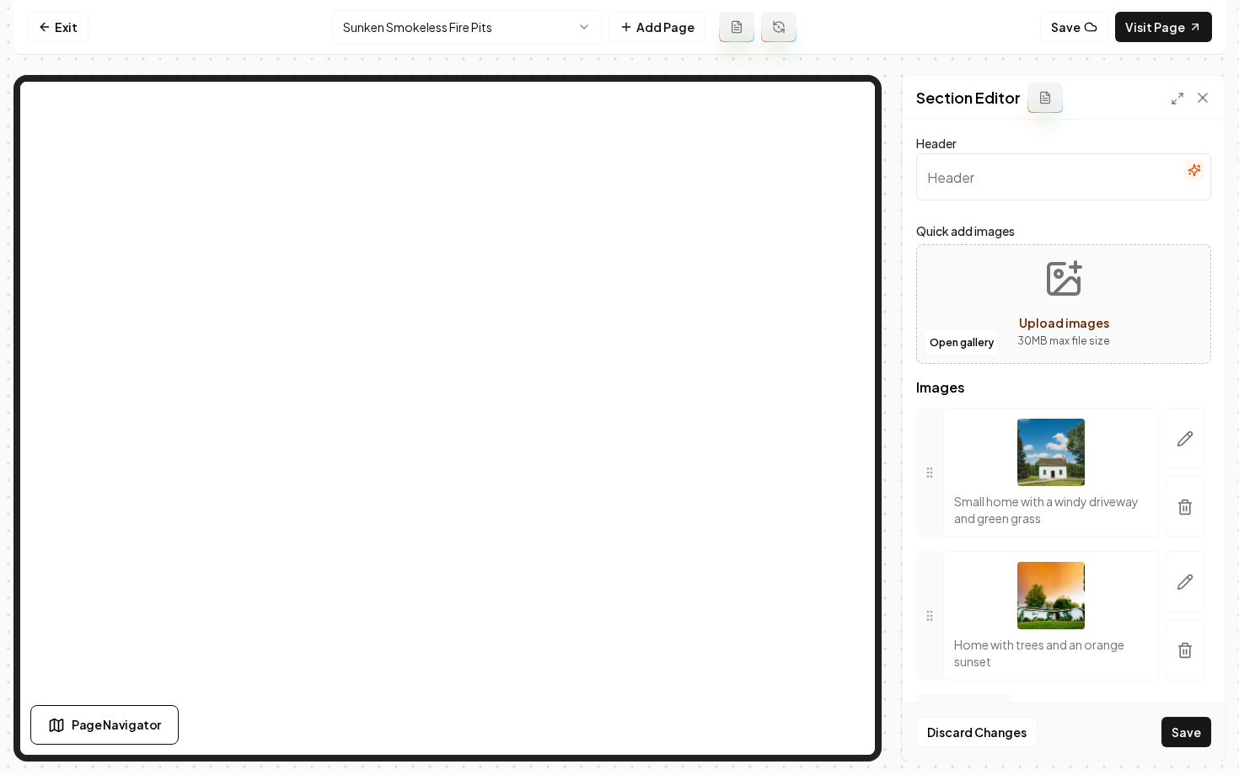
click at [1183, 509] on line "button" at bounding box center [1183, 508] width 0 height 4
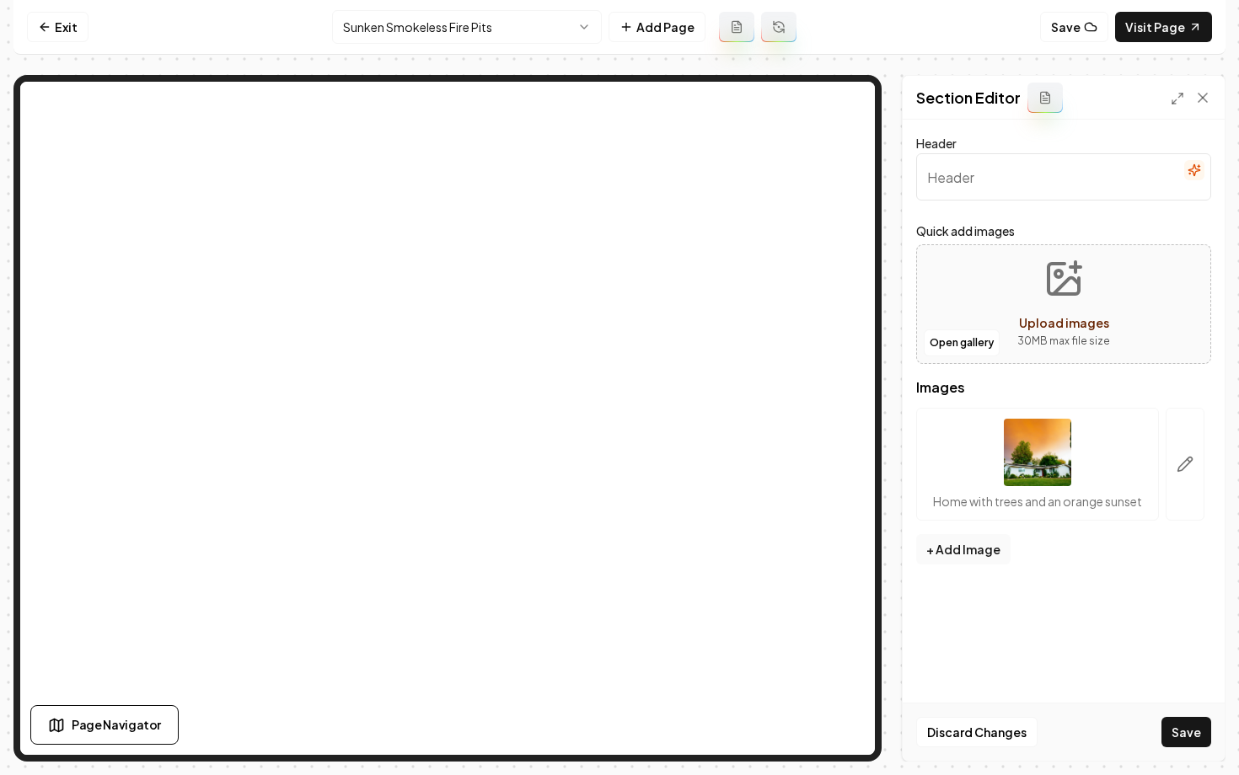
click at [1182, 509] on button "button" at bounding box center [1184, 464] width 39 height 113
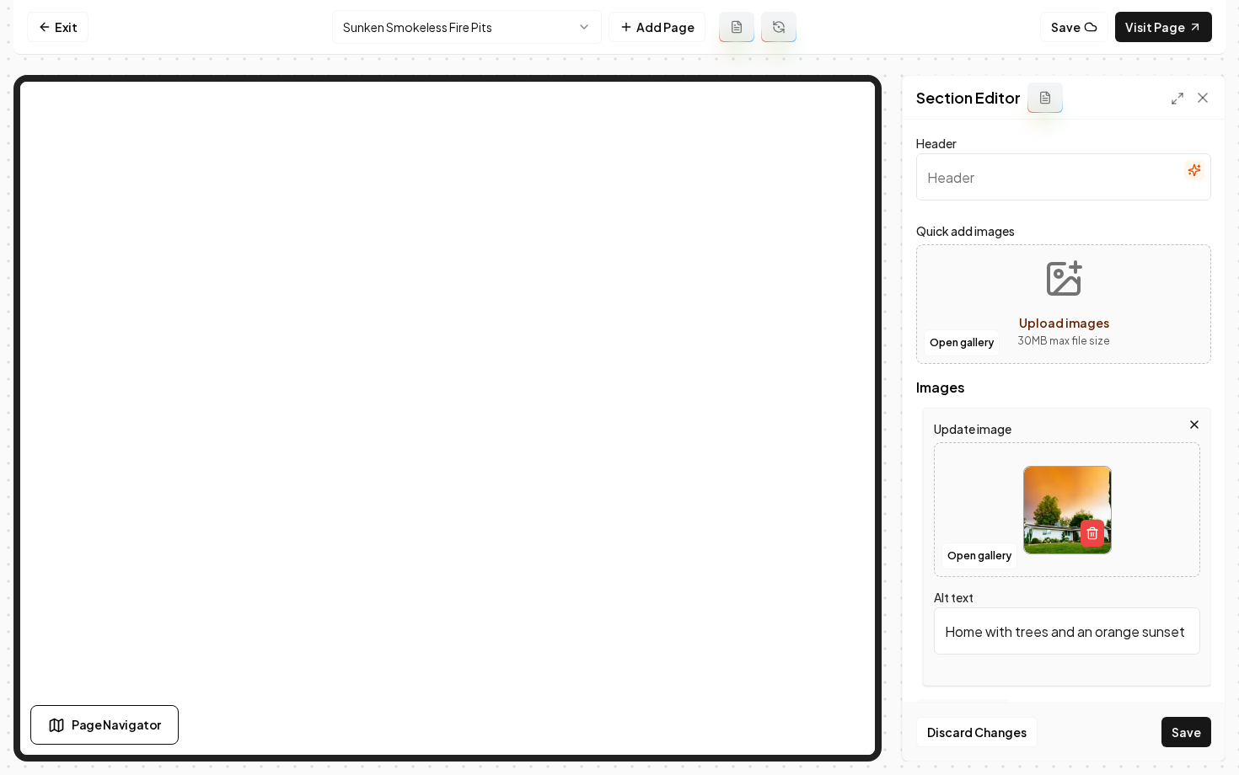
click at [1196, 429] on icon "button" at bounding box center [1193, 424] width 13 height 13
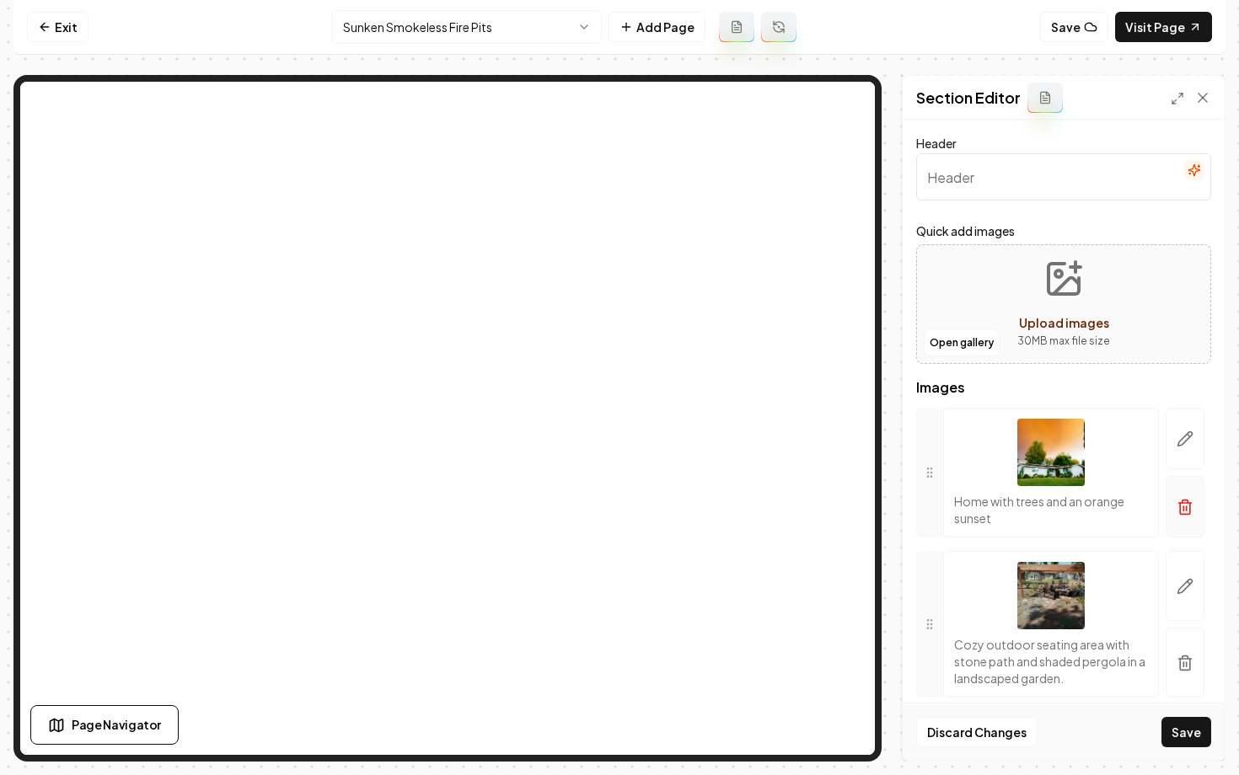
click at [1186, 525] on button "button" at bounding box center [1184, 507] width 39 height 62
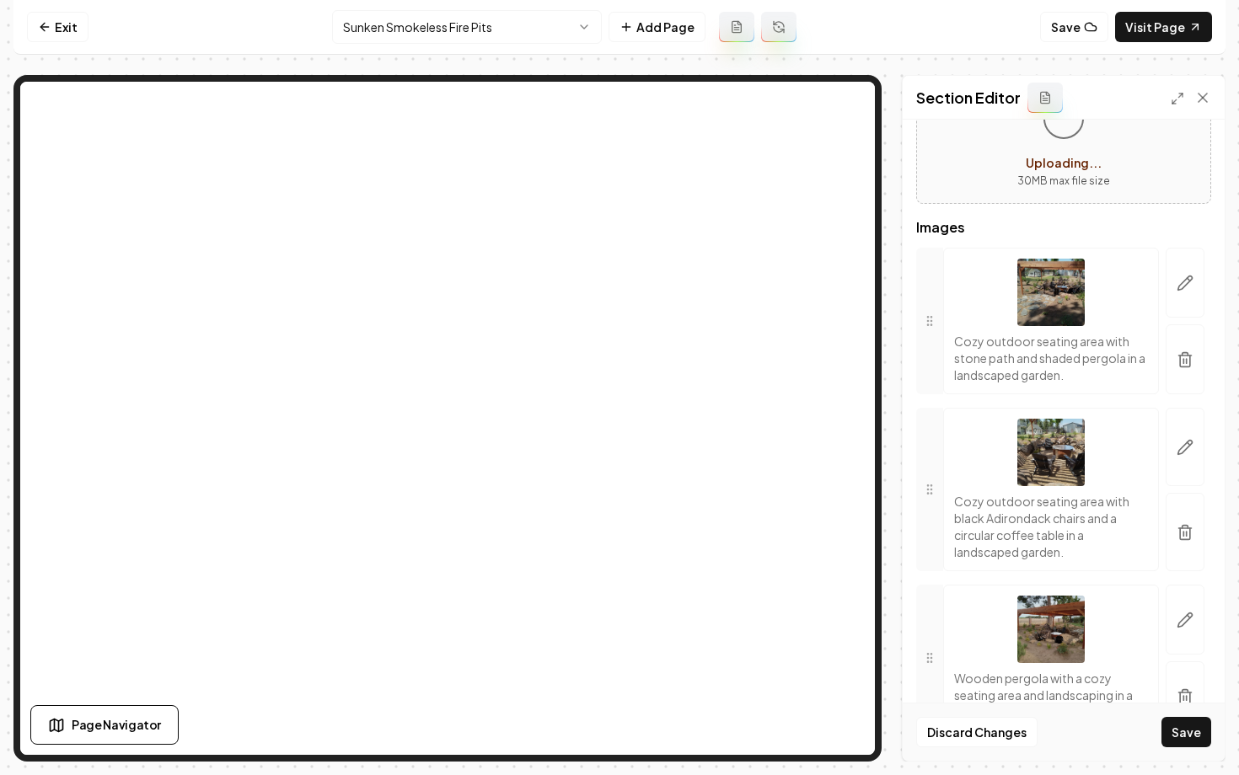
scroll to position [165, 0]
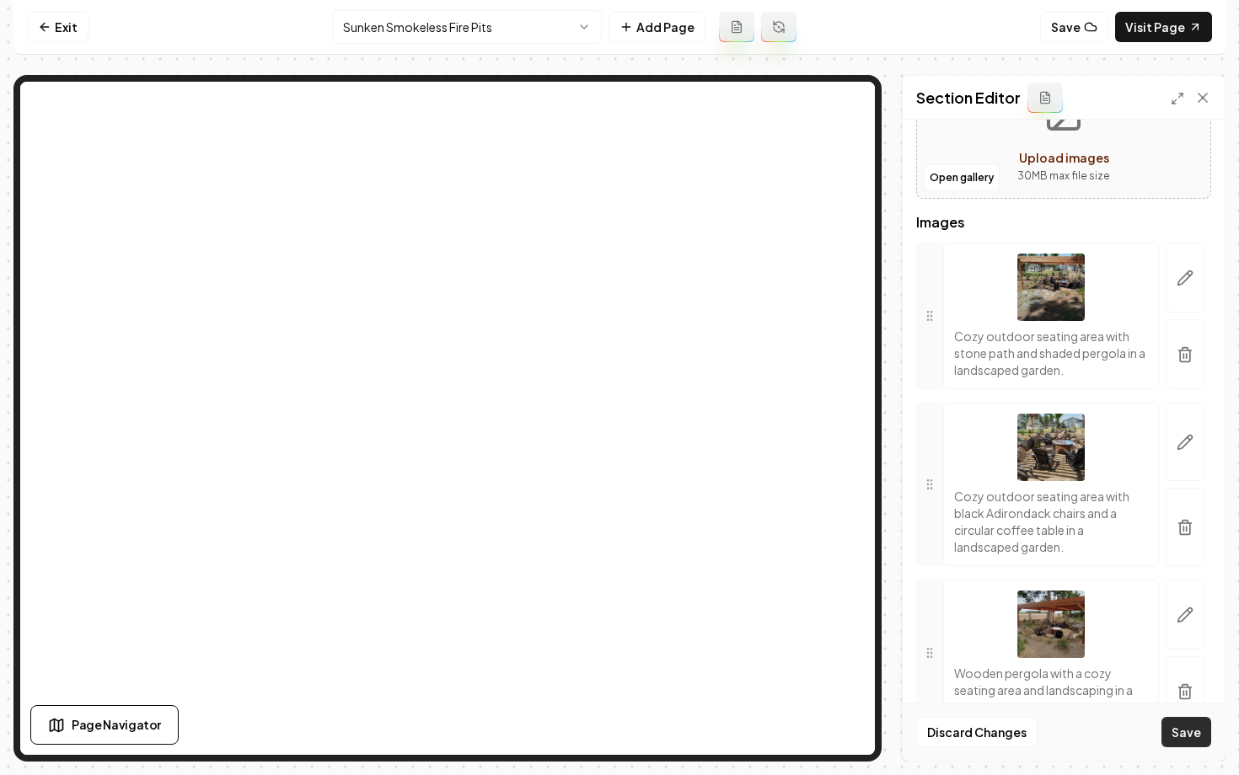
click at [1181, 736] on button "Save" at bounding box center [1186, 732] width 50 height 30
click at [1171, 22] on link "Visit Page" at bounding box center [1163, 27] width 97 height 30
click at [58, 25] on link "Exit" at bounding box center [58, 27] width 62 height 30
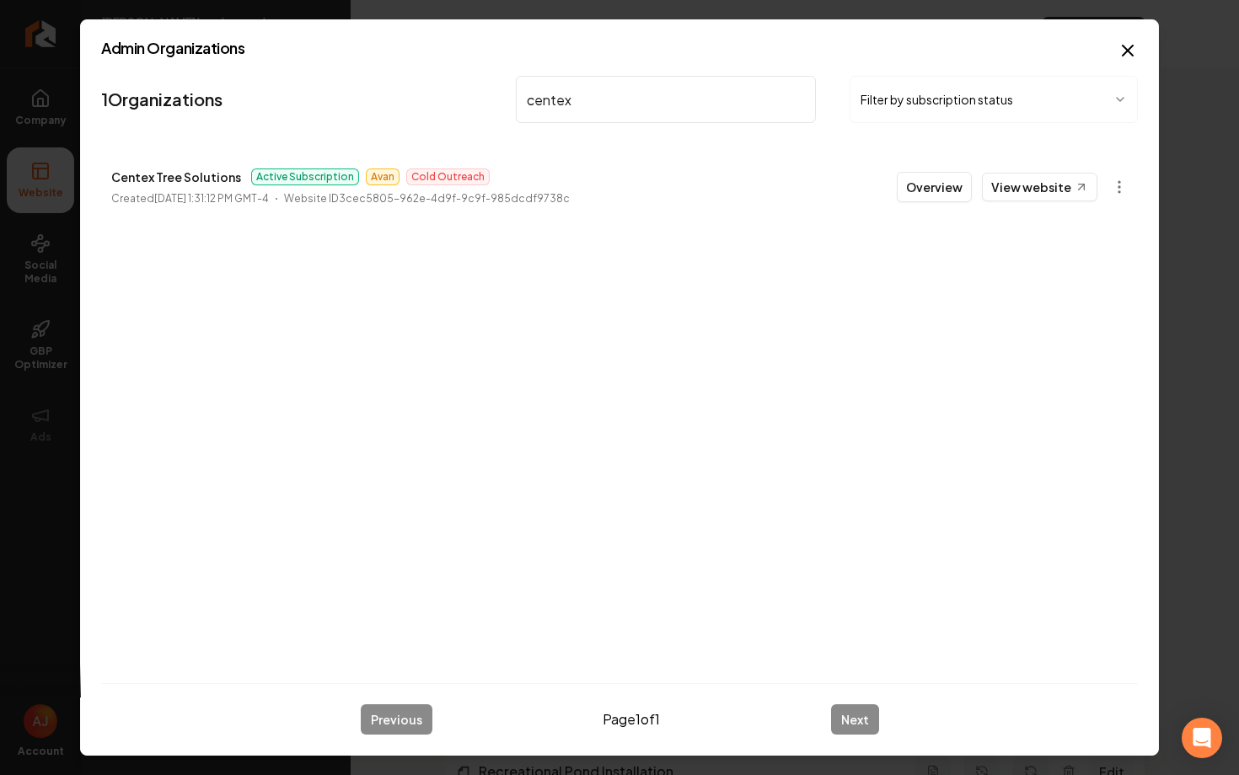
type input "centex"
click at [917, 208] on li "Centex Tree Solutions Active Subscription Avan Cold Outreach Created [DATE] 1:3…" at bounding box center [619, 187] width 1036 height 74
click at [922, 194] on button "Overview" at bounding box center [933, 187] width 75 height 30
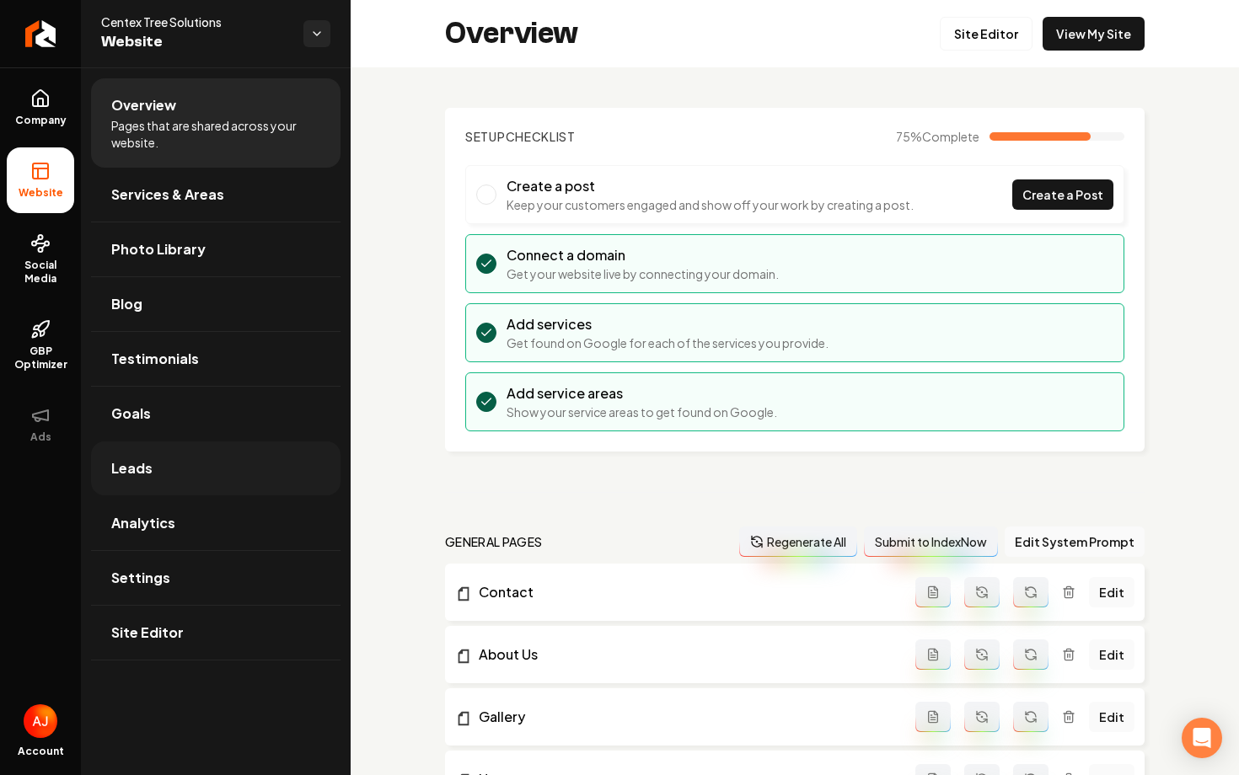
click at [111, 476] on span "Leads" at bounding box center [131, 468] width 41 height 20
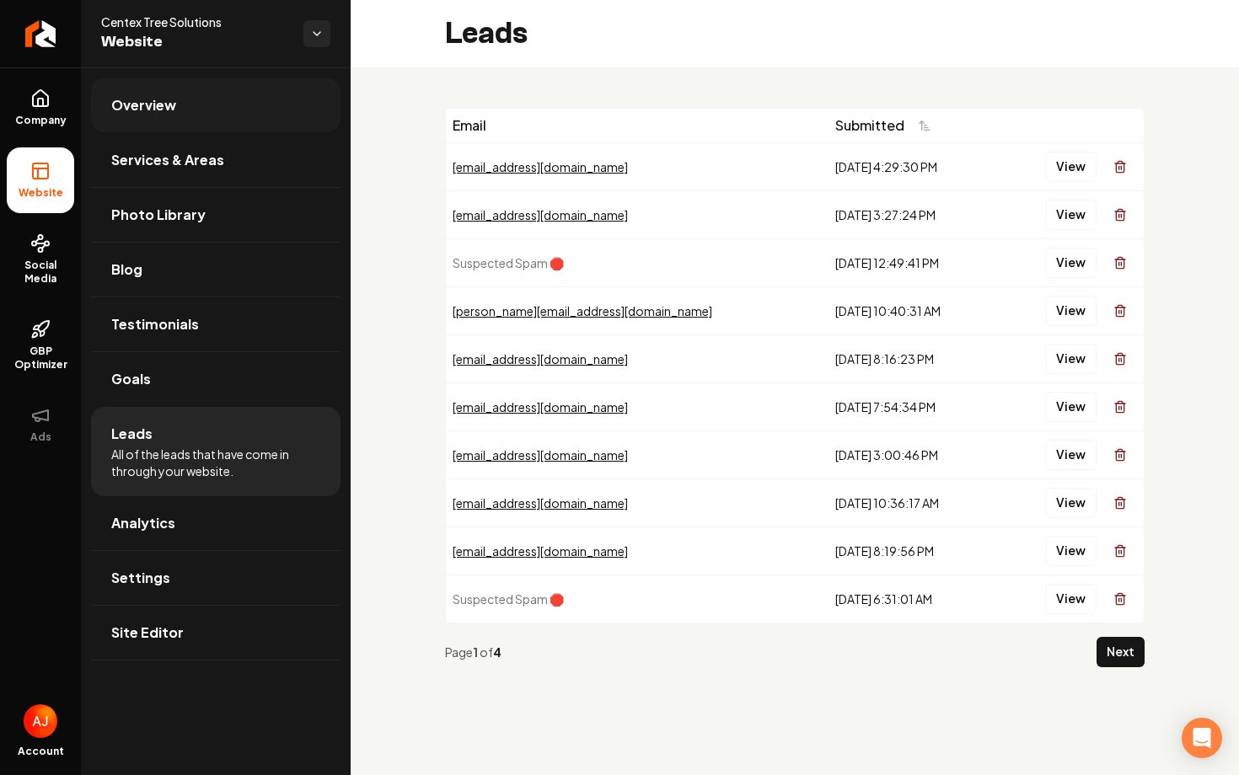
click at [194, 126] on link "Overview" at bounding box center [215, 105] width 249 height 54
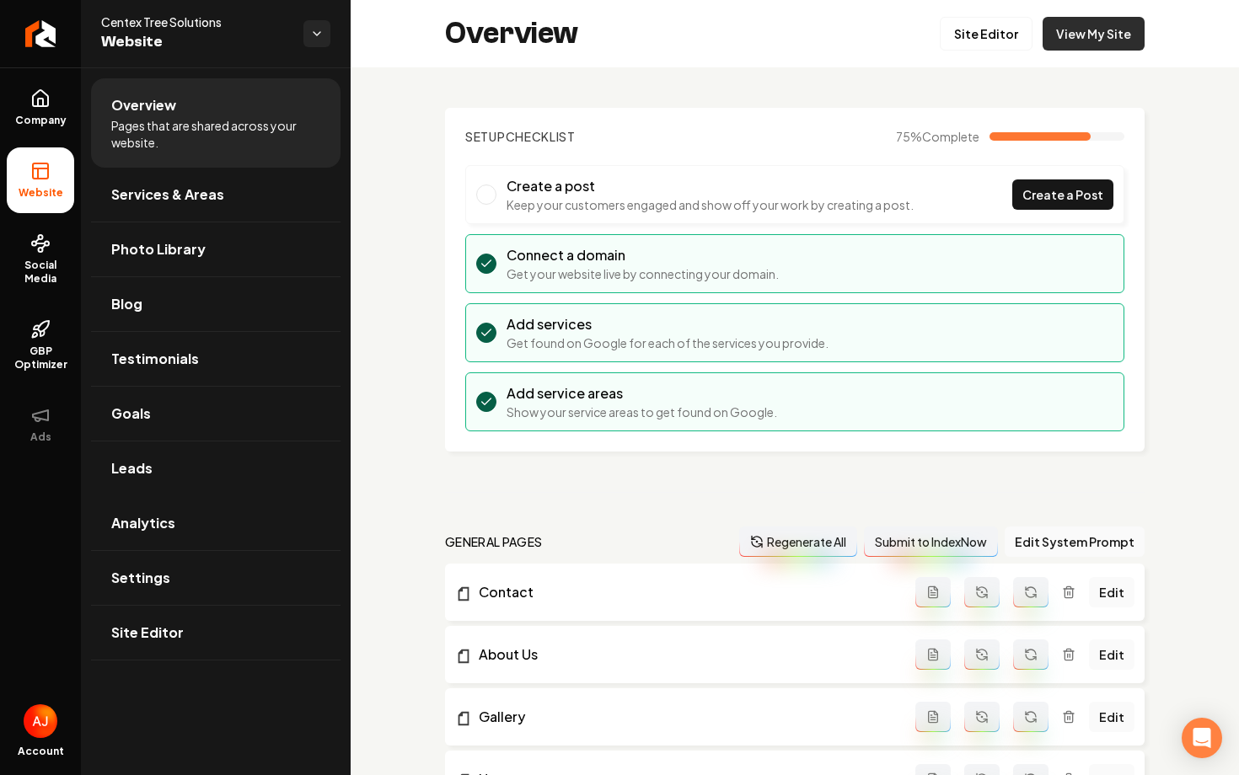
click at [1067, 48] on link "View My Site" at bounding box center [1093, 34] width 102 height 34
click at [29, 265] on span "Social Media" at bounding box center [40, 272] width 67 height 27
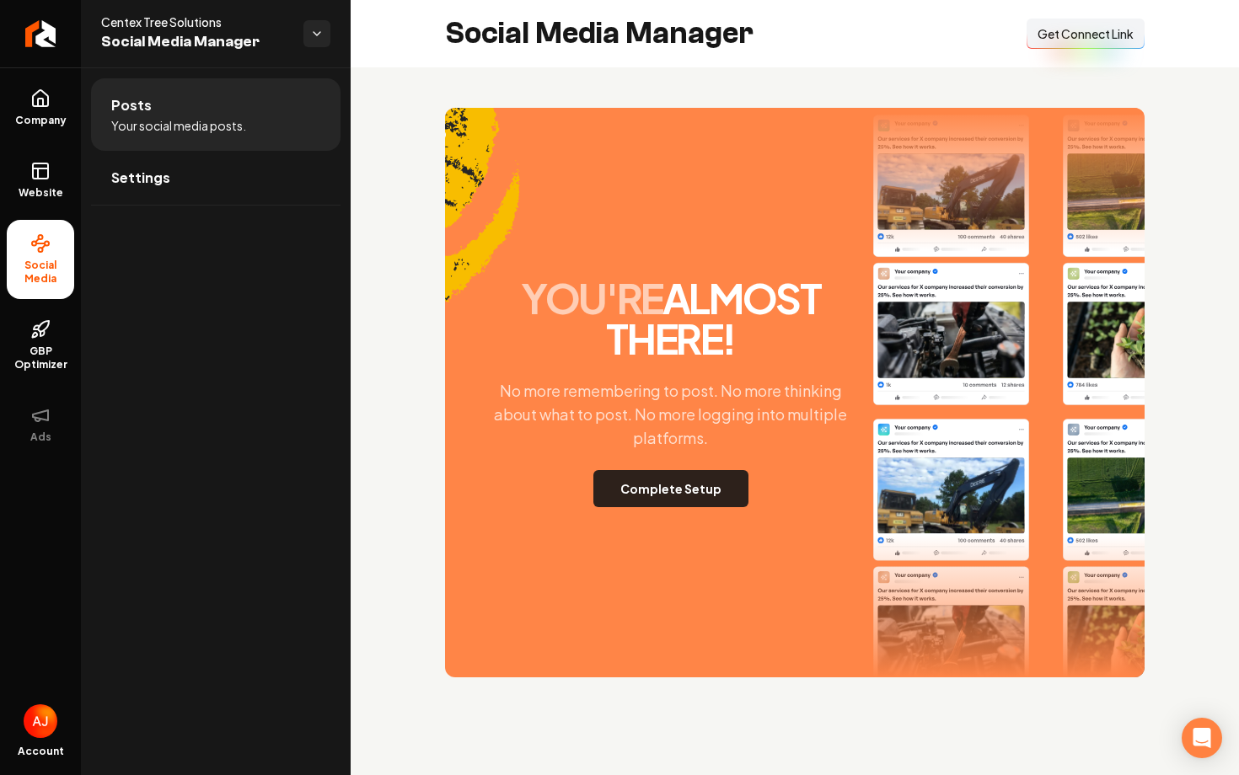
click at [636, 483] on button "Complete Setup" at bounding box center [670, 488] width 155 height 37
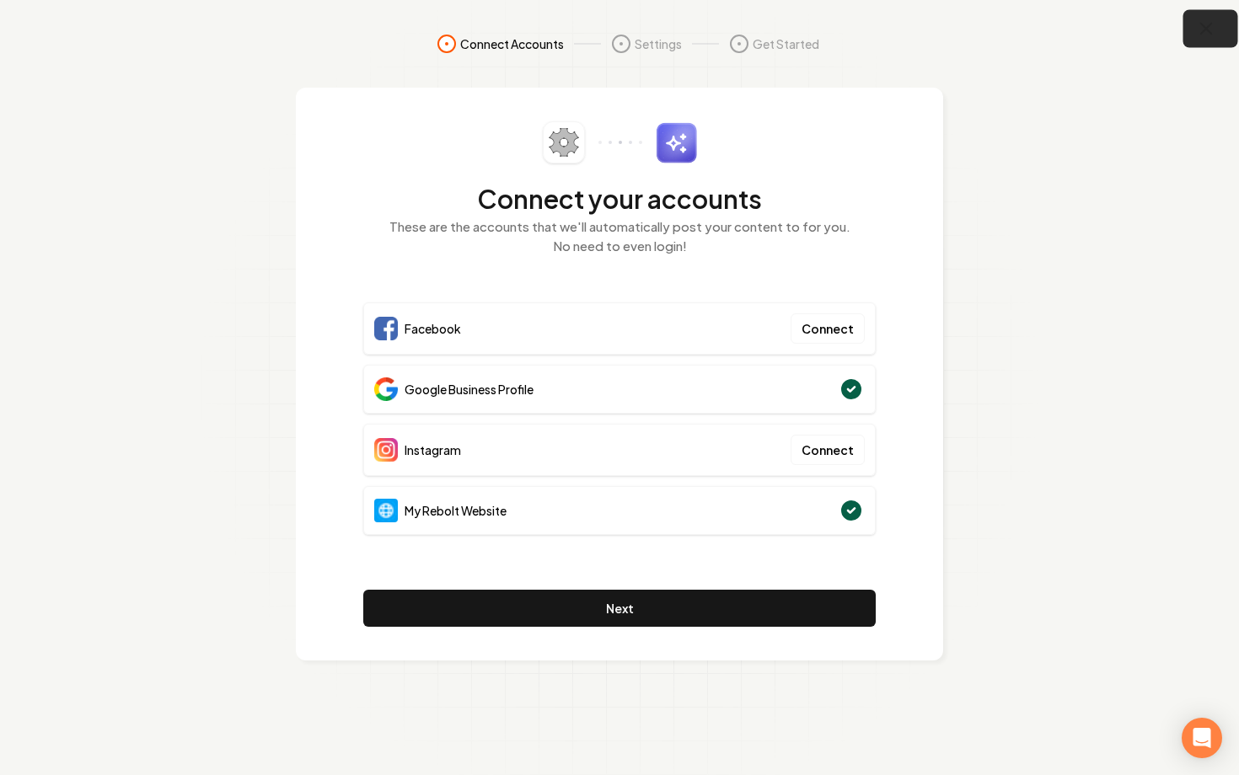
click at [1193, 40] on button "button" at bounding box center [1210, 29] width 55 height 38
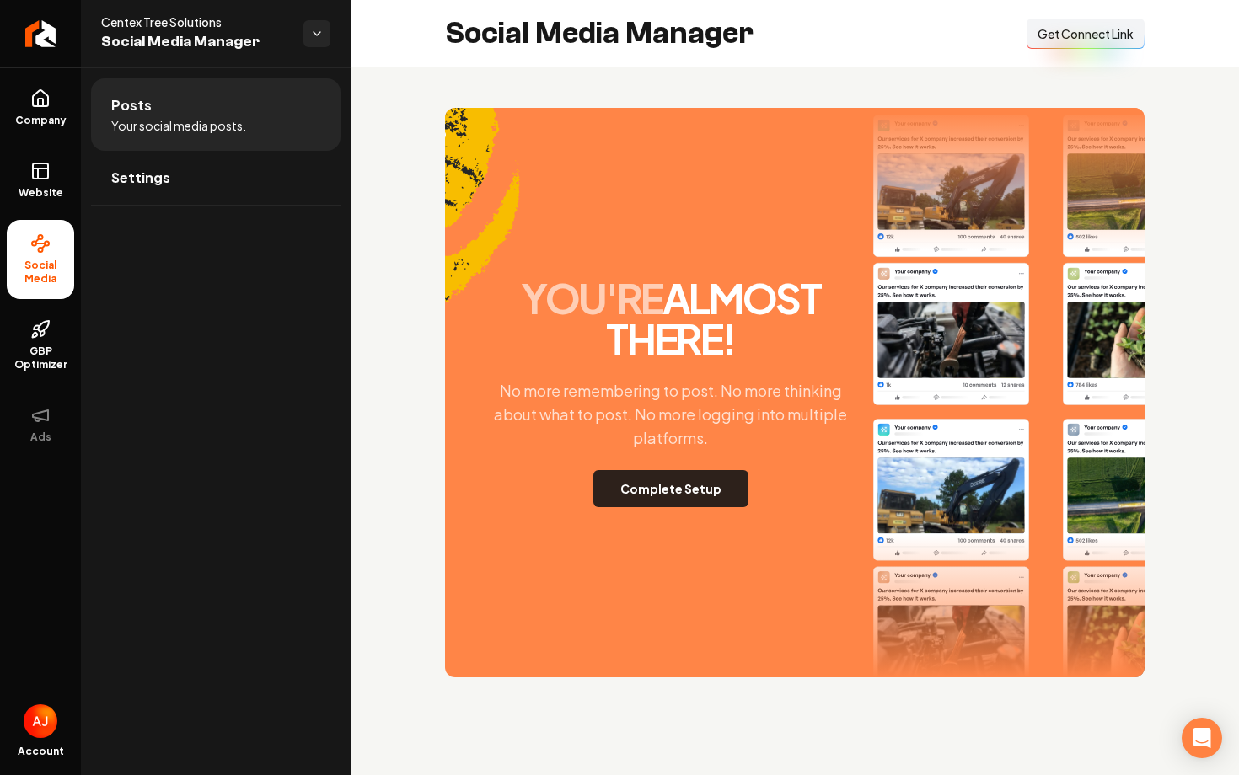
click at [658, 474] on button "Complete Setup" at bounding box center [670, 488] width 155 height 37
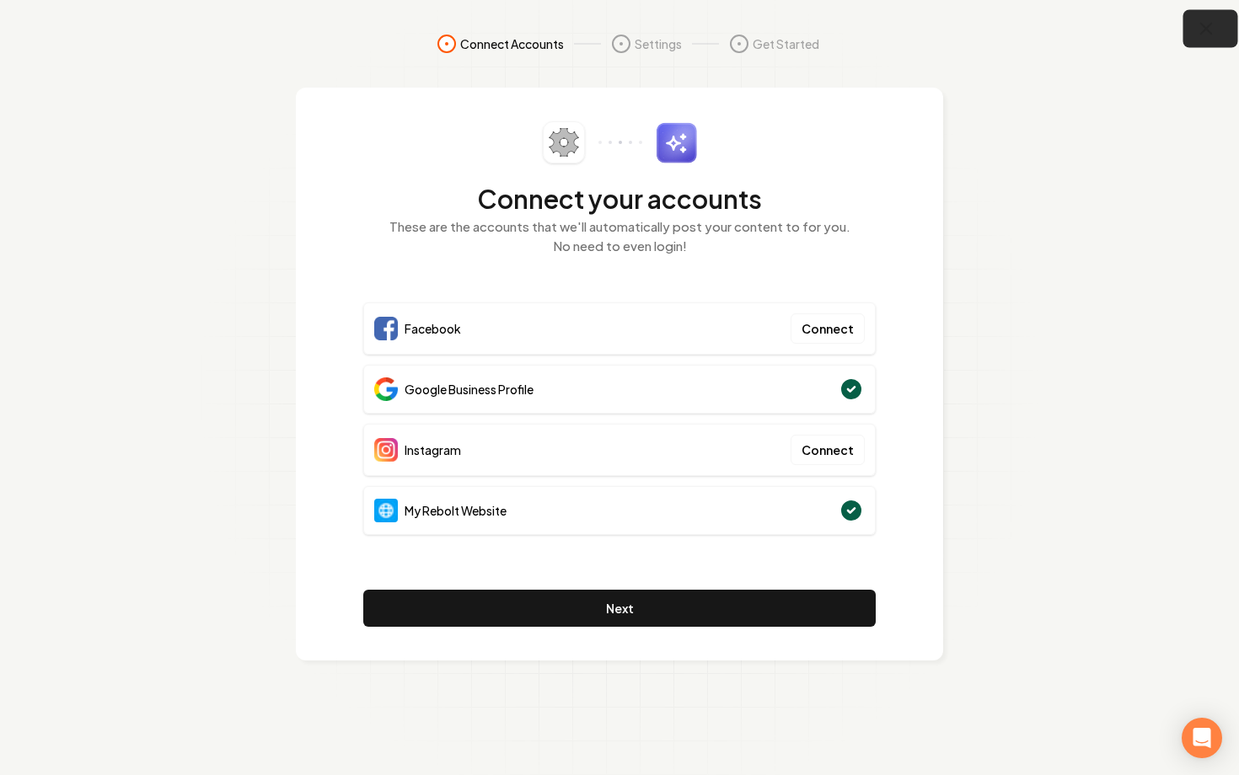
click at [1195, 40] on button "button" at bounding box center [1210, 29] width 55 height 38
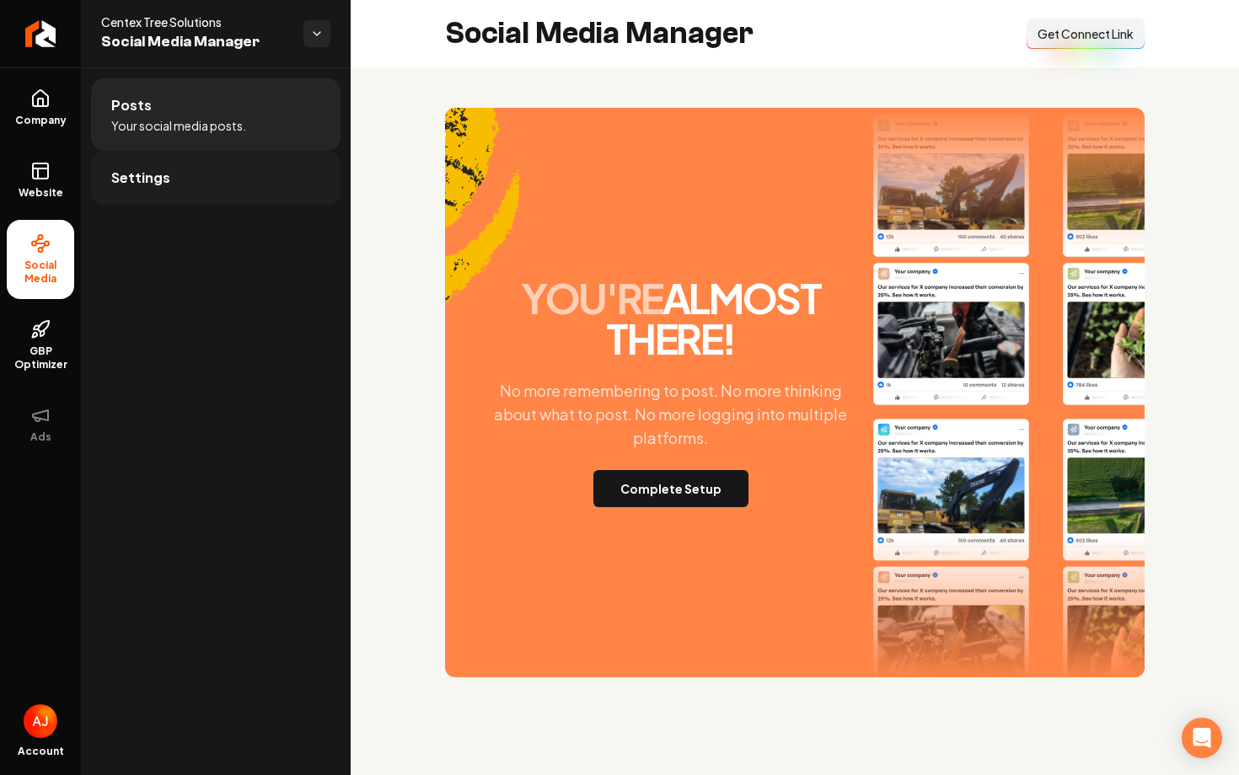
click at [163, 172] on span "Settings" at bounding box center [140, 178] width 59 height 20
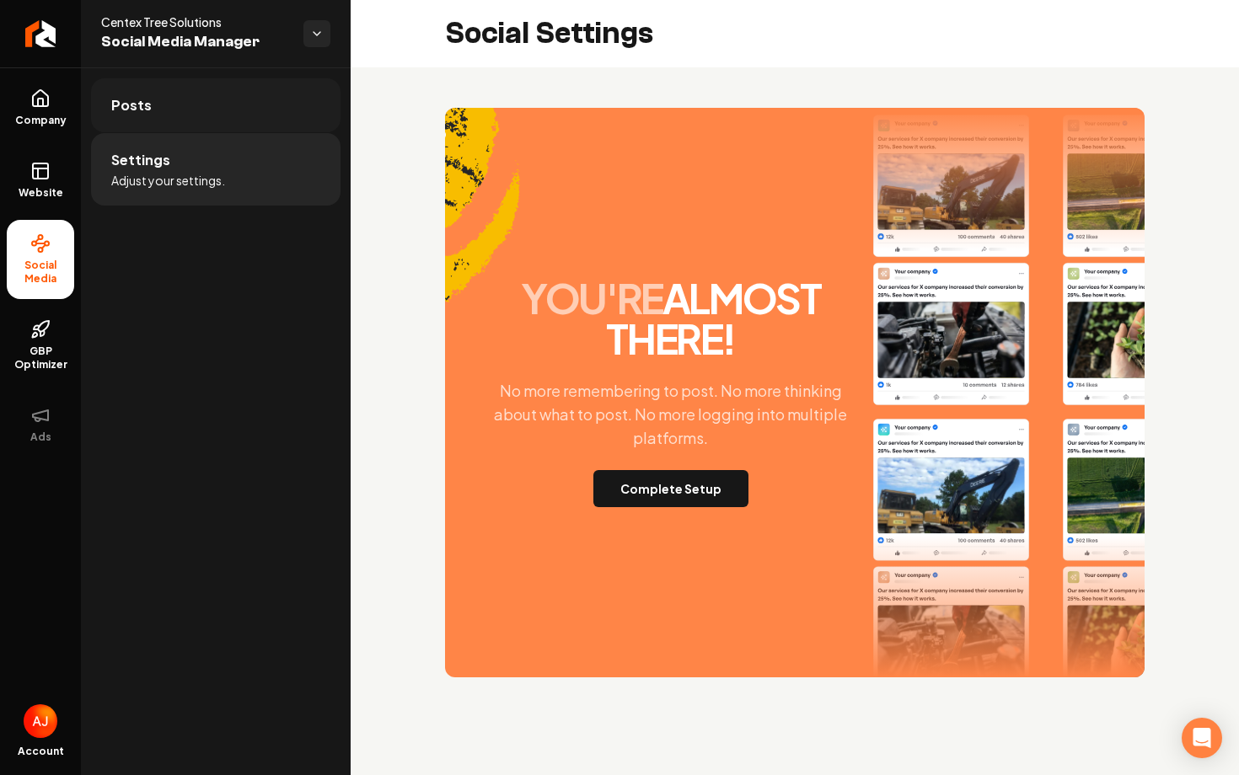
click at [193, 123] on link "Posts" at bounding box center [215, 105] width 249 height 54
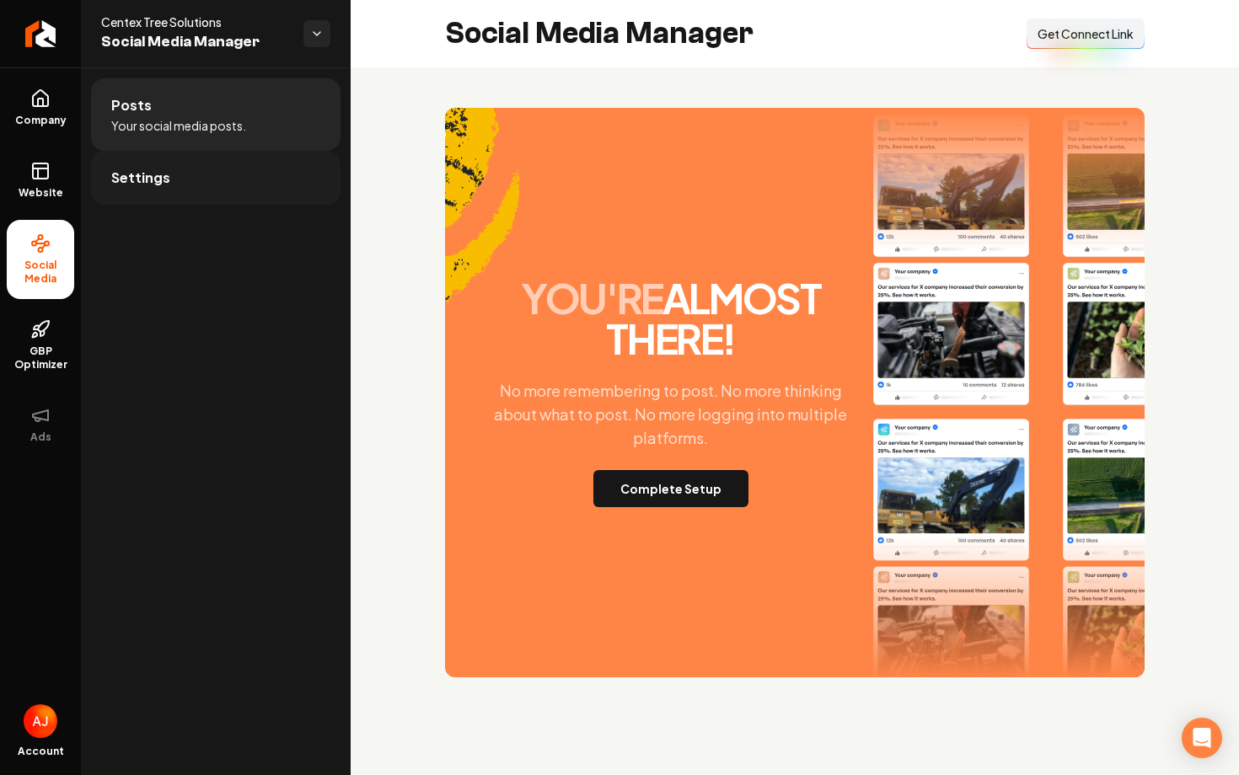
click at [310, 165] on link "Settings" at bounding box center [215, 178] width 249 height 54
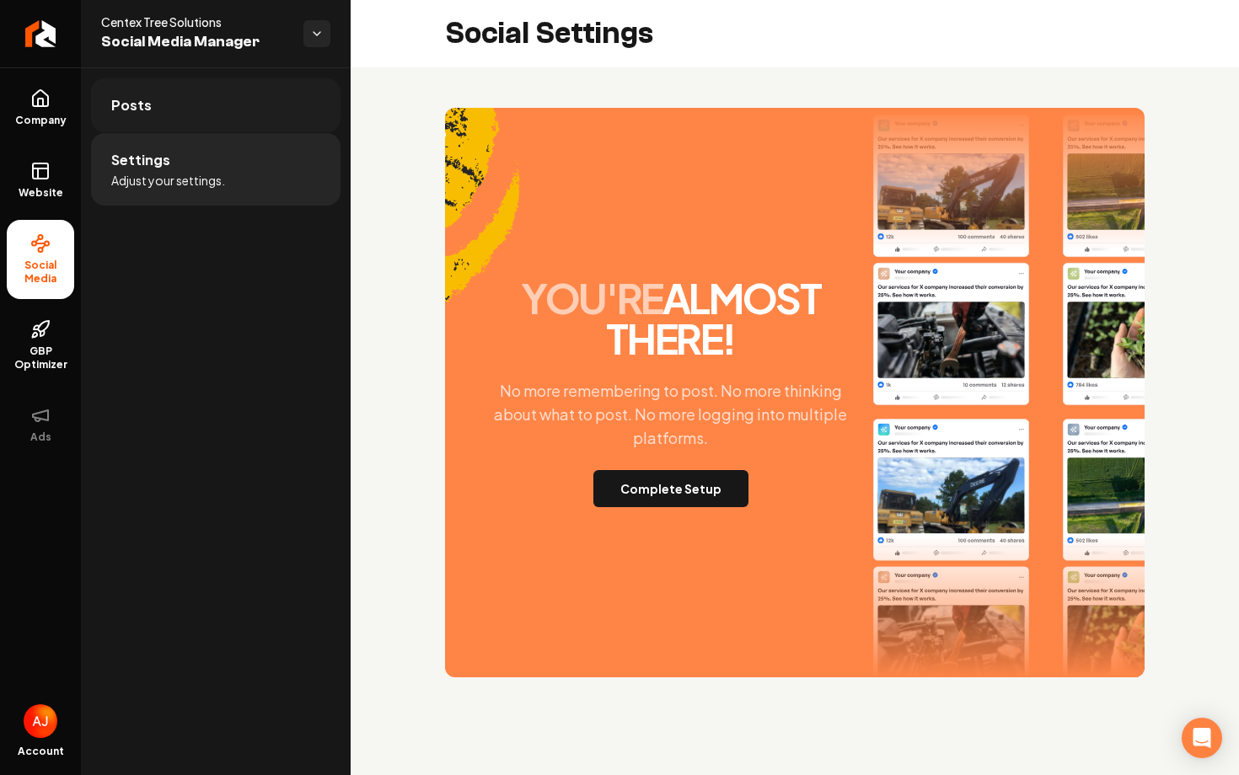
click at [272, 113] on link "Posts" at bounding box center [215, 105] width 249 height 54
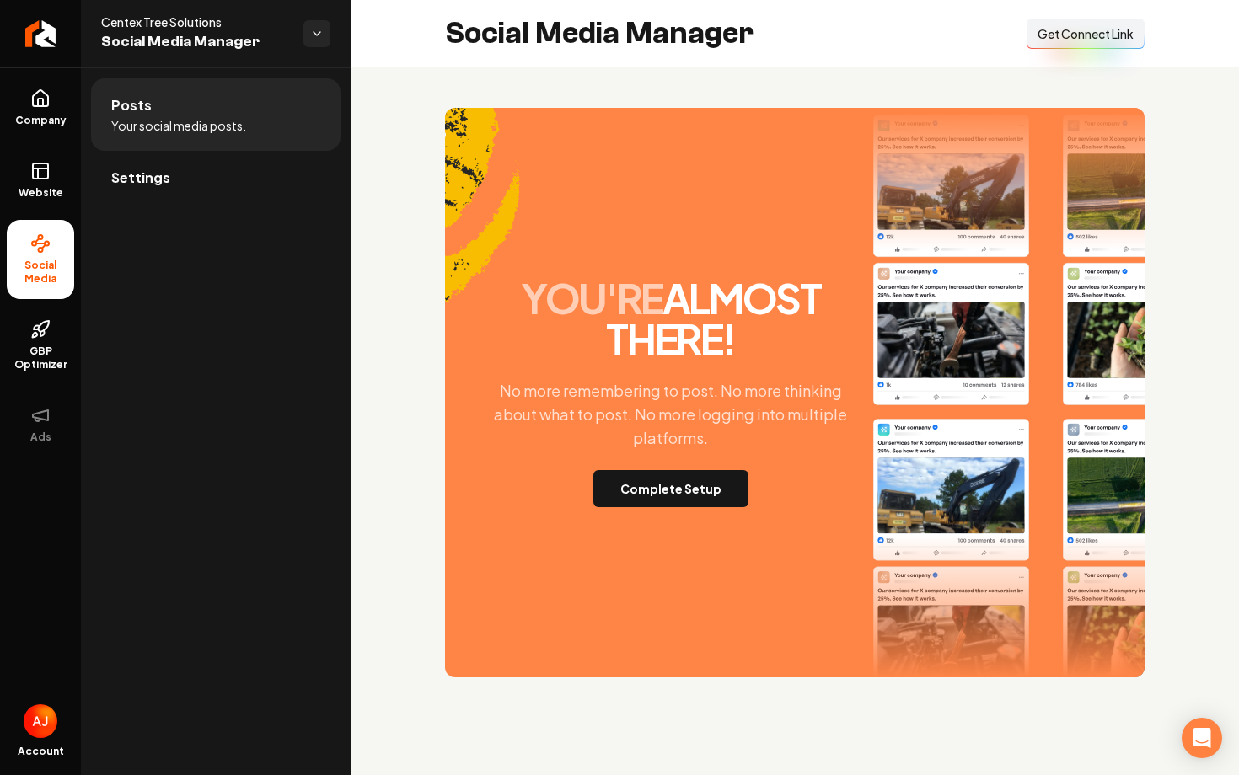
click at [1080, 36] on span "Get Connect Link" at bounding box center [1085, 33] width 96 height 17
click at [41, 94] on icon at bounding box center [40, 98] width 20 height 20
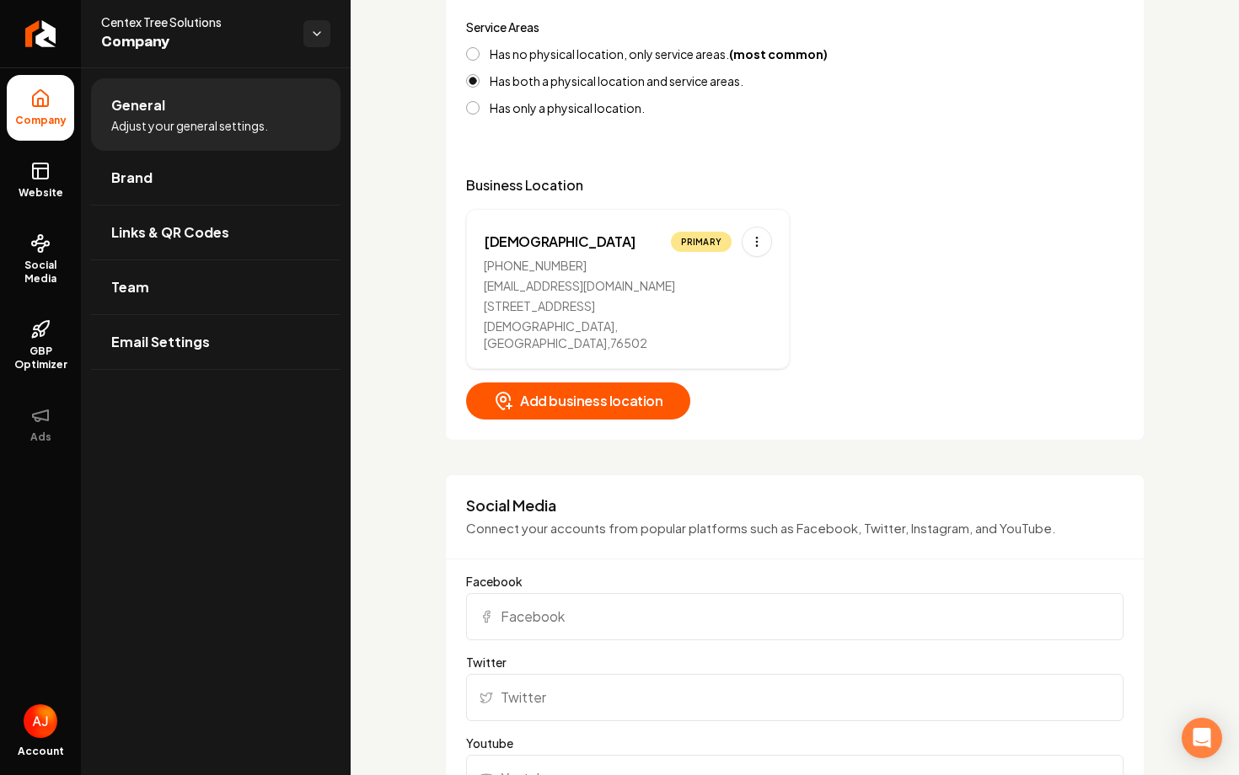
scroll to position [823, 0]
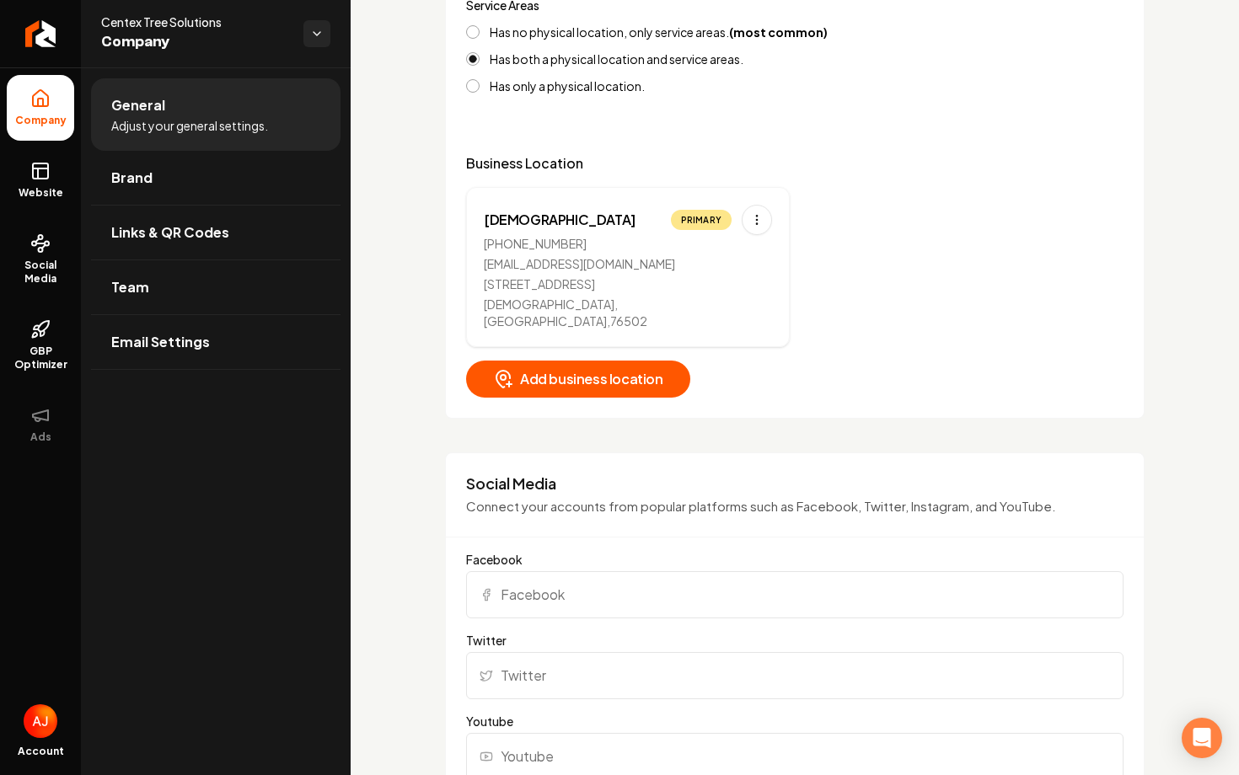
drag, startPoint x: 676, startPoint y: 269, endPoint x: 484, endPoint y: 269, distance: 191.3
click at [484, 269] on div "[EMAIL_ADDRESS][DOMAIN_NAME]" at bounding box center [628, 263] width 288 height 17
copy div "[EMAIL_ADDRESS][DOMAIN_NAME]"
click at [46, 259] on span "Social Media" at bounding box center [40, 272] width 67 height 27
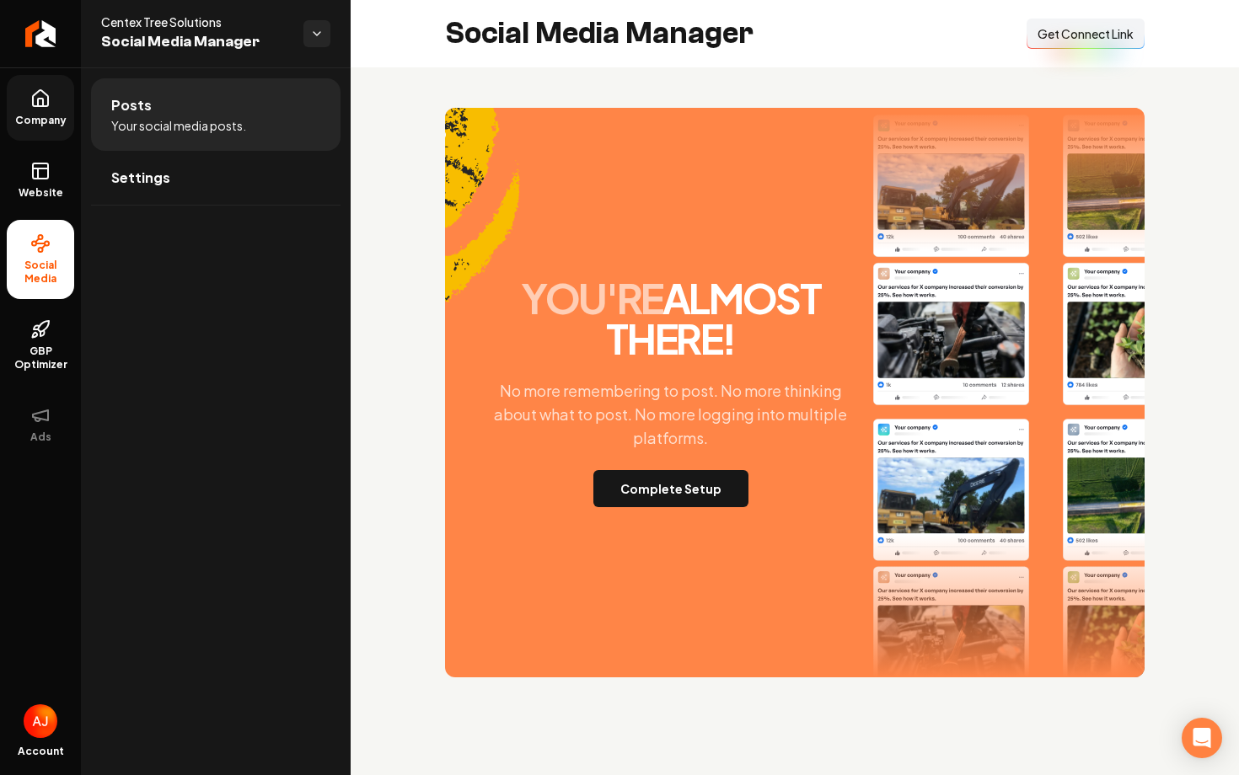
click at [1041, 45] on button "Connect Link Get Connect Link" at bounding box center [1085, 34] width 118 height 30
click at [40, 194] on span "Website" at bounding box center [41, 192] width 58 height 13
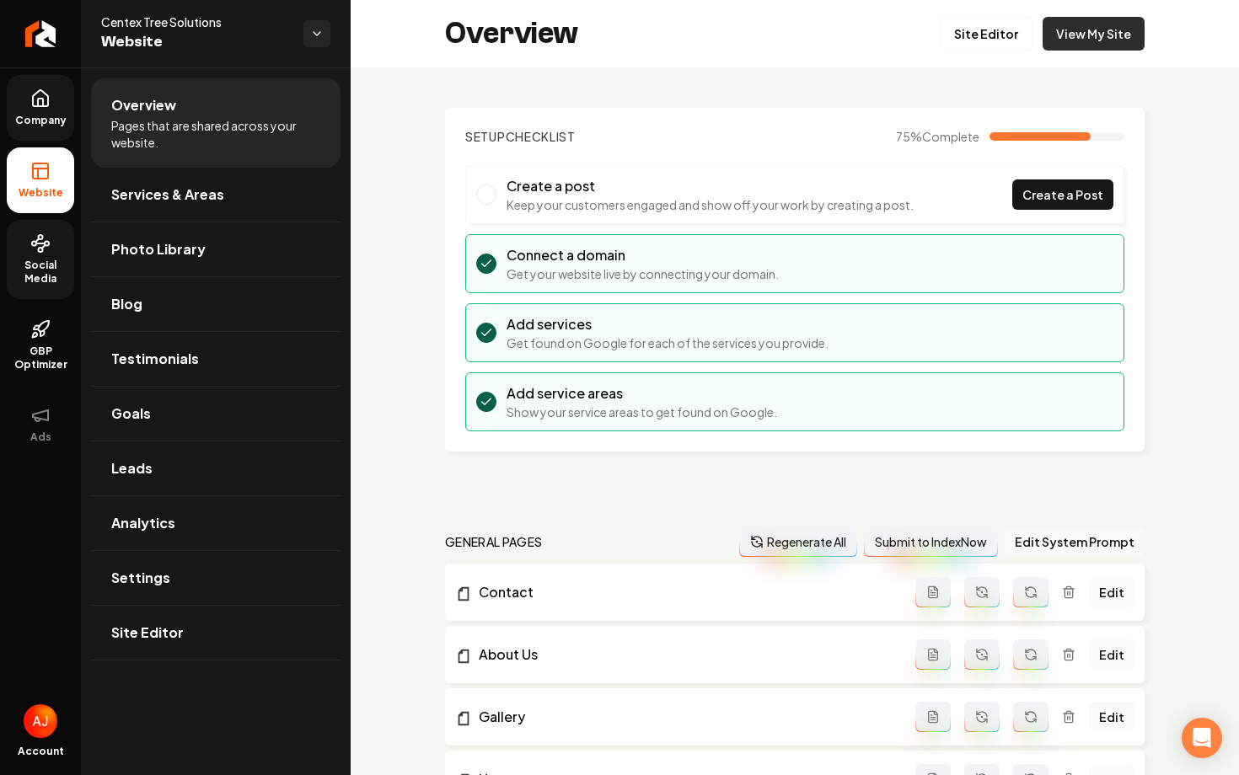
click at [1129, 41] on link "View My Site" at bounding box center [1093, 34] width 102 height 34
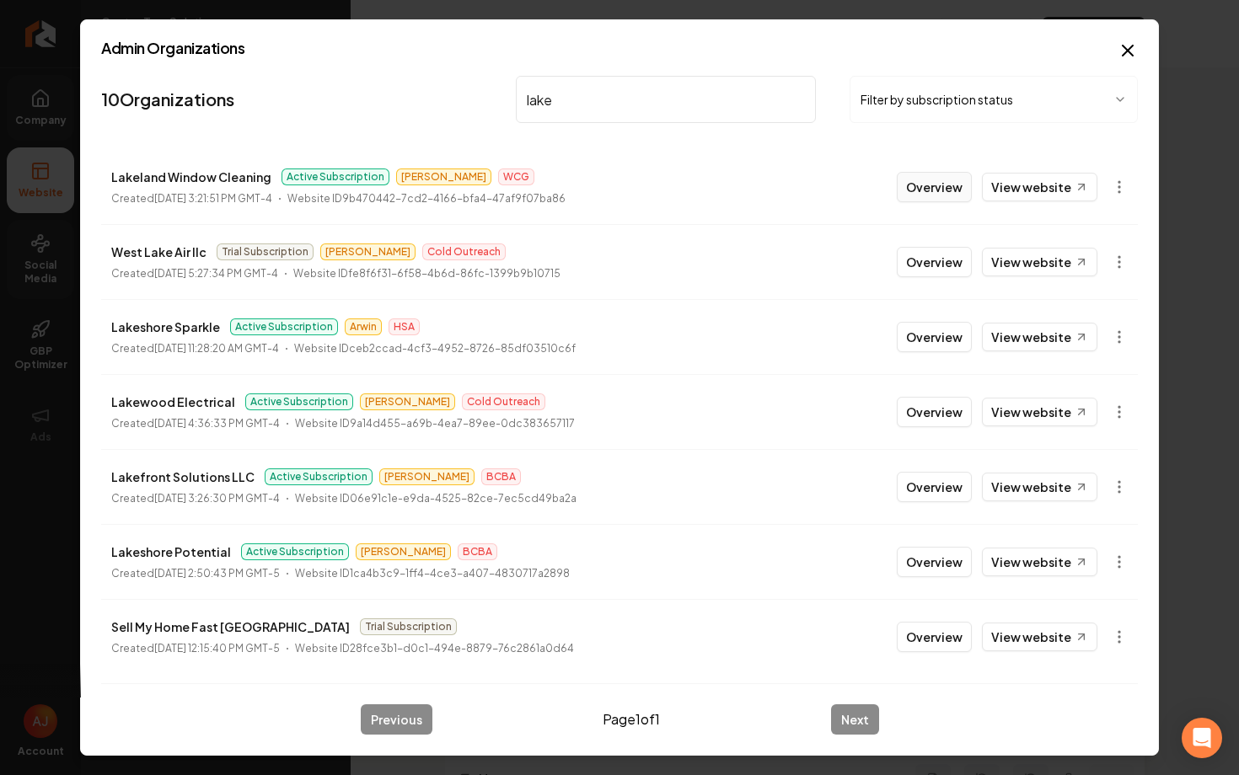
type input "lake"
click at [948, 194] on button "Overview" at bounding box center [933, 187] width 75 height 30
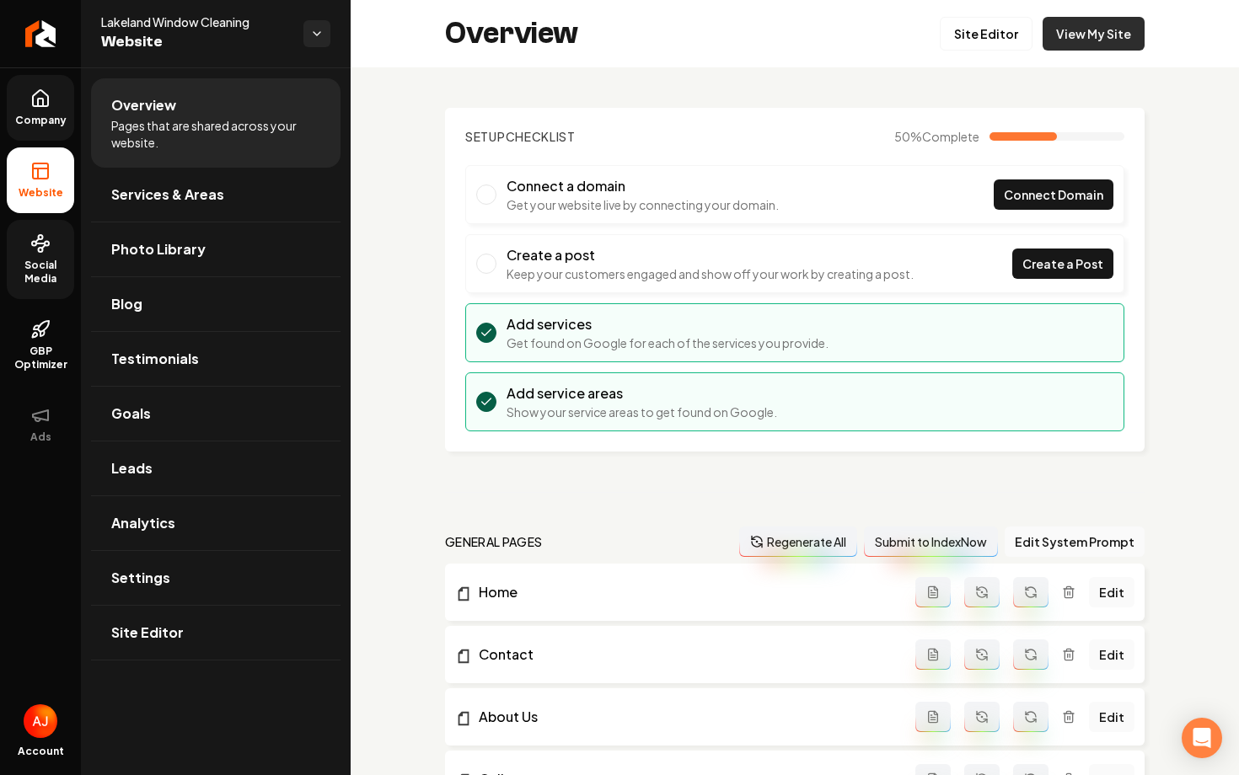
click at [1087, 38] on link "View My Site" at bounding box center [1093, 34] width 102 height 34
click at [40, 266] on span "Social Media" at bounding box center [40, 272] width 67 height 27
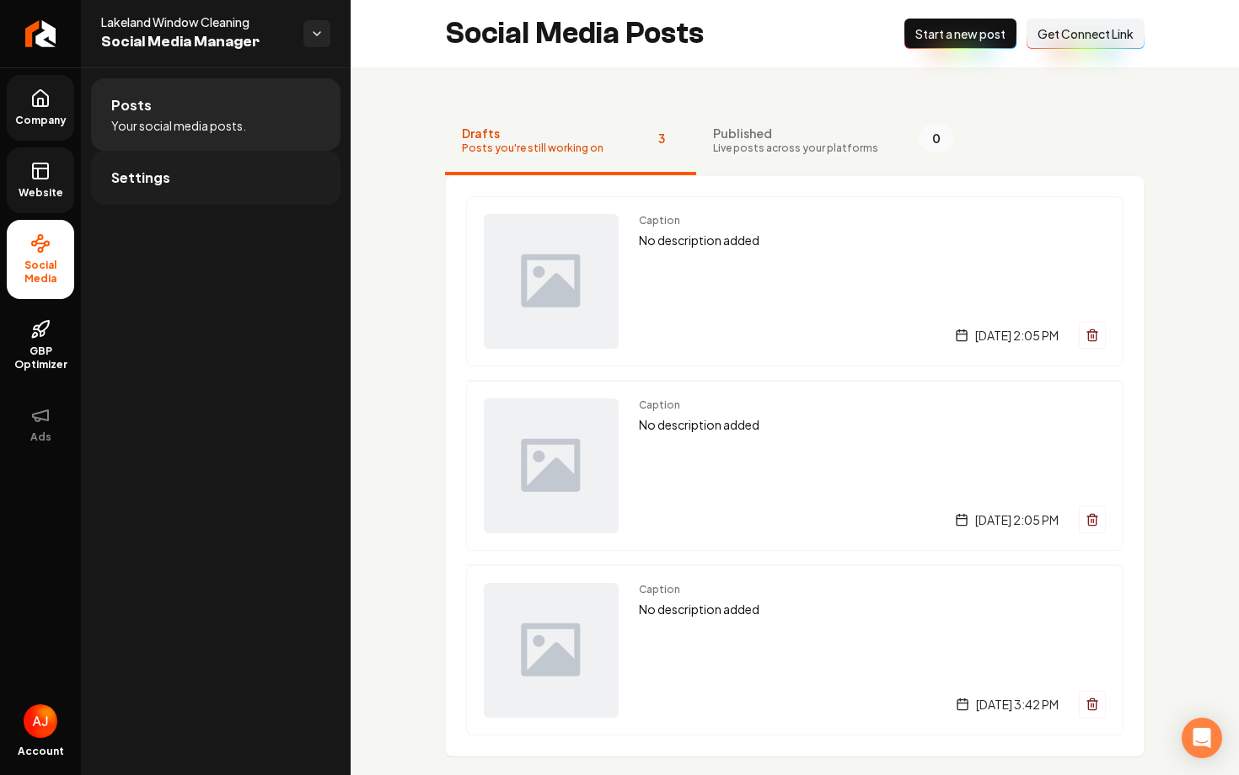
click at [233, 179] on link "Settings" at bounding box center [215, 178] width 249 height 54
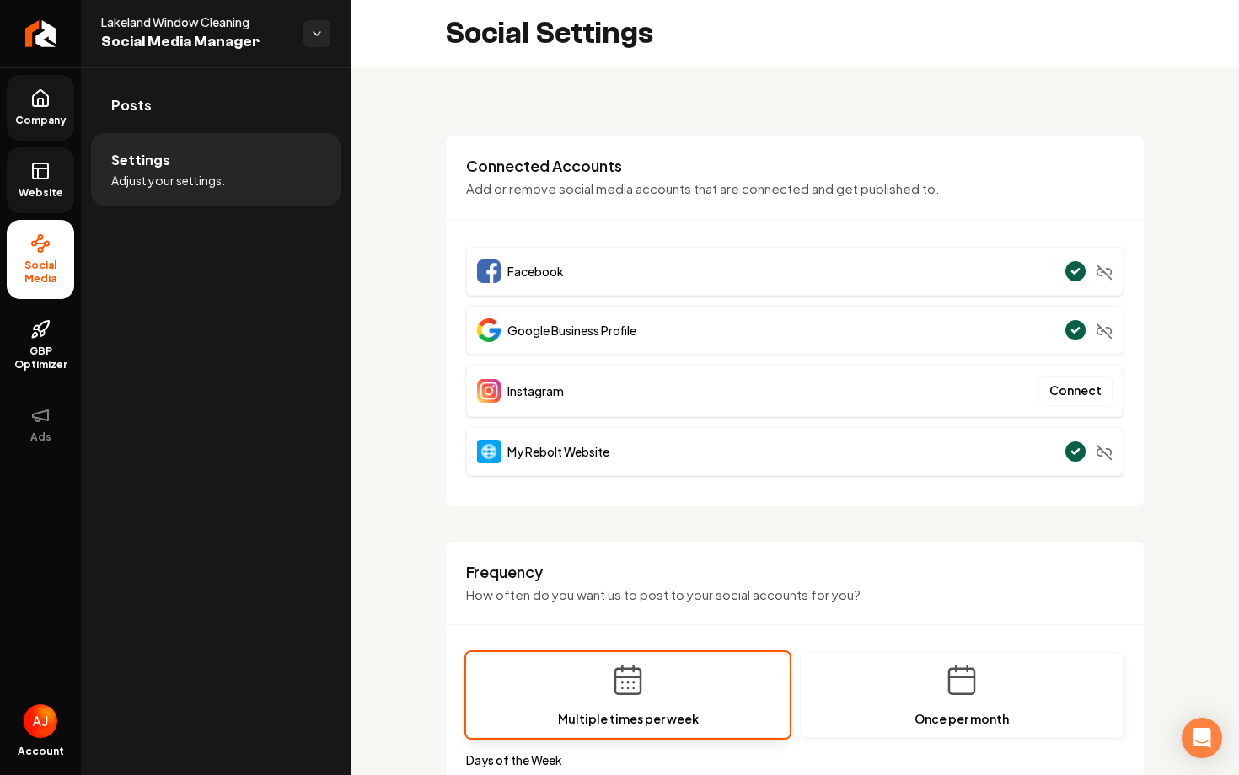
click at [34, 193] on span "Website" at bounding box center [41, 192] width 58 height 13
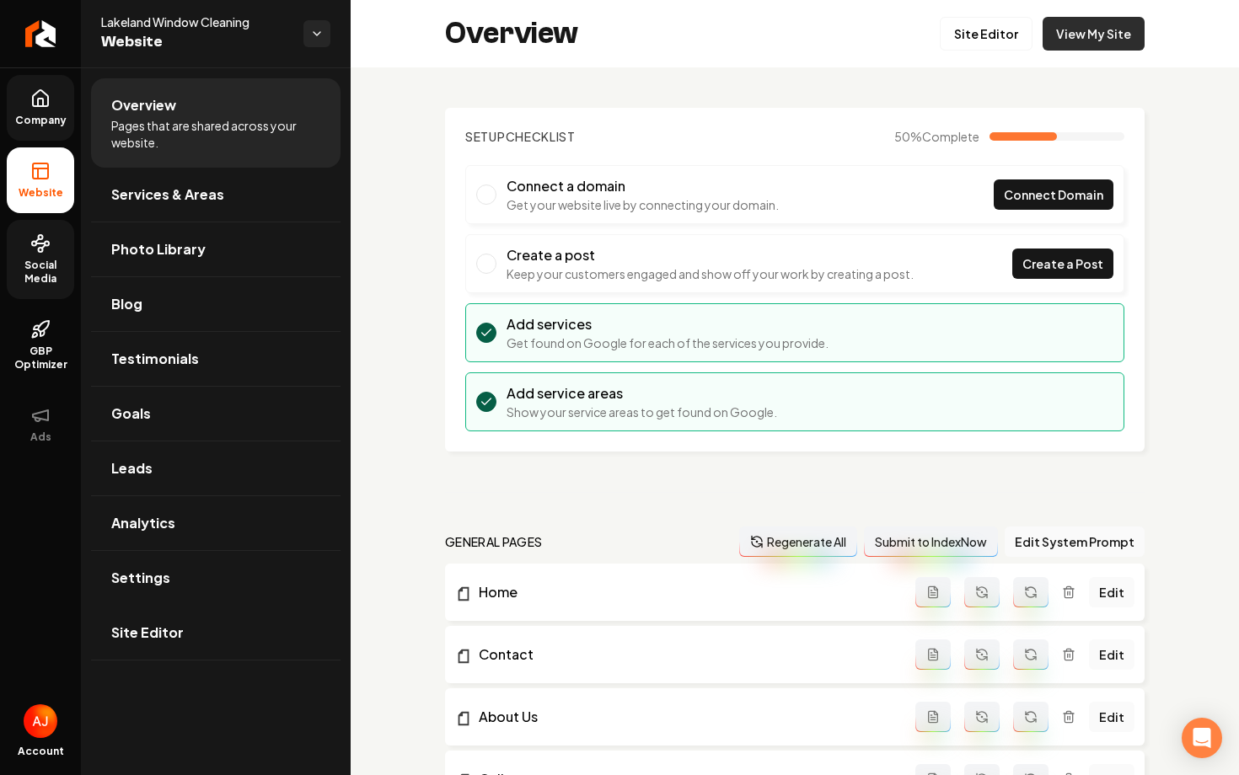
click at [1106, 36] on link "View My Site" at bounding box center [1093, 34] width 102 height 34
click at [40, 244] on icon at bounding box center [40, 243] width 20 height 20
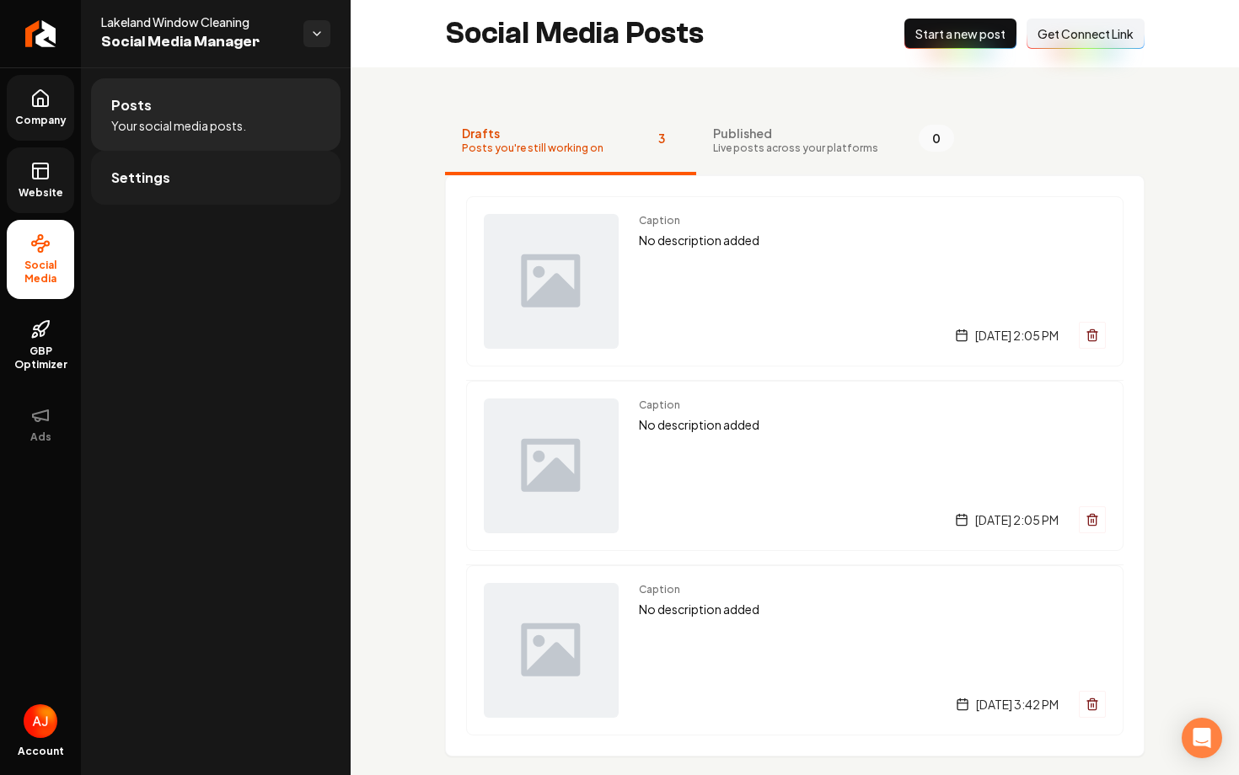
click at [195, 185] on link "Settings" at bounding box center [215, 178] width 249 height 54
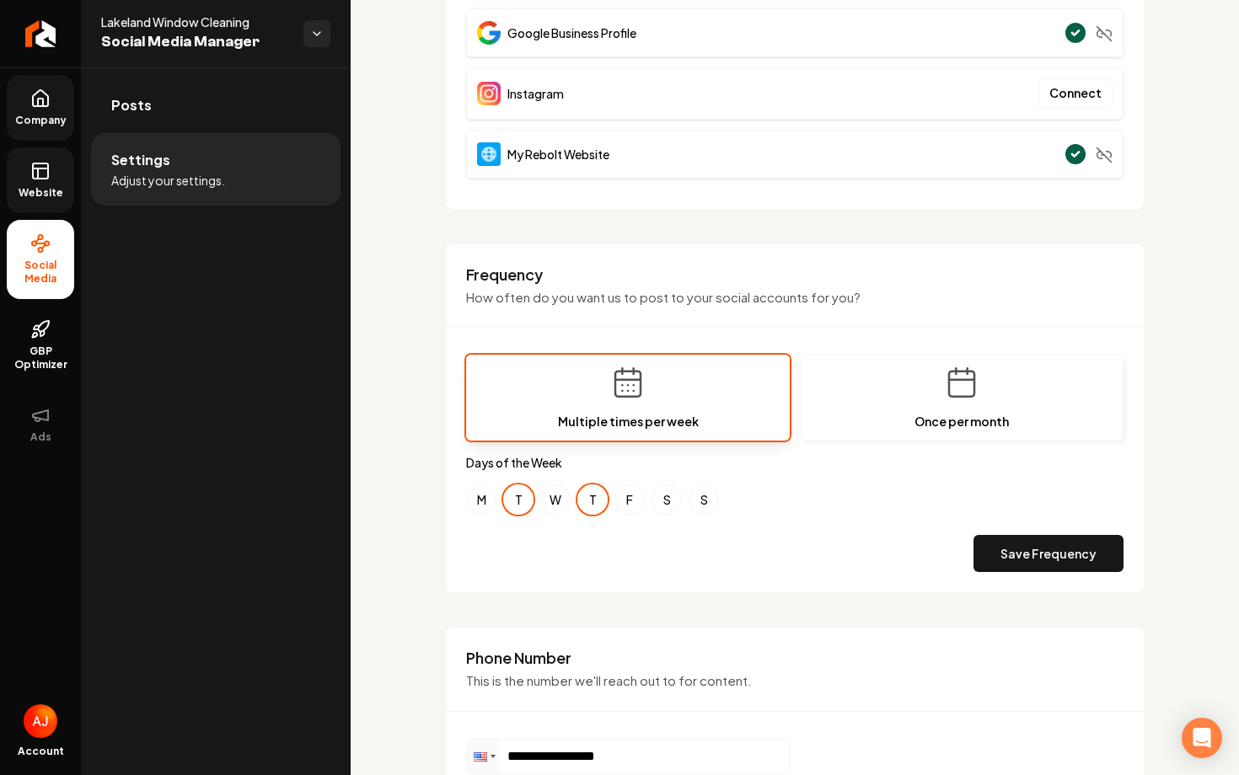
scroll to position [311, 0]
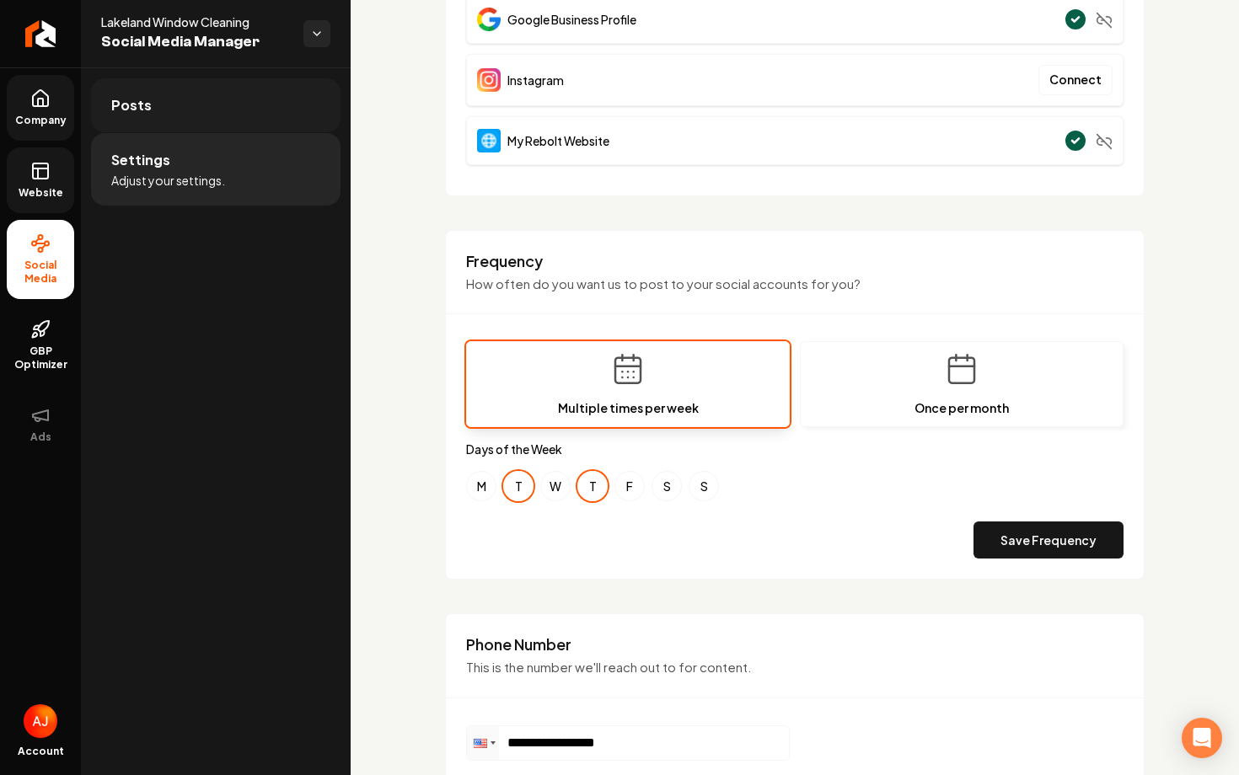
click at [193, 100] on link "Posts" at bounding box center [215, 105] width 249 height 54
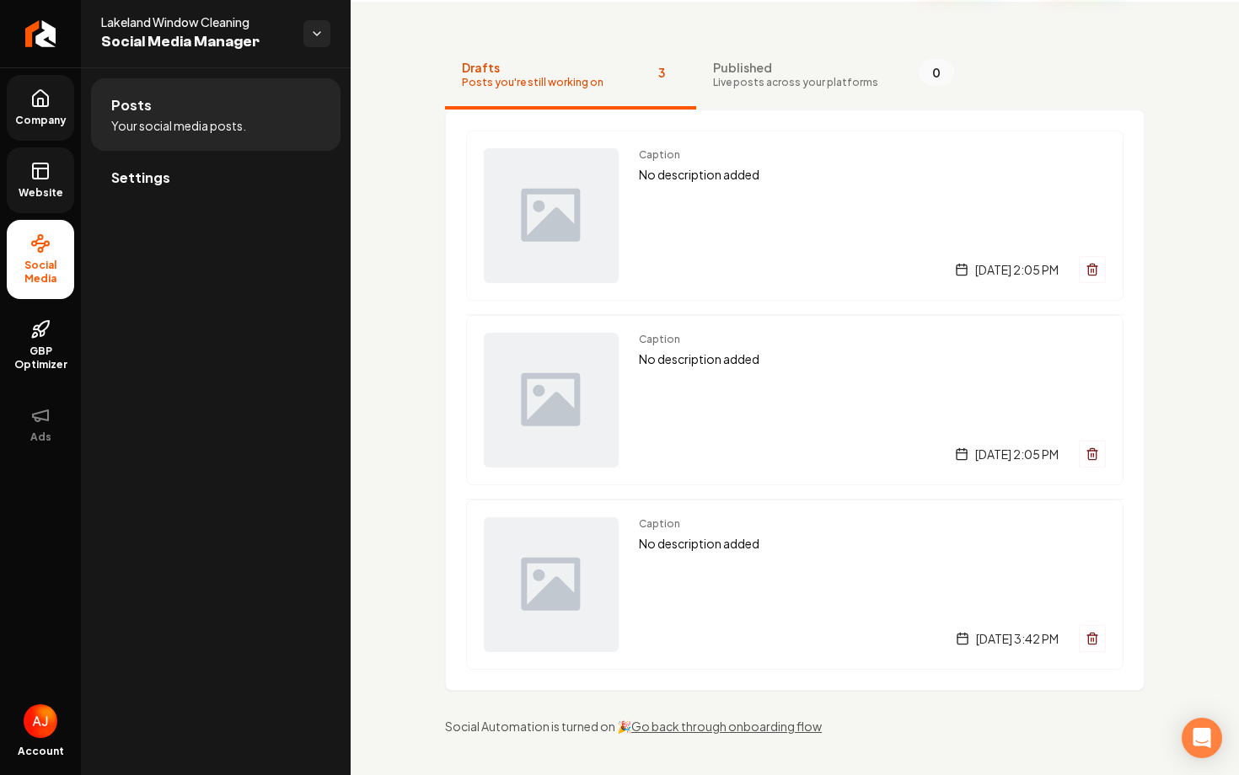
click at [35, 179] on rect at bounding box center [40, 170] width 15 height 15
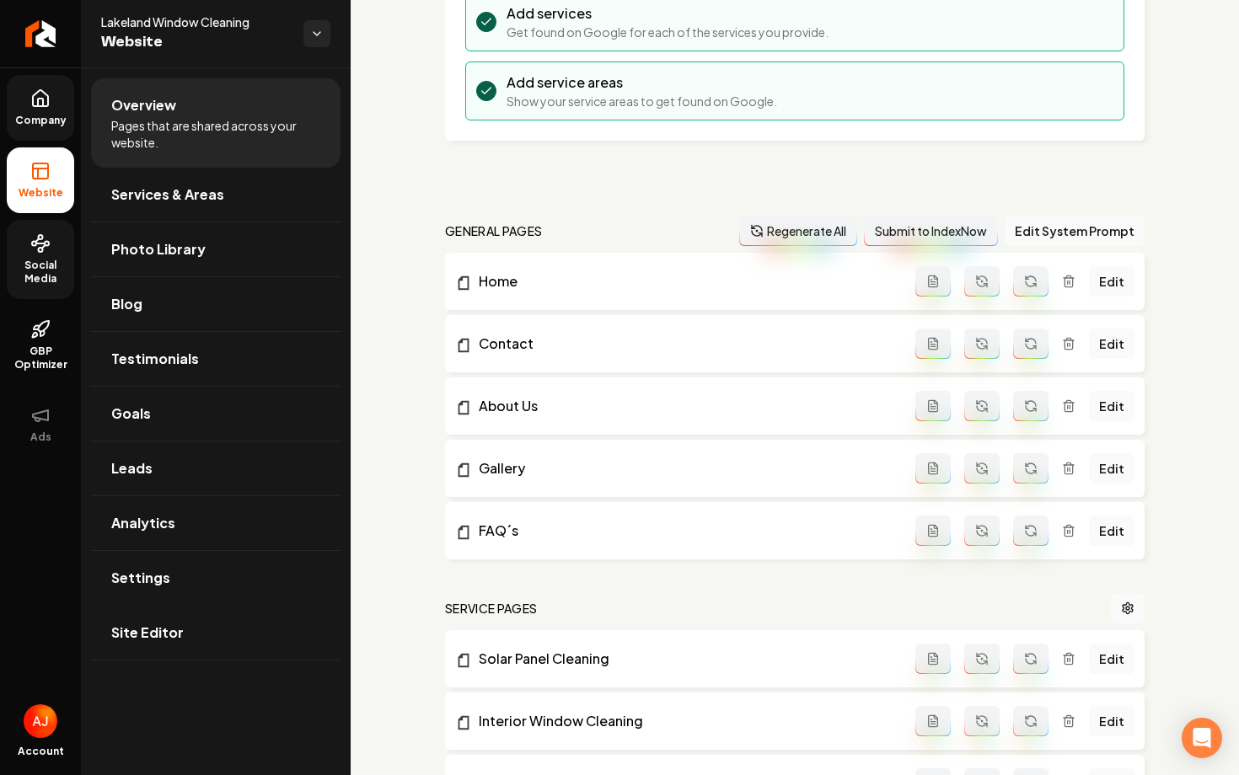
click at [62, 111] on link "Company" at bounding box center [40, 108] width 67 height 66
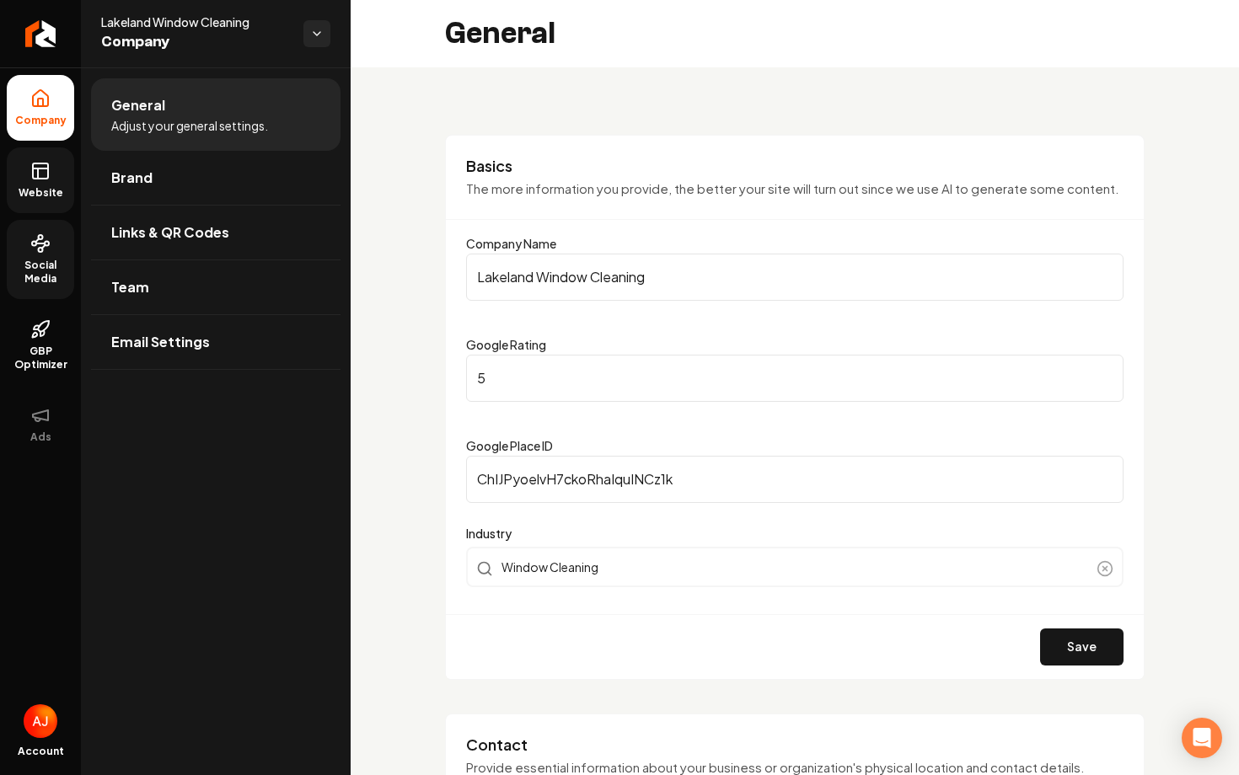
click at [32, 184] on link "Website" at bounding box center [40, 180] width 67 height 66
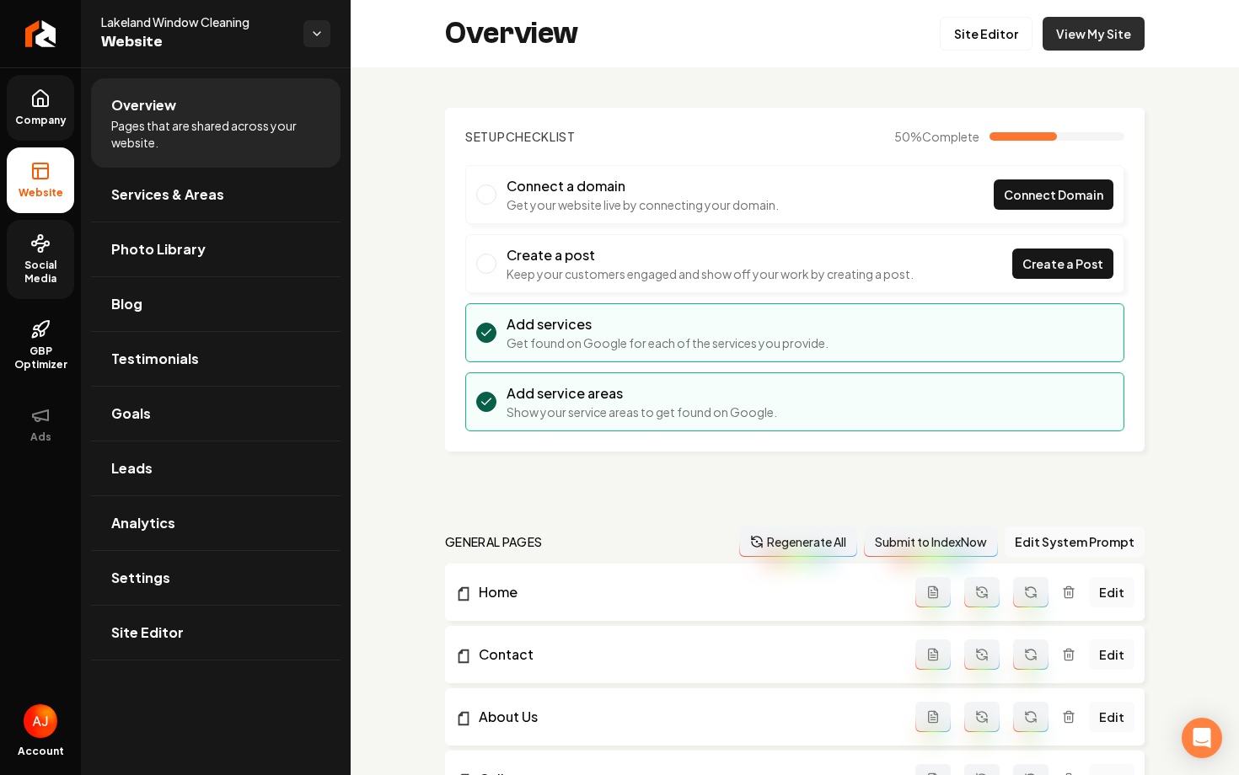
click at [1095, 40] on link "View My Site" at bounding box center [1093, 34] width 102 height 34
